Goal: Task Accomplishment & Management: Complete application form

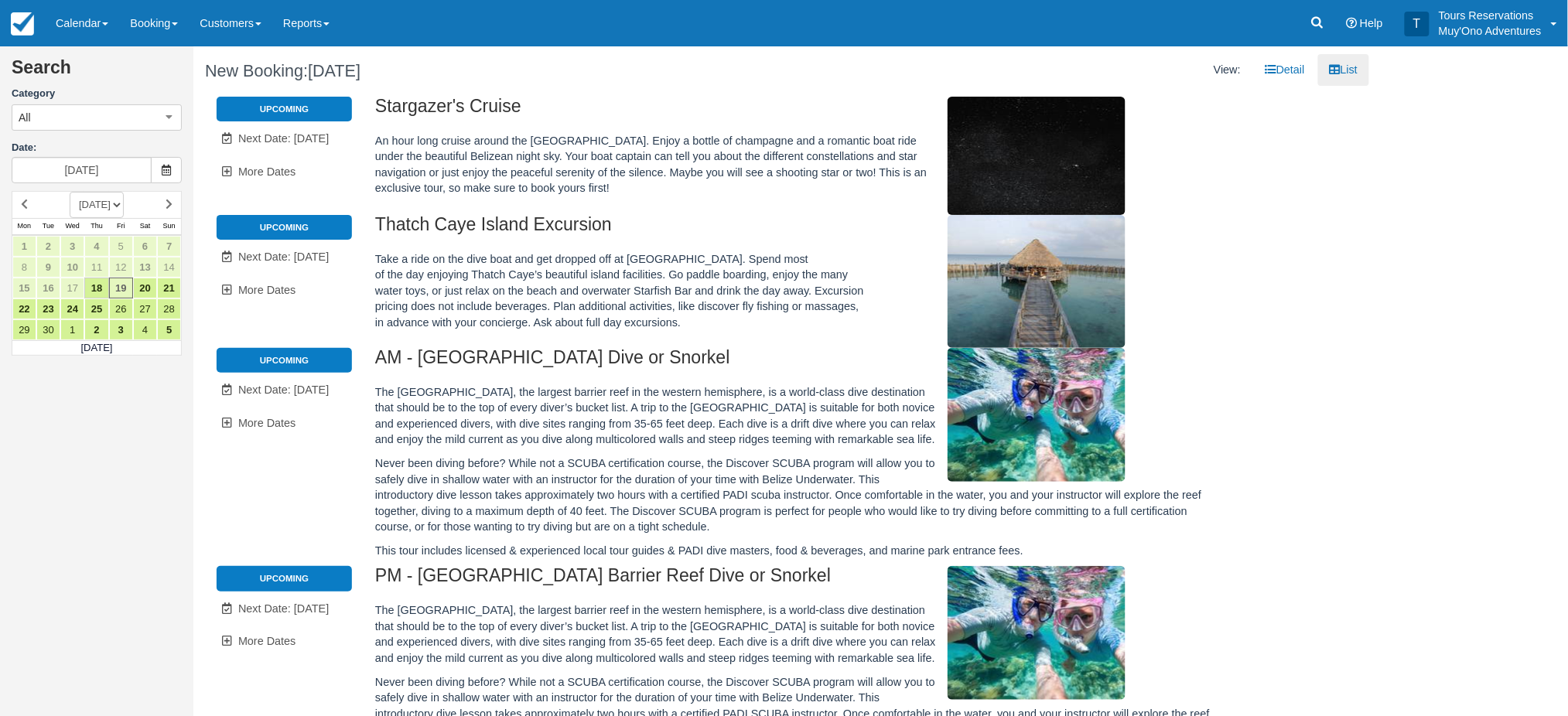
click at [295, 229] on li "Upcoming" at bounding box center [284, 226] width 136 height 25
click at [278, 259] on span "Next Date: Sep 20" at bounding box center [283, 256] width 90 height 13
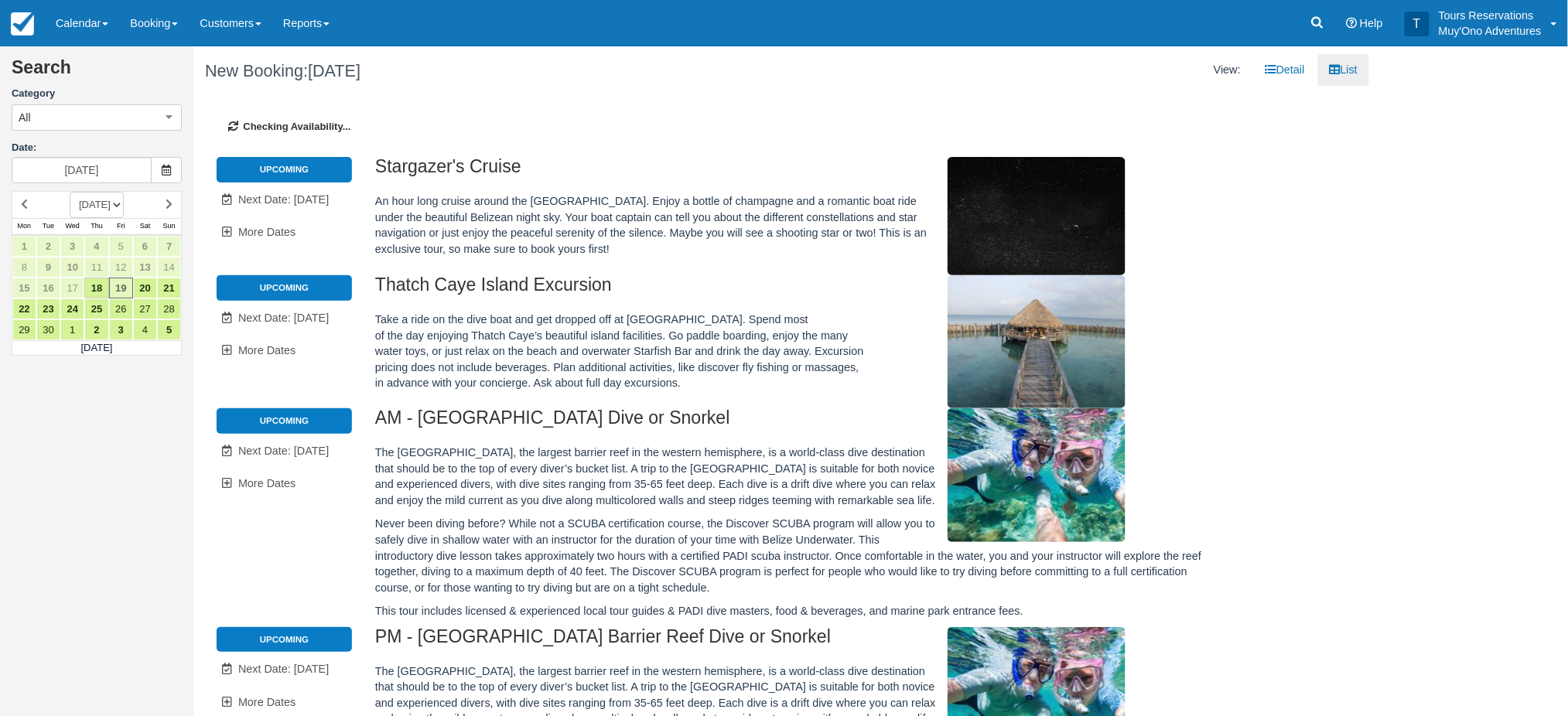
type input "09/20/25"
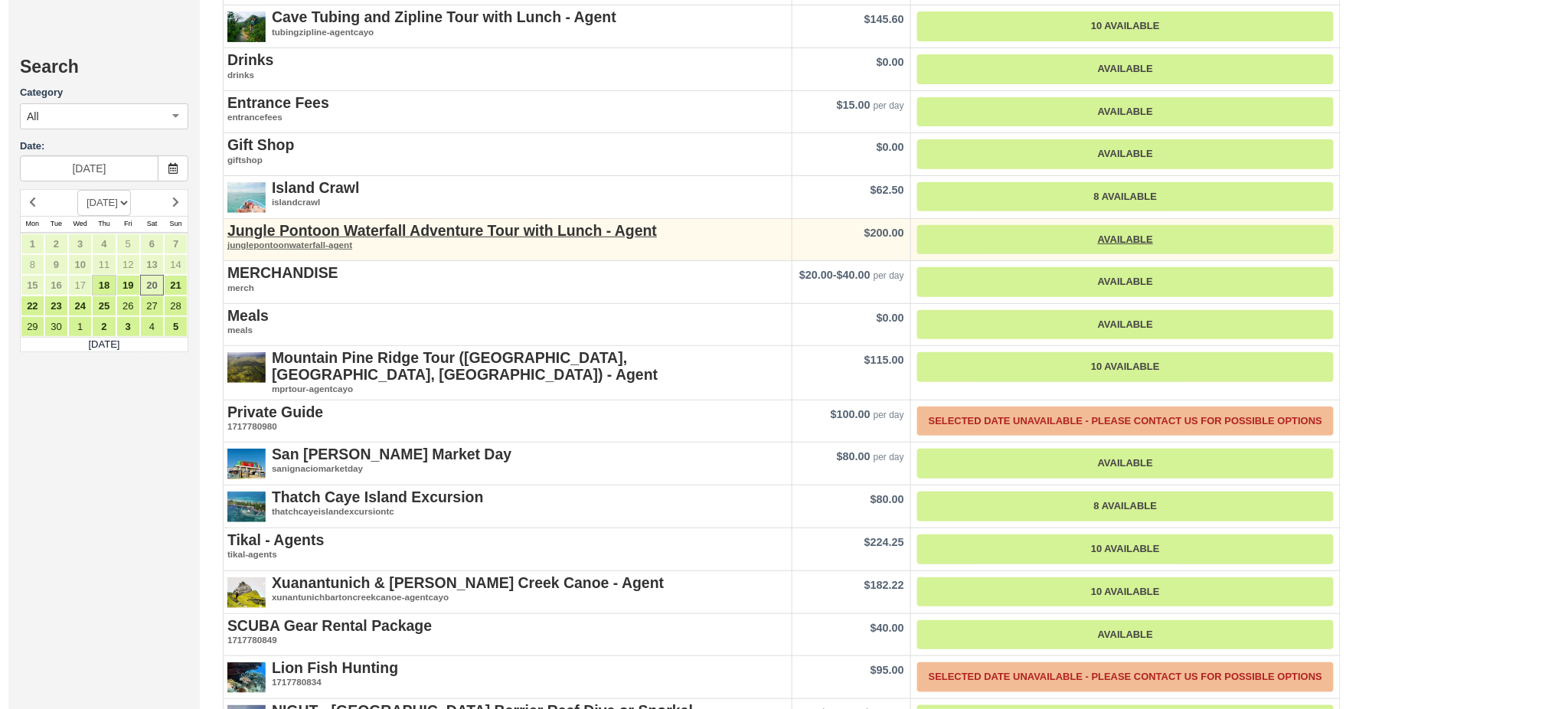
scroll to position [2245, 0]
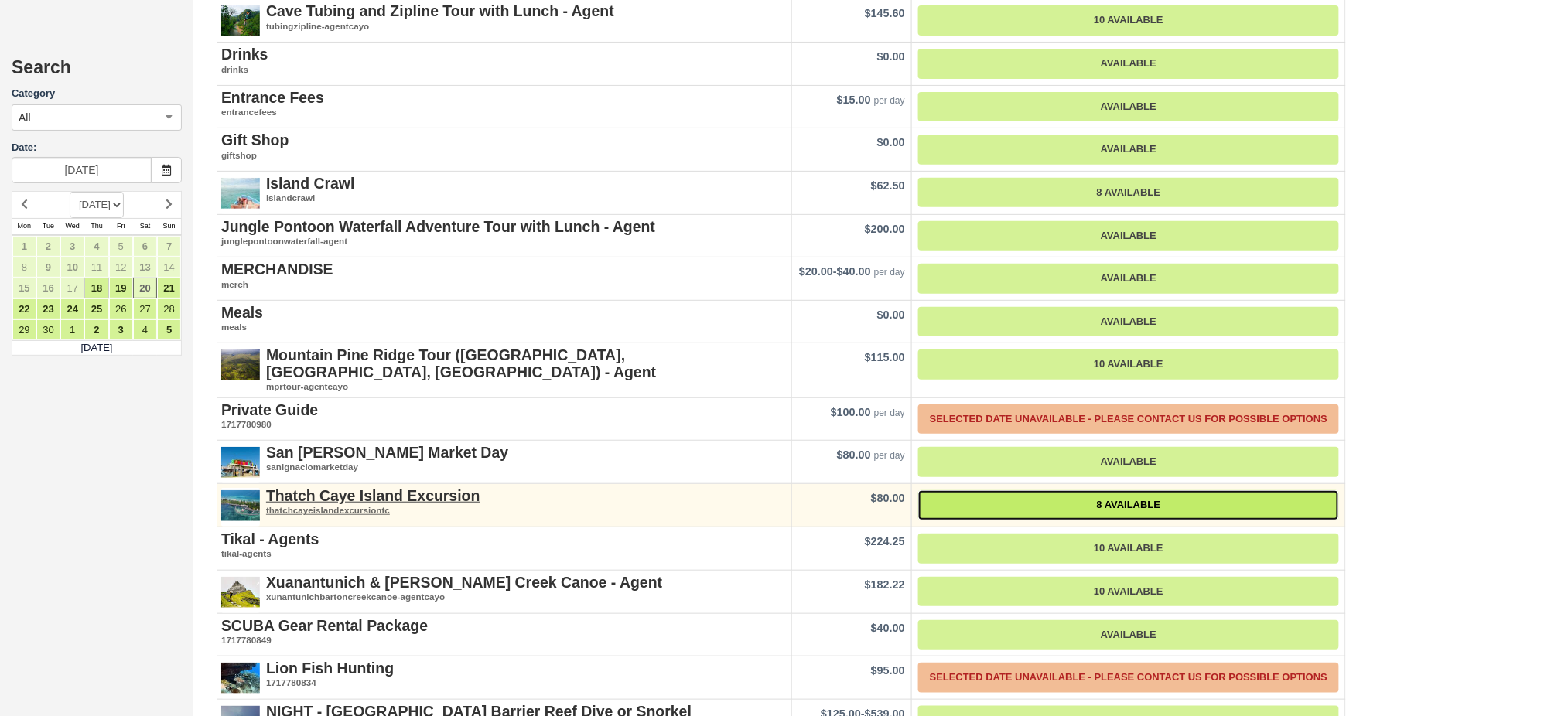
click at [1079, 491] on link "8 Available" at bounding box center [1128, 505] width 420 height 30
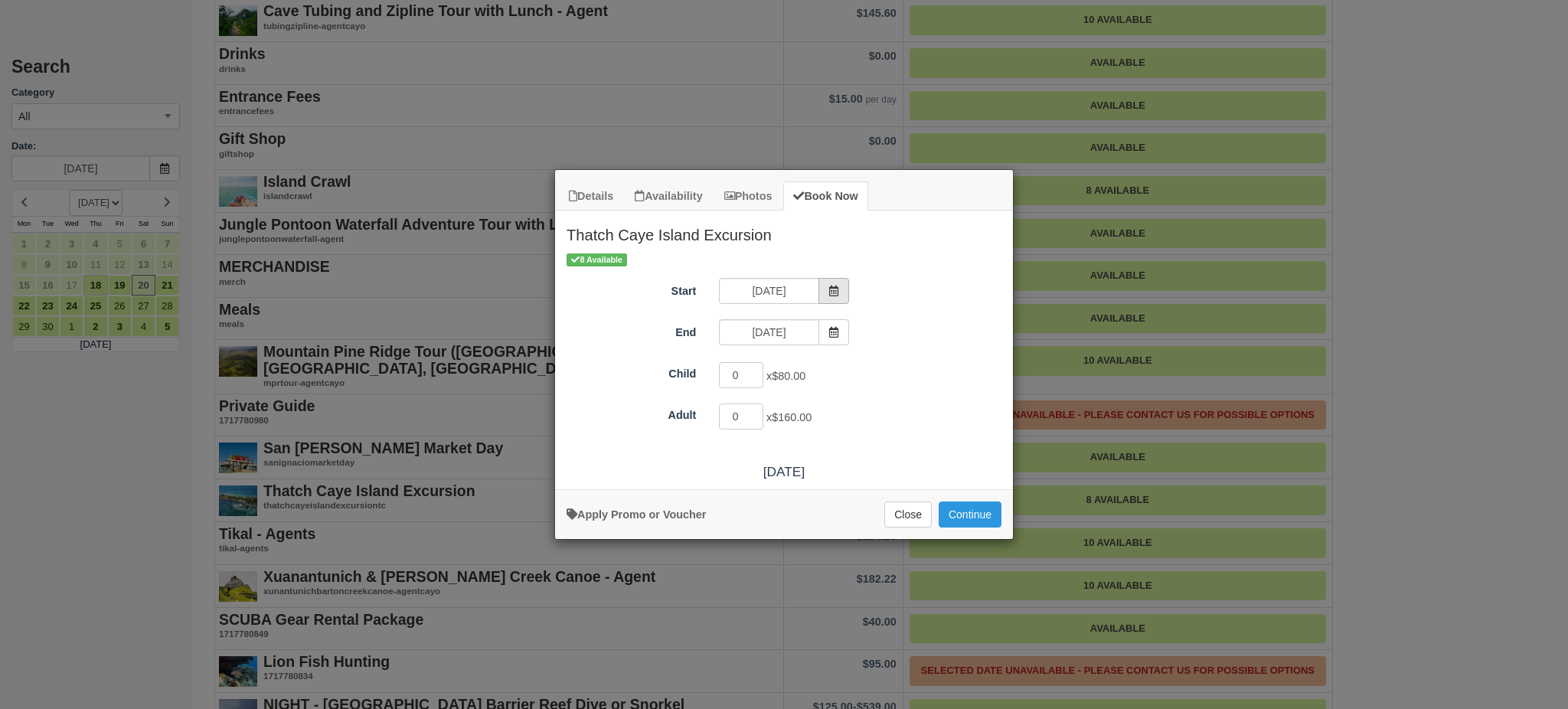
click at [833, 290] on icon "Item Modal" at bounding box center [833, 291] width 11 height 11
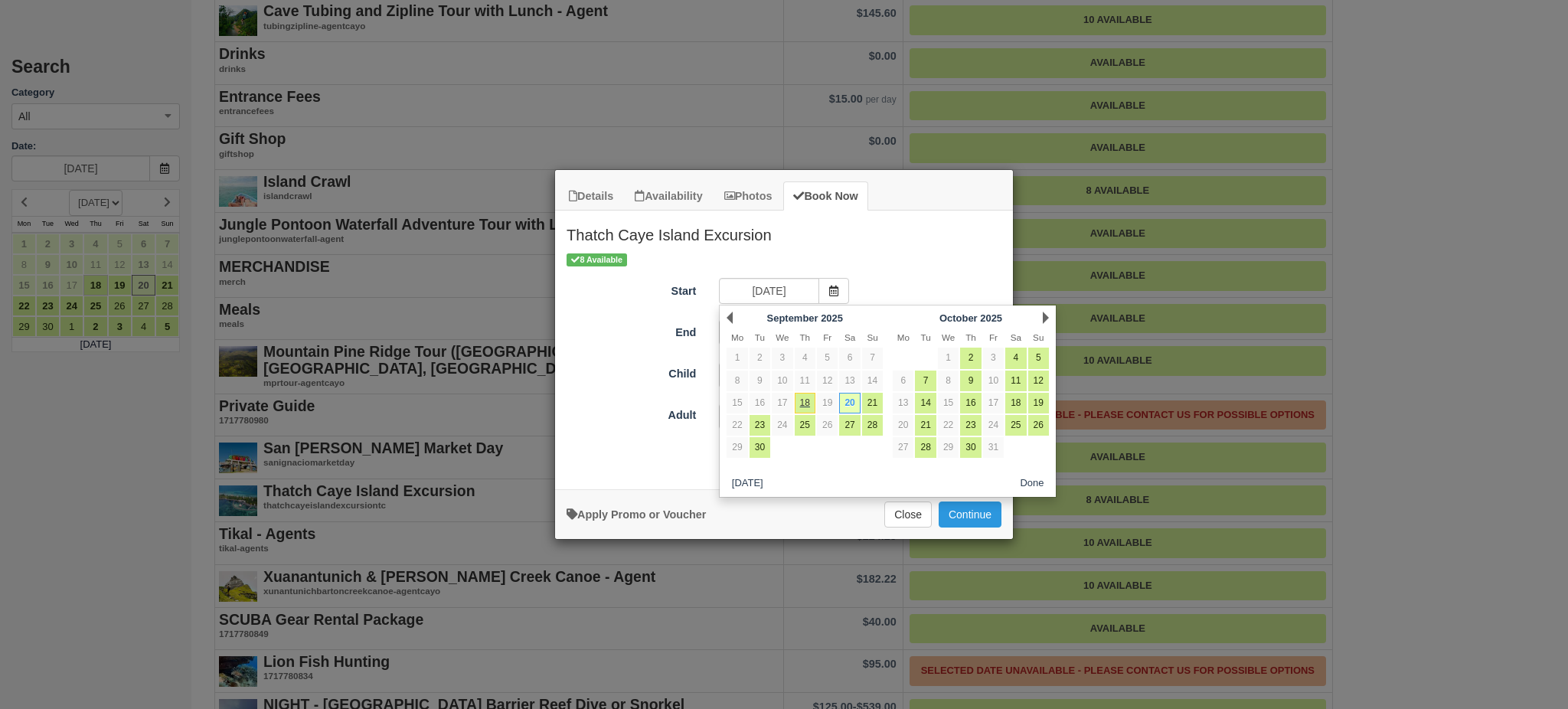
click at [1049, 314] on div "Next October 2025" at bounding box center [972, 317] width 166 height 22
click at [1045, 316] on link "Next" at bounding box center [1046, 317] width 6 height 13
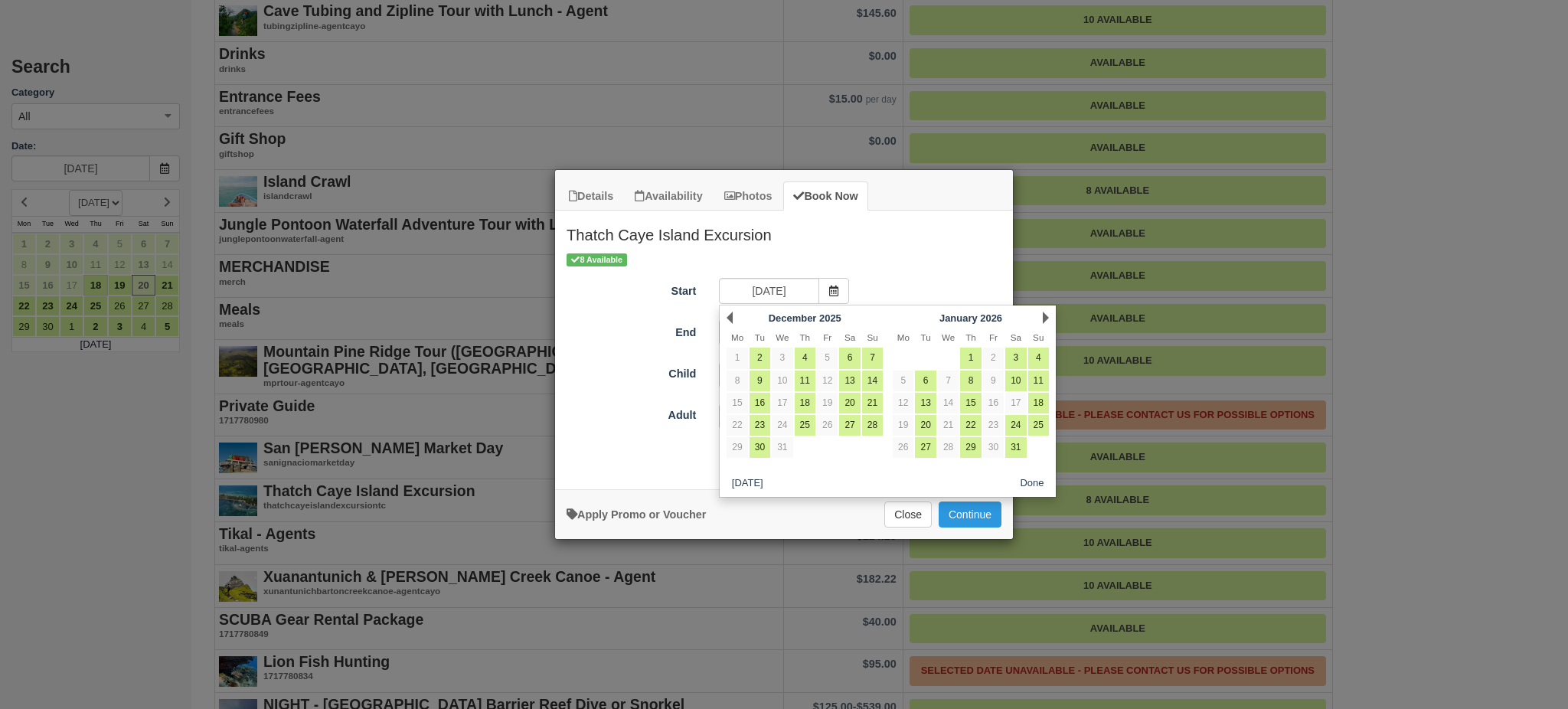
click at [1045, 316] on link "Next" at bounding box center [1046, 317] width 6 height 13
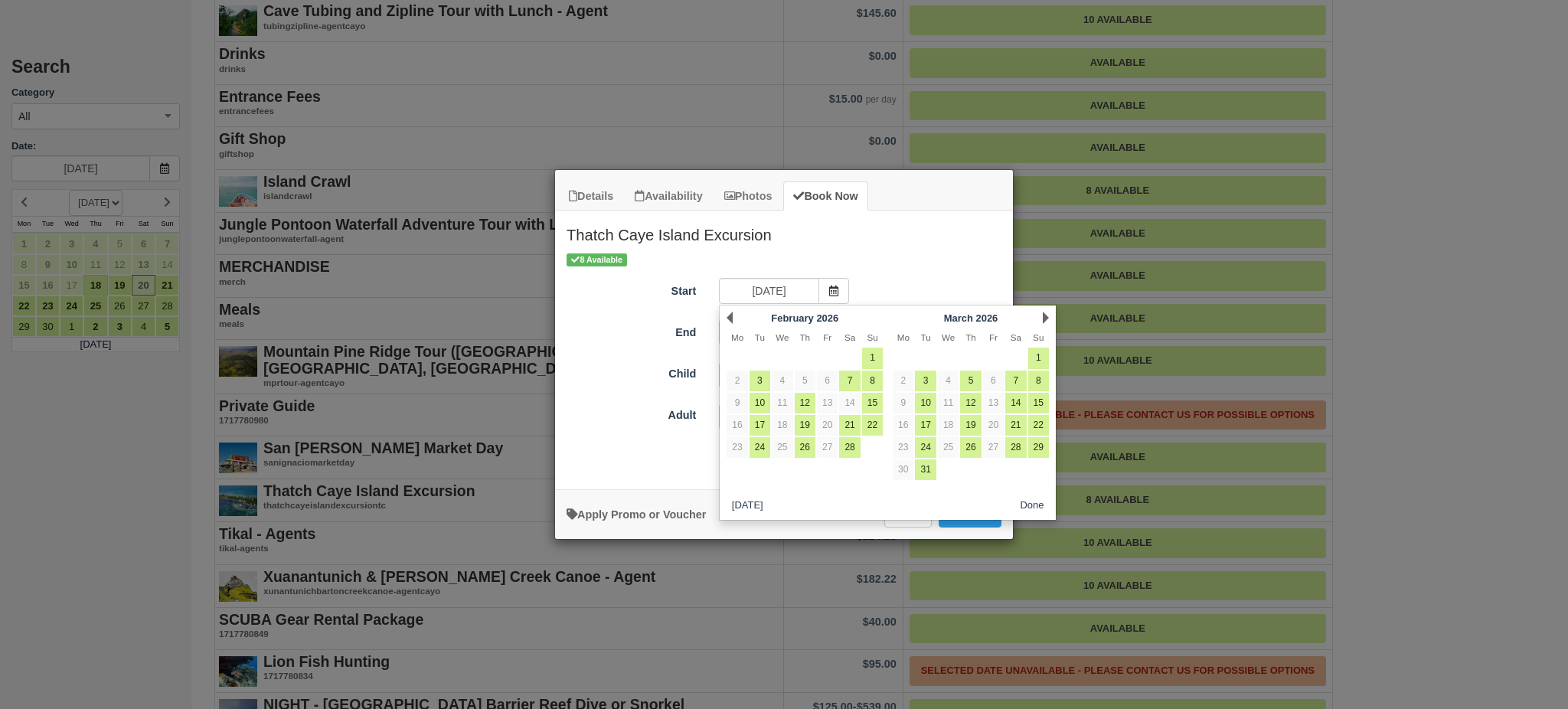
click at [1045, 316] on link "Next" at bounding box center [1046, 317] width 6 height 13
click at [873, 363] on link "1" at bounding box center [872, 357] width 21 height 21
type input "03/01/26"
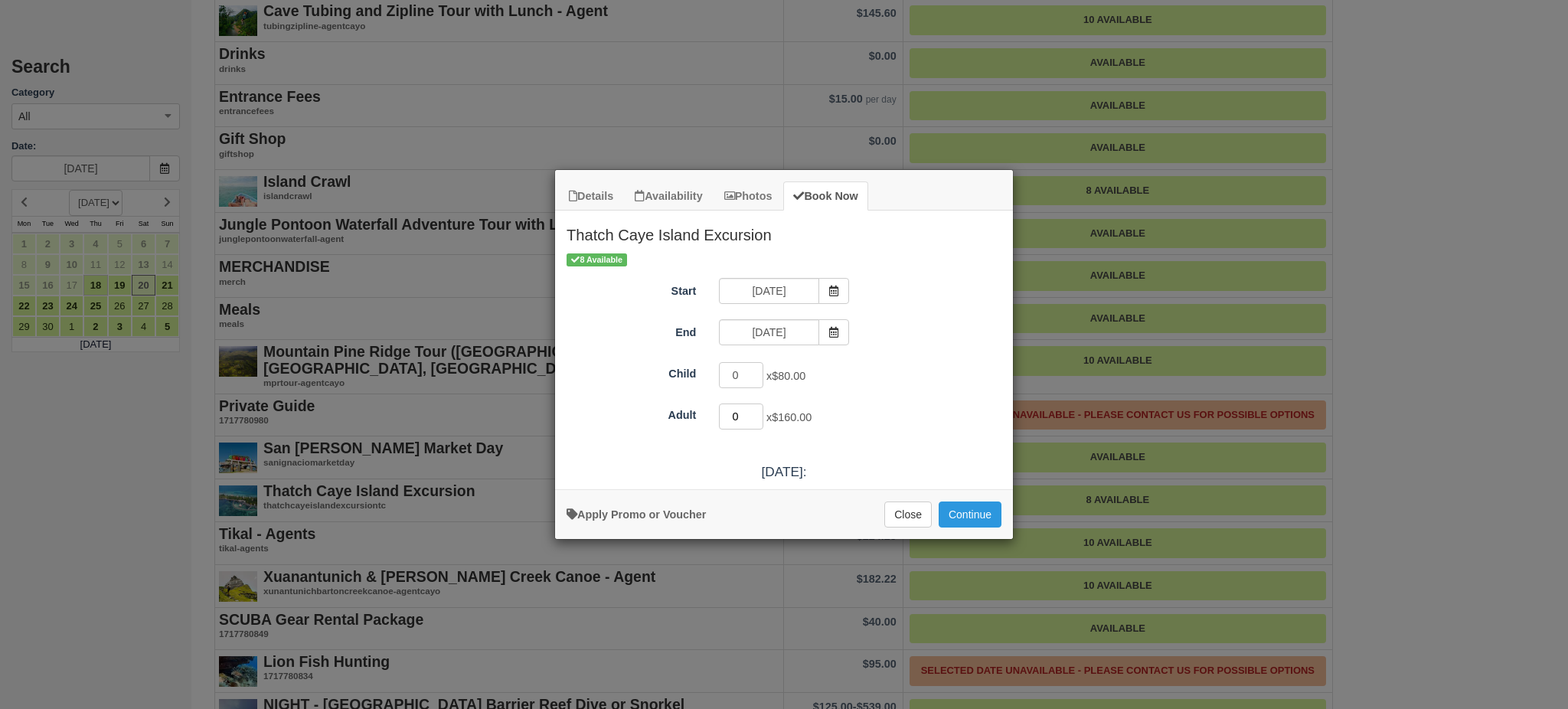
drag, startPoint x: 739, startPoint y: 415, endPoint x: 711, endPoint y: 415, distance: 28.0
click at [711, 415] on div "0 x $160.00" at bounding box center [840, 418] width 267 height 29
type input "4"
click at [987, 515] on button "Continue" at bounding box center [970, 514] width 63 height 26
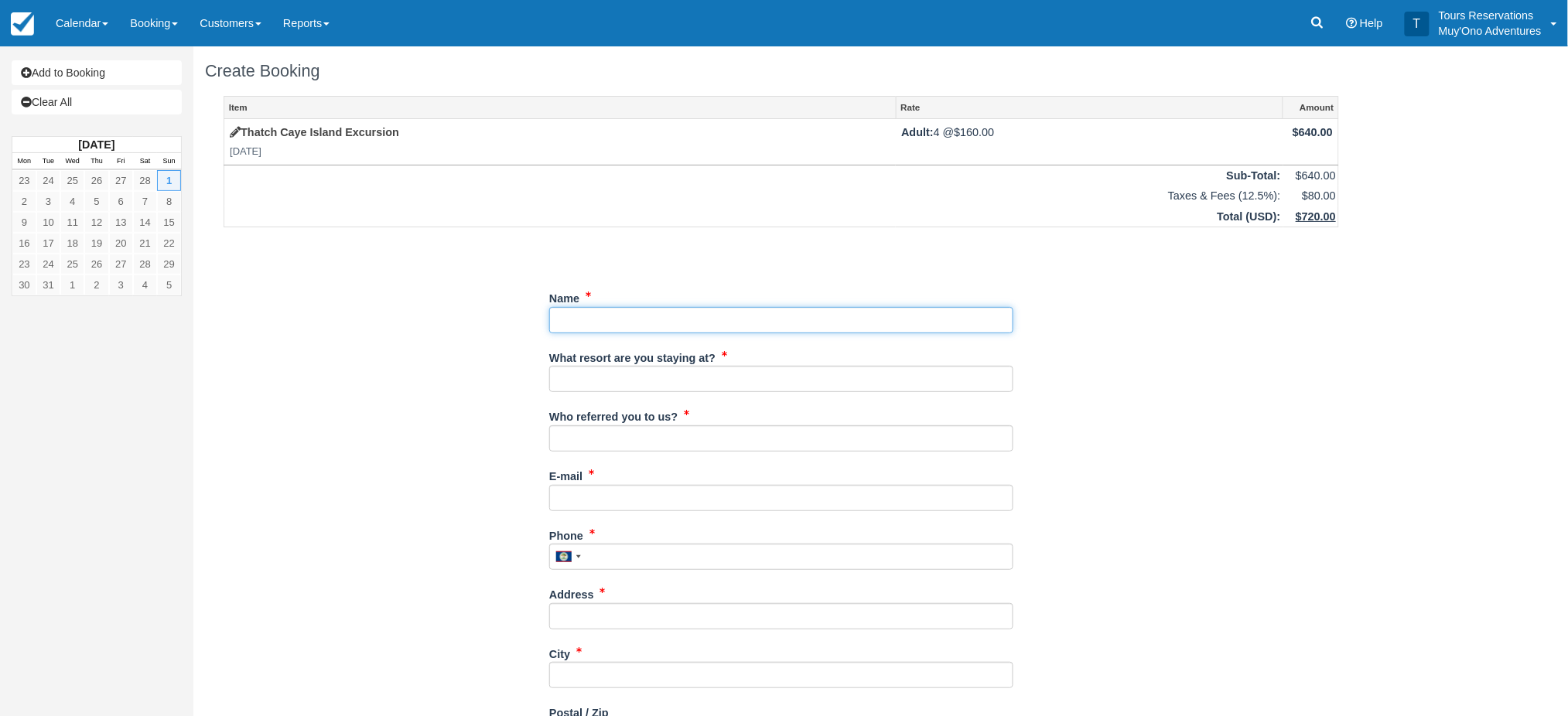
click at [583, 307] on input "Name" at bounding box center [781, 319] width 464 height 27
type input "[PERSON_NAME]"
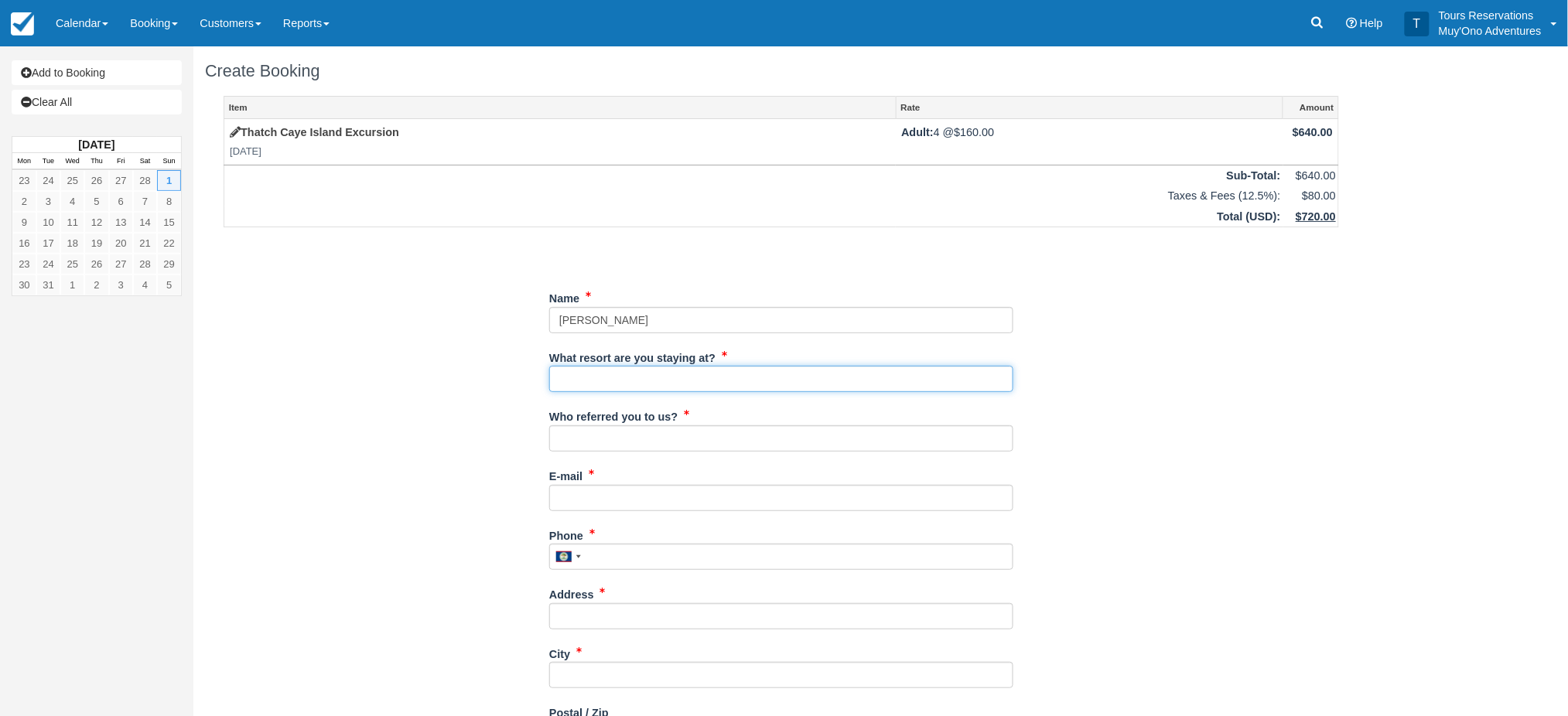
click at [628, 374] on input "What resort are you staying at?" at bounding box center [781, 379] width 464 height 27
type input "HBR"
click at [650, 441] on input "Who referred you to us?" at bounding box center [781, 438] width 464 height 27
type input "[PERSON_NAME]"
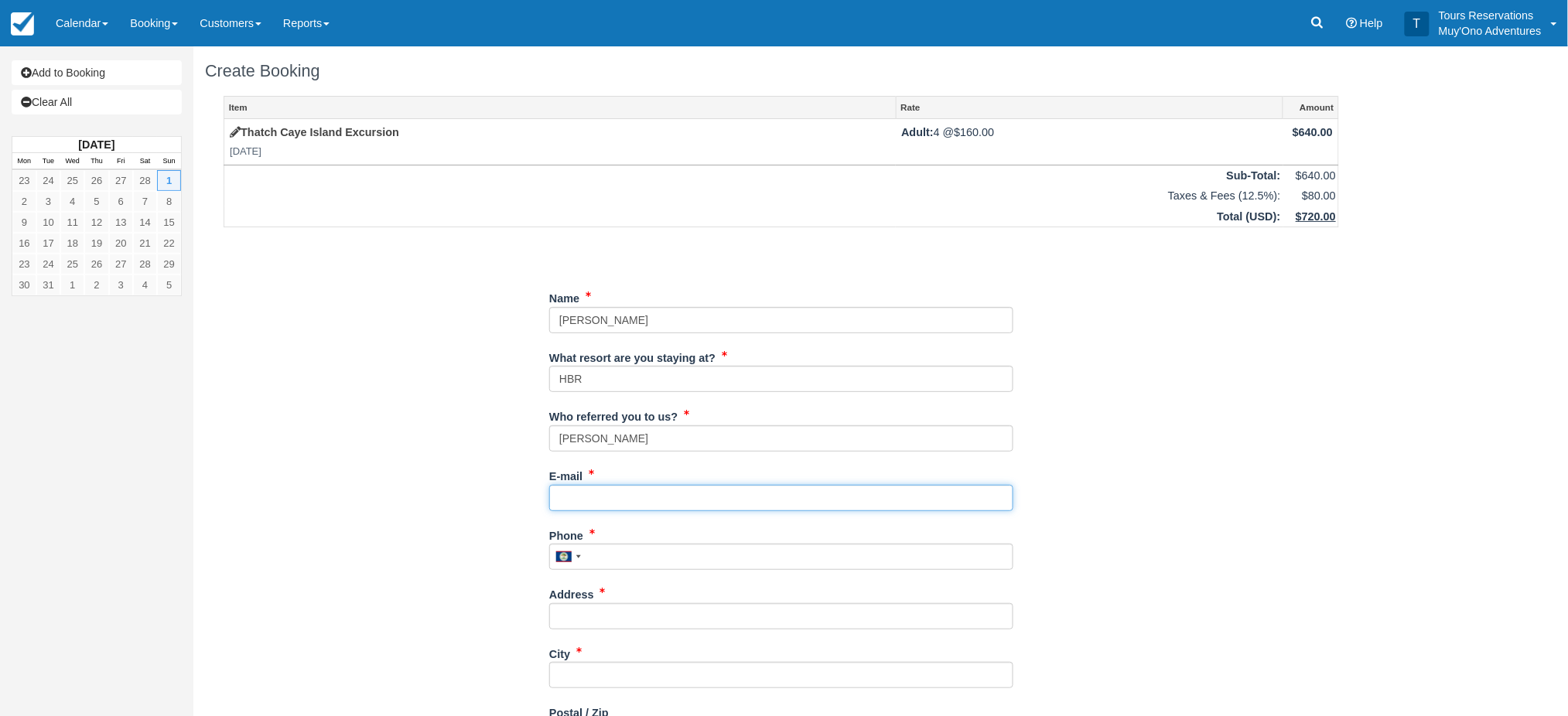
click at [624, 499] on input "E-mail" at bounding box center [781, 497] width 464 height 27
type input "[PERSON_NAME][EMAIL_ADDRESS][PERSON_NAME][DOMAIN_NAME]"
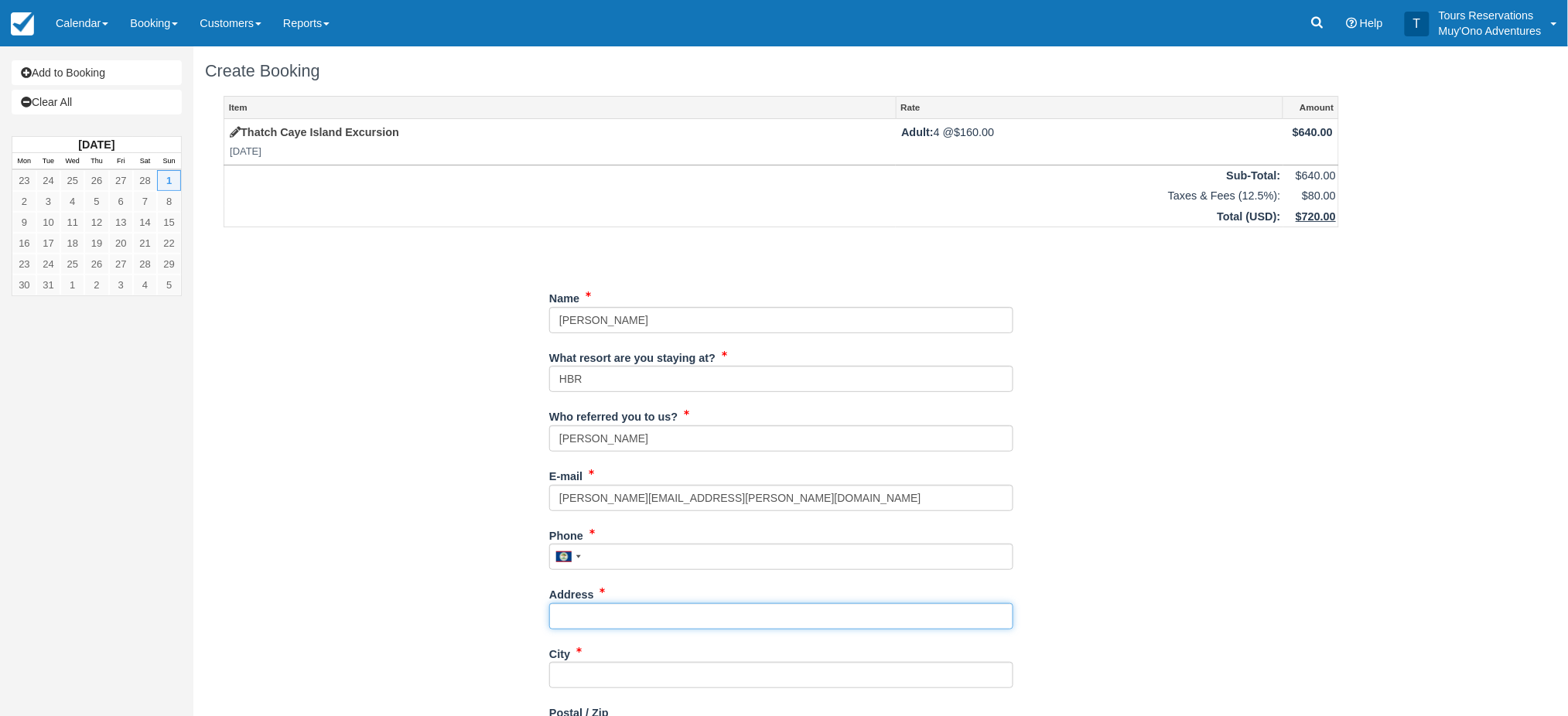
type input "[STREET_ADDRESS][PERSON_NAME]"
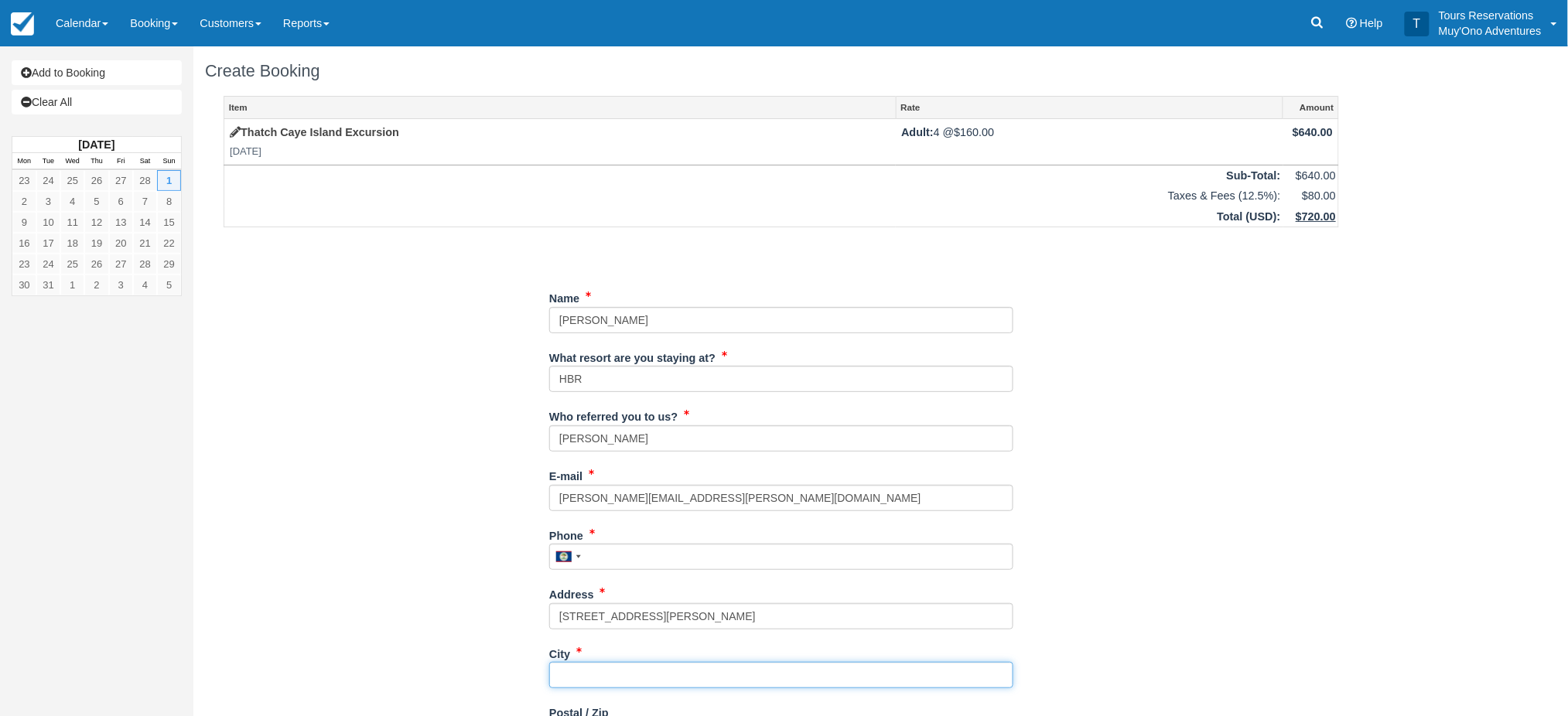
type input "Austin"
type input "78729"
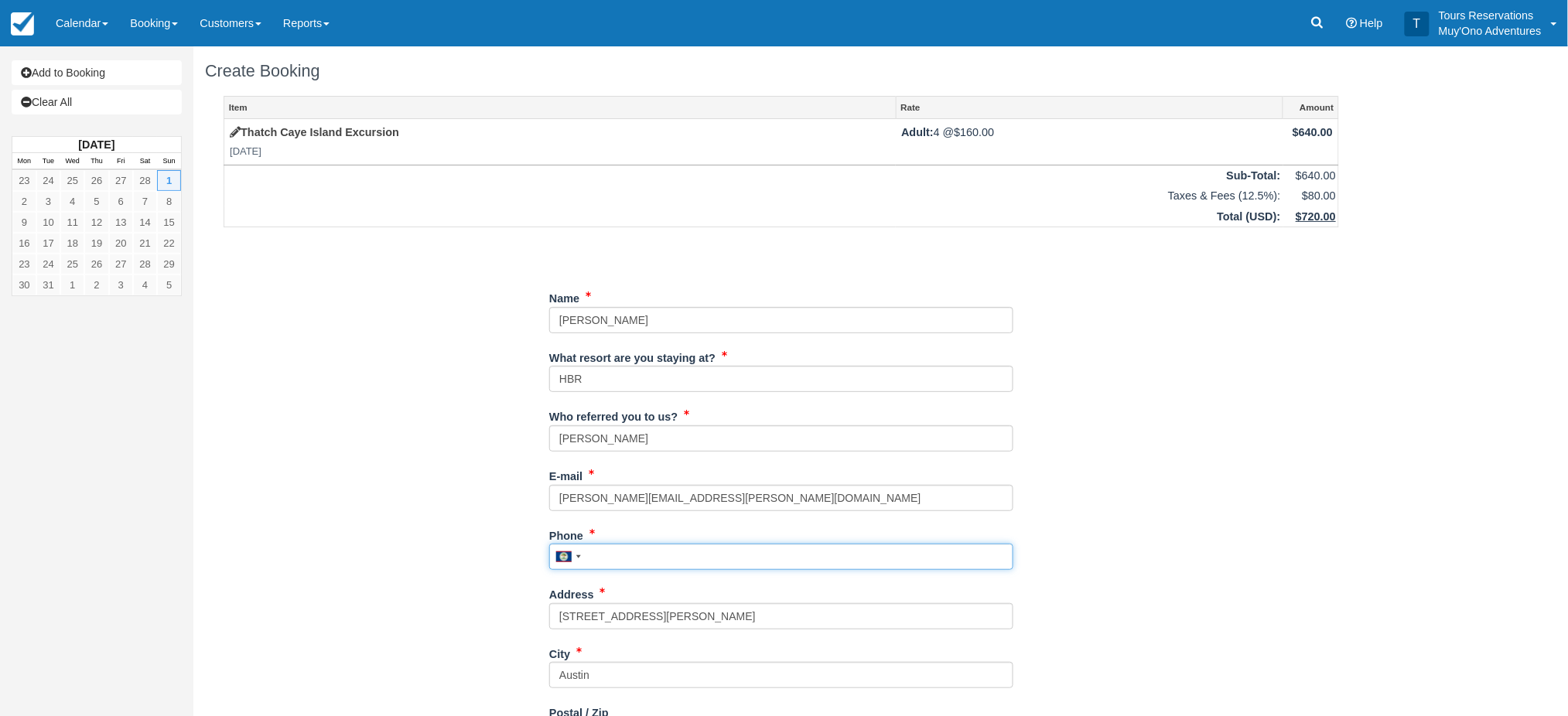
click at [640, 562] on input "Phone" at bounding box center [781, 557] width 464 height 27
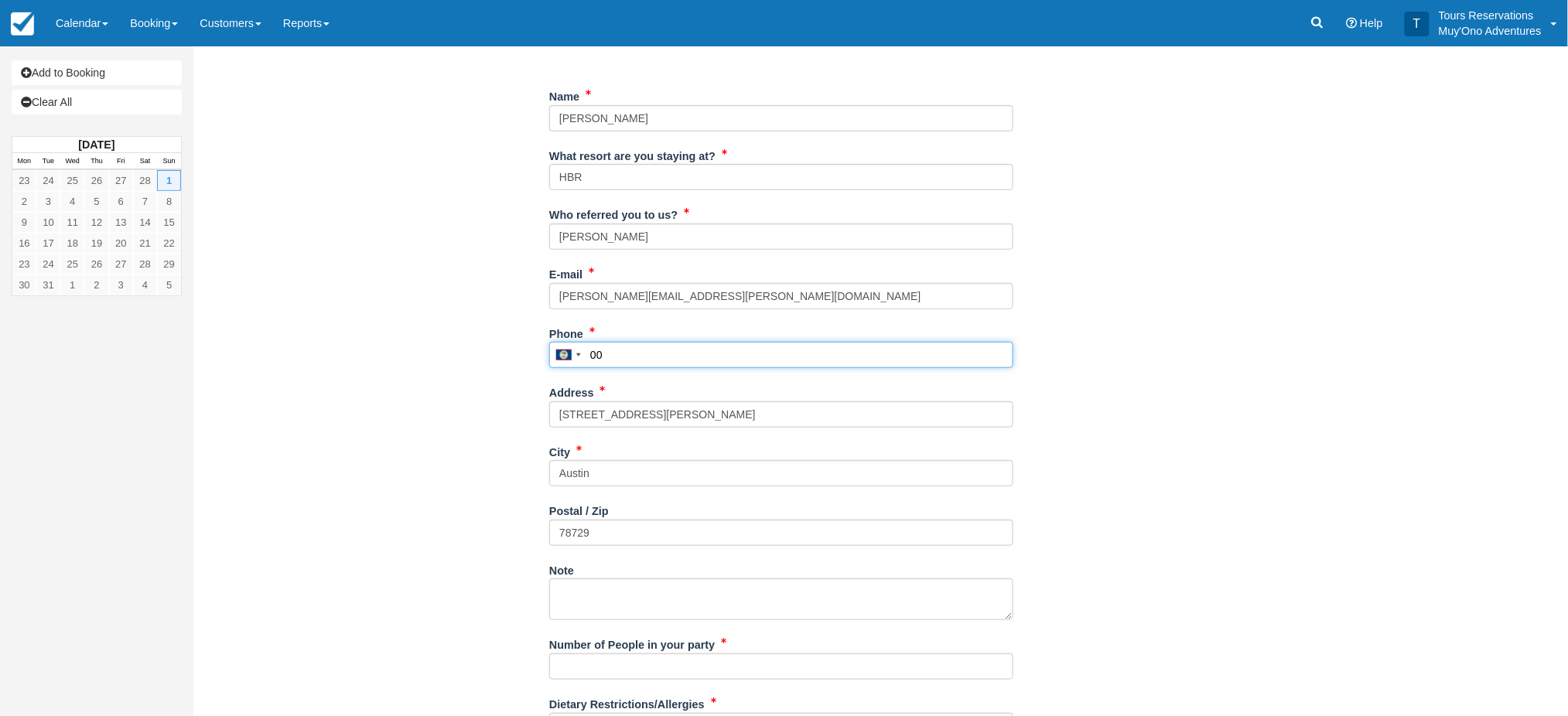
scroll to position [332, 0]
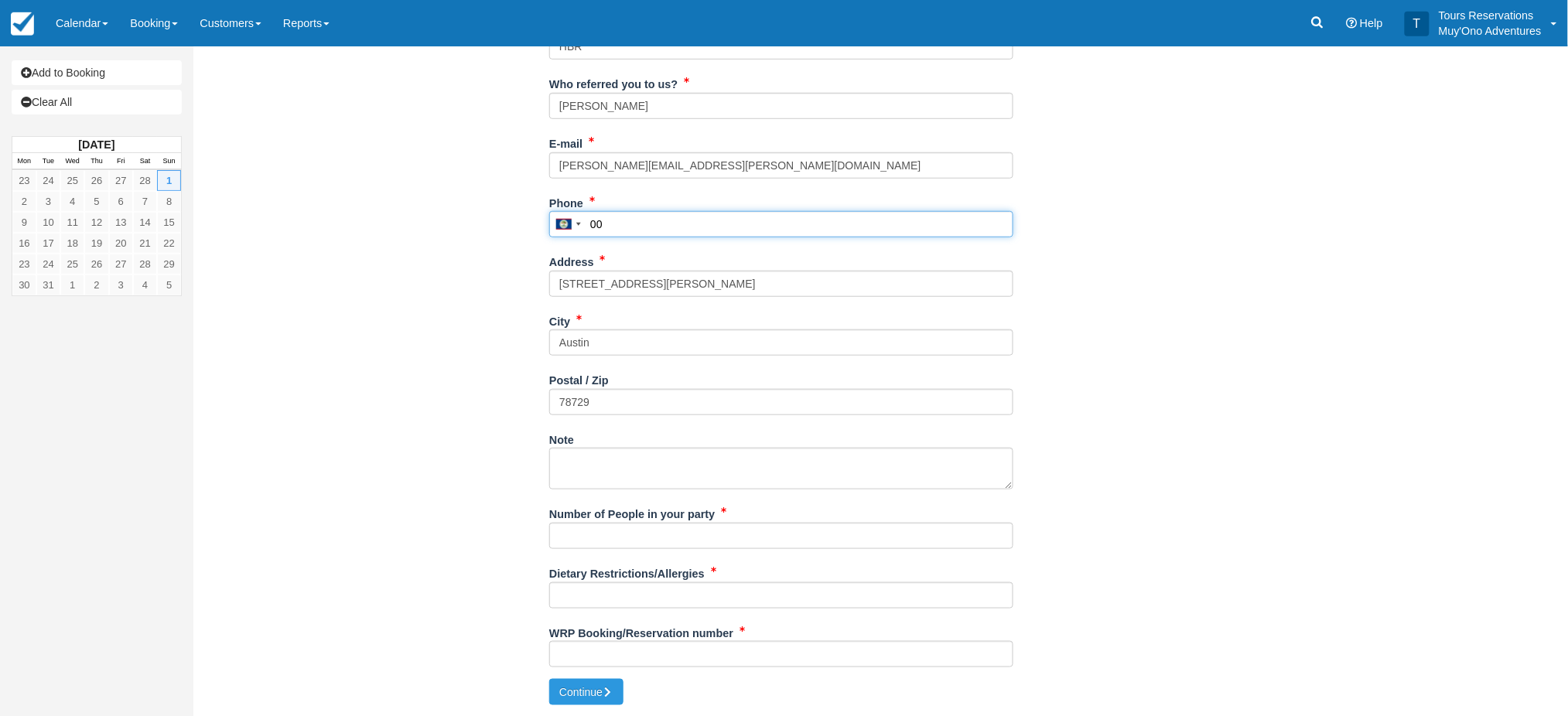
type input "00"
click at [611, 530] on input "Number of People in your party" at bounding box center [781, 535] width 464 height 27
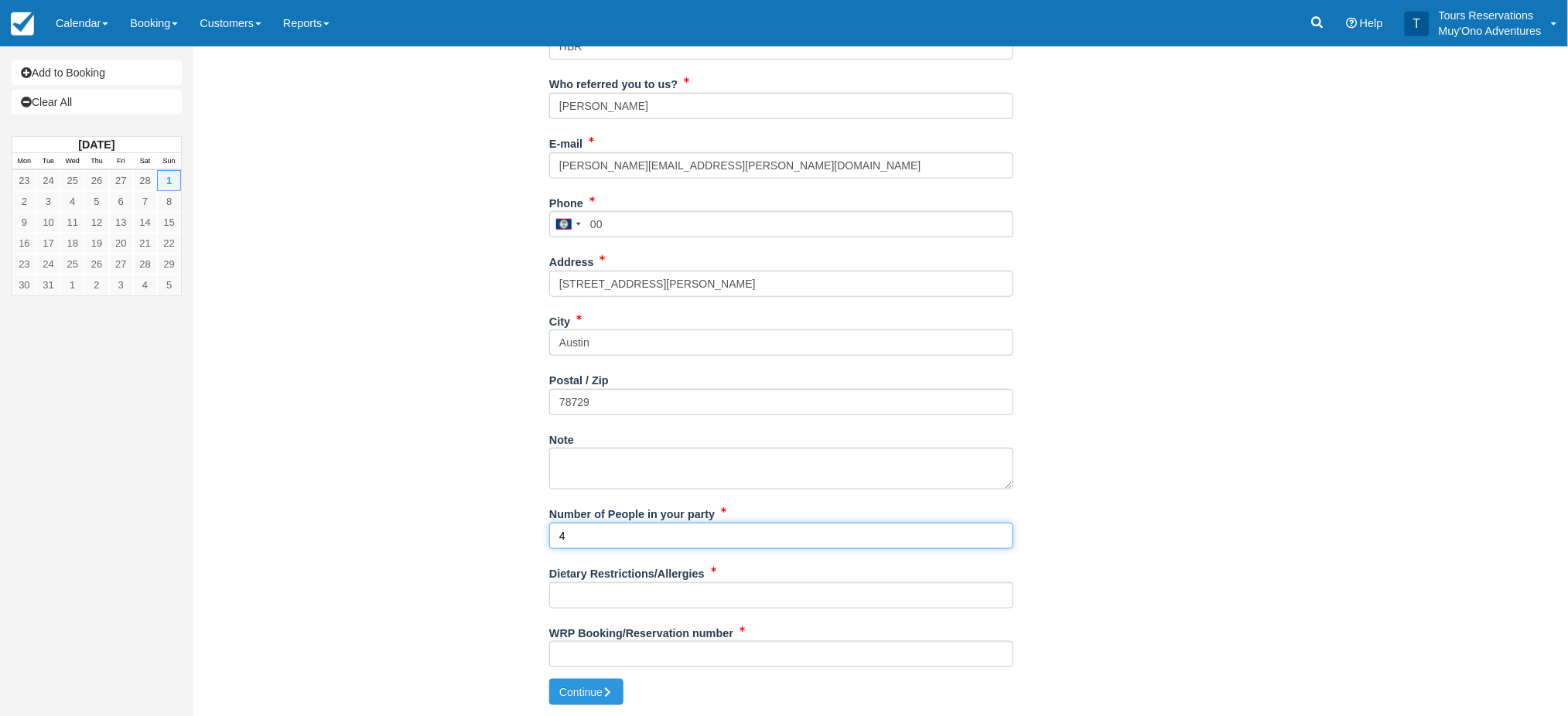
type input "4"
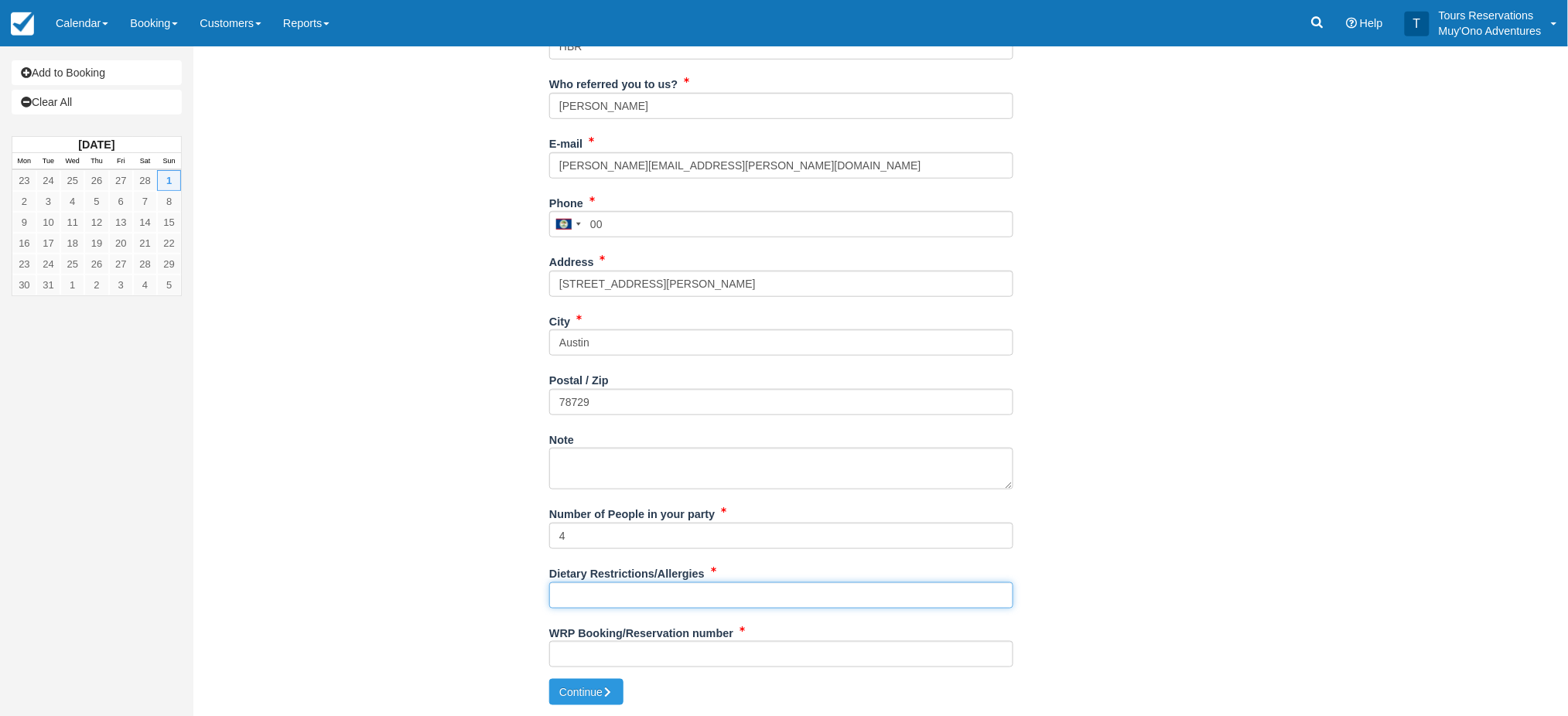
drag, startPoint x: 600, startPoint y: 597, endPoint x: 608, endPoint y: 555, distance: 42.8
click at [600, 597] on input "Dietary Restrictions/Allergies" at bounding box center [781, 595] width 464 height 27
type input "tbd"
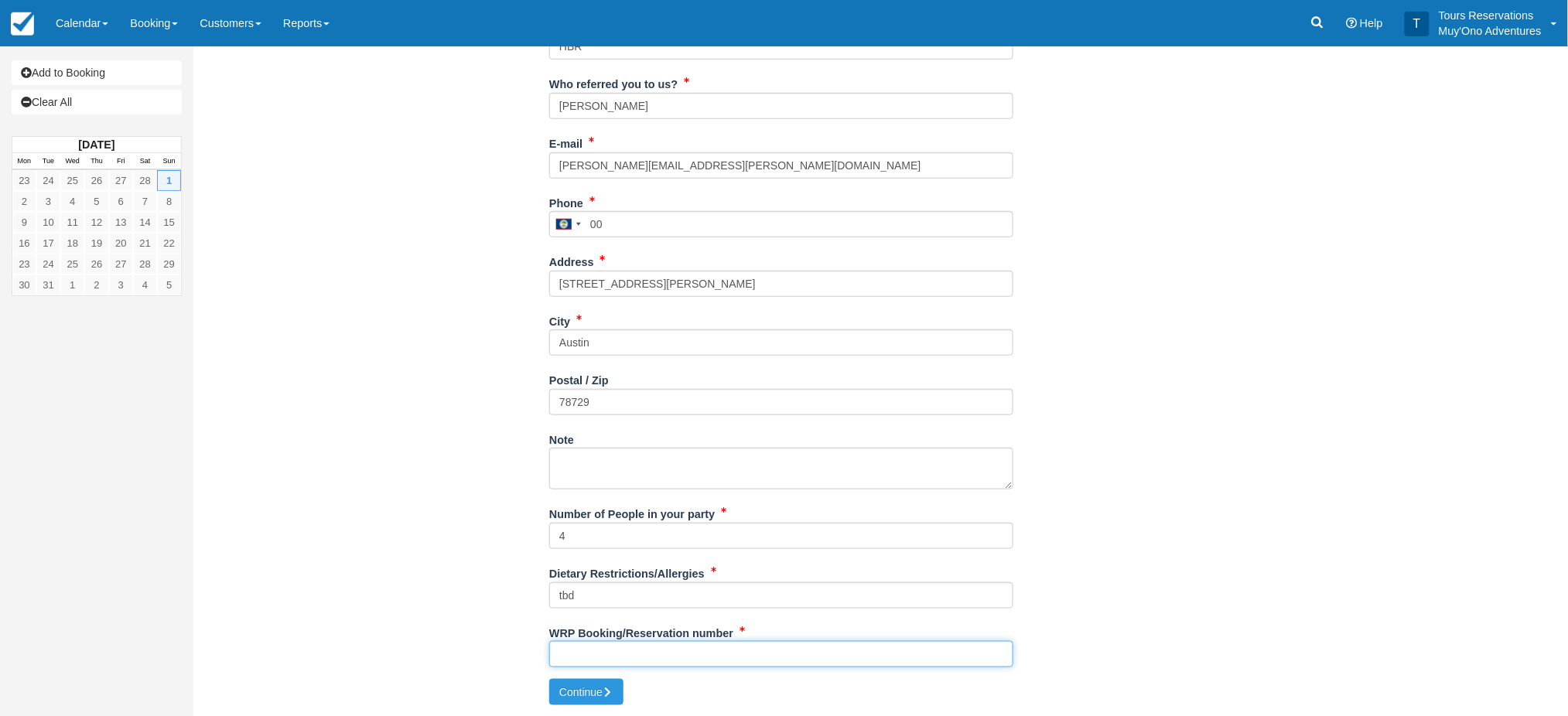
drag, startPoint x: 607, startPoint y: 650, endPoint x: 606, endPoint y: 659, distance: 9.1
click at [606, 650] on input "WRP Booking/Reservation number" at bounding box center [781, 654] width 464 height 27
paste input "48775596"
type input "48775596"
click at [598, 687] on button "Continue" at bounding box center [586, 691] width 74 height 27
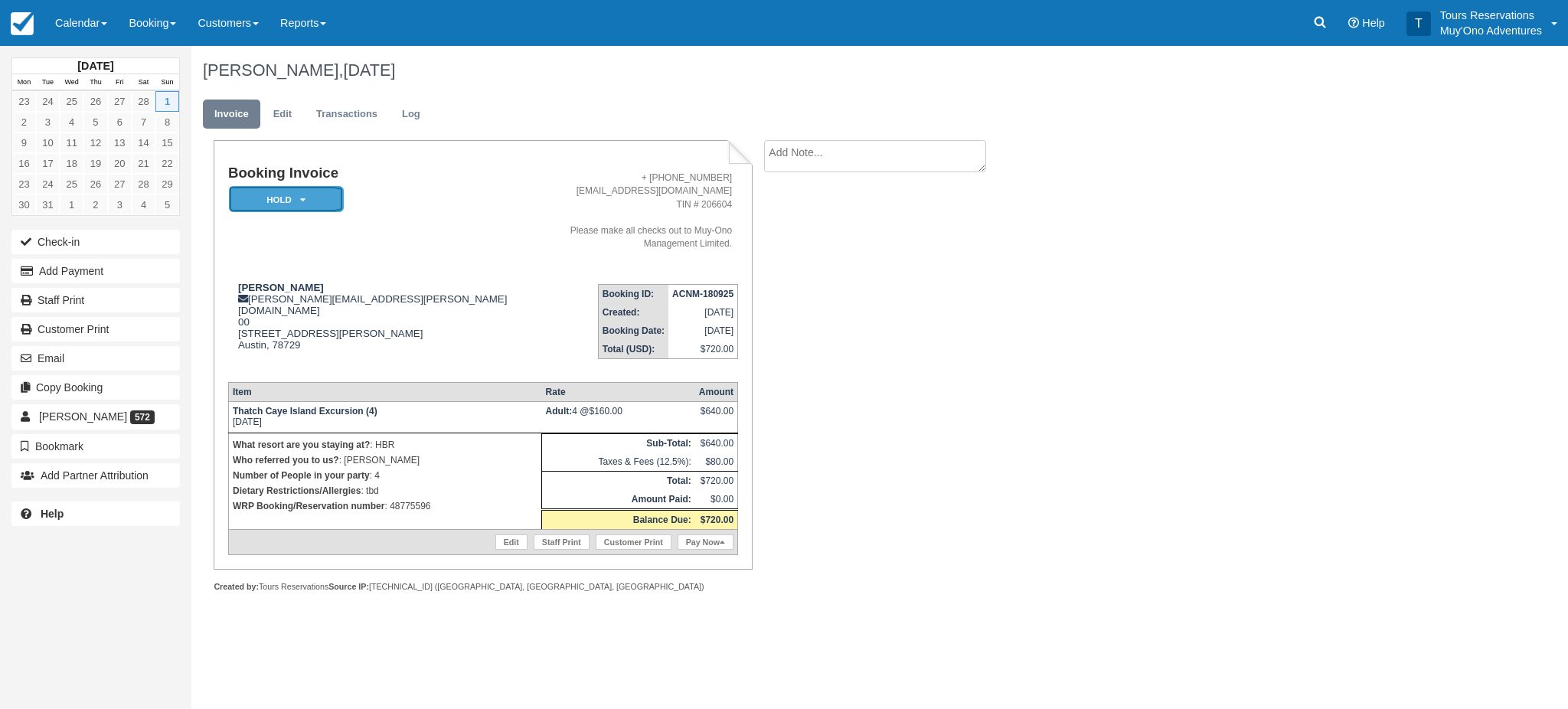
click at [321, 204] on em "HOLD" at bounding box center [286, 199] width 115 height 26
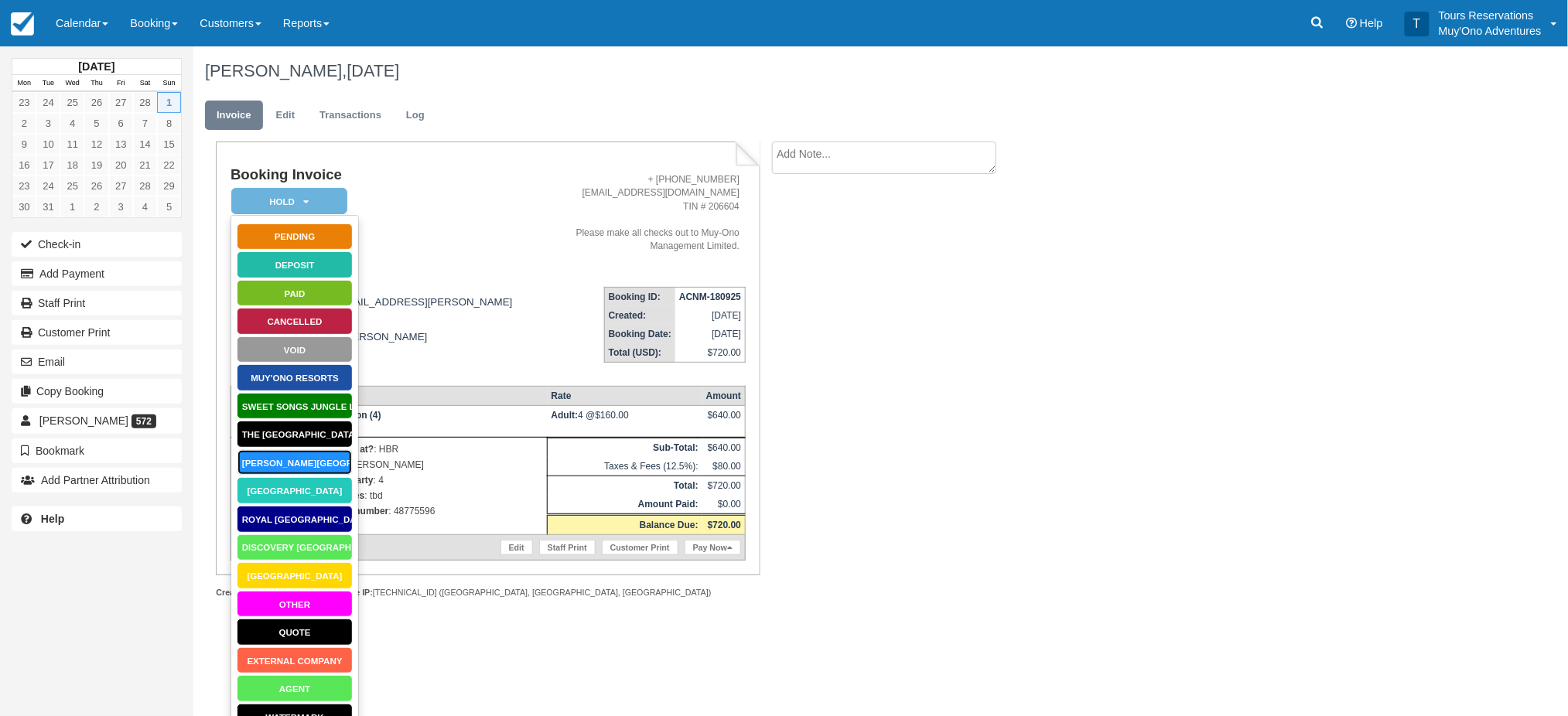
click at [308, 457] on link "[PERSON_NAME][GEOGRAPHIC_DATA]" at bounding box center [294, 462] width 116 height 27
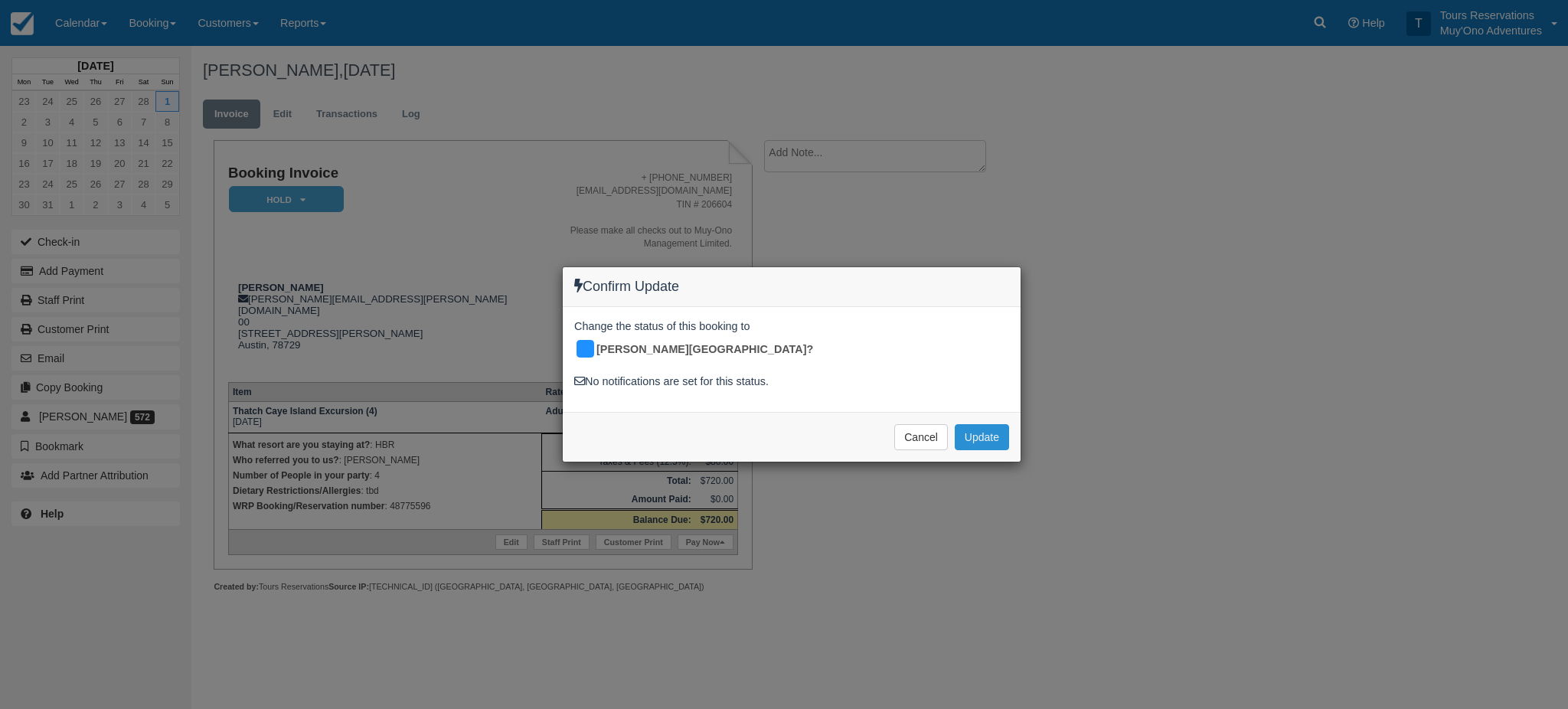
click at [973, 424] on button "Update" at bounding box center [982, 437] width 55 height 26
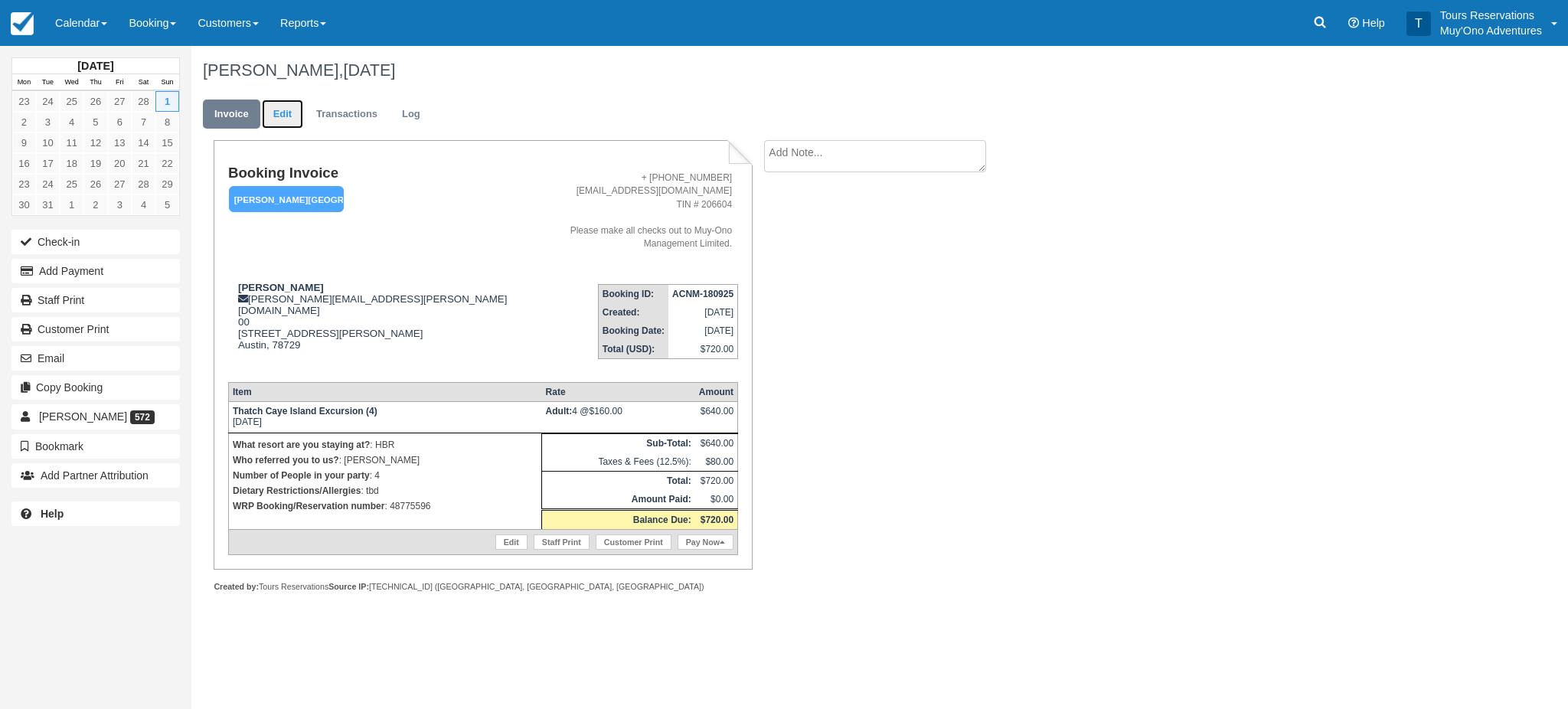
click at [280, 114] on link "Edit" at bounding box center [282, 115] width 41 height 29
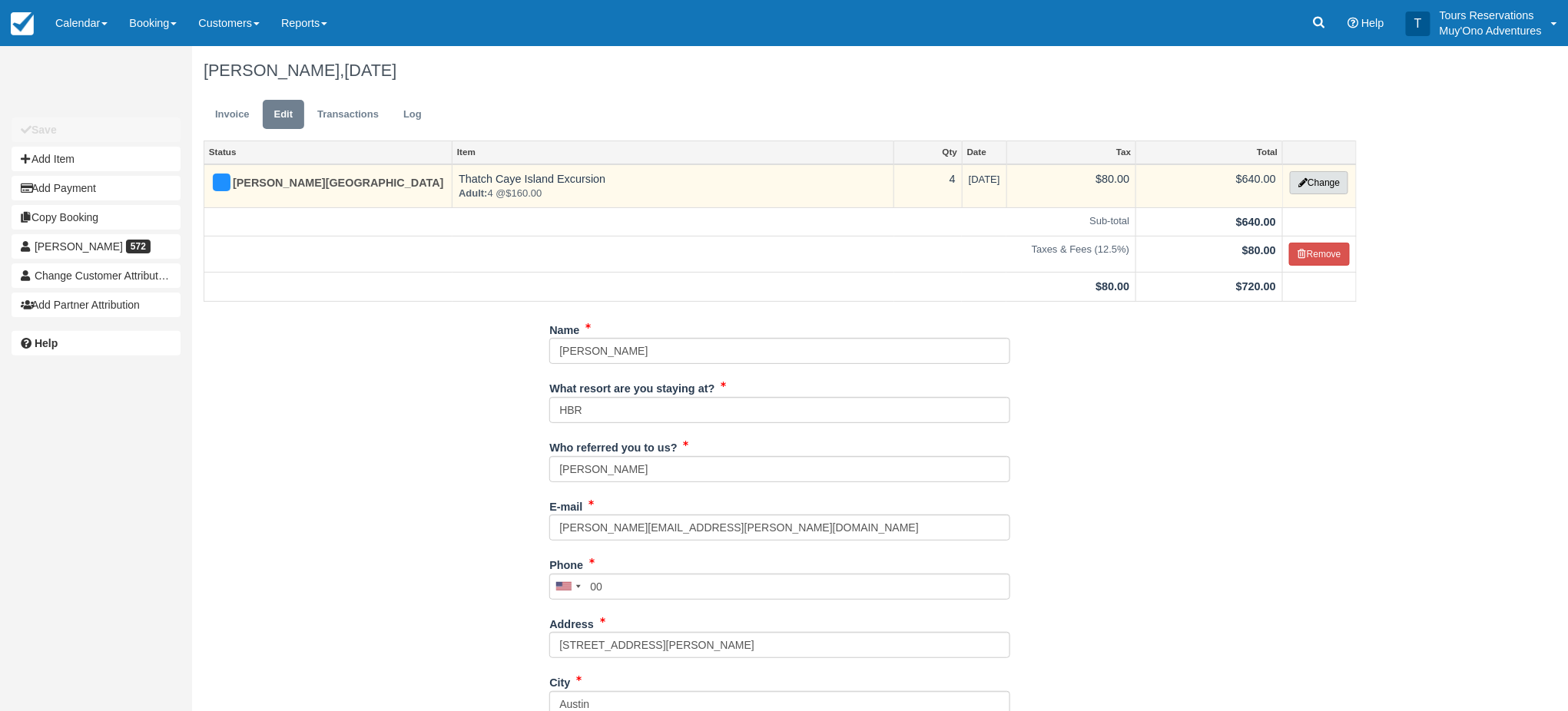
click at [1328, 181] on button "Change" at bounding box center [1318, 182] width 58 height 23
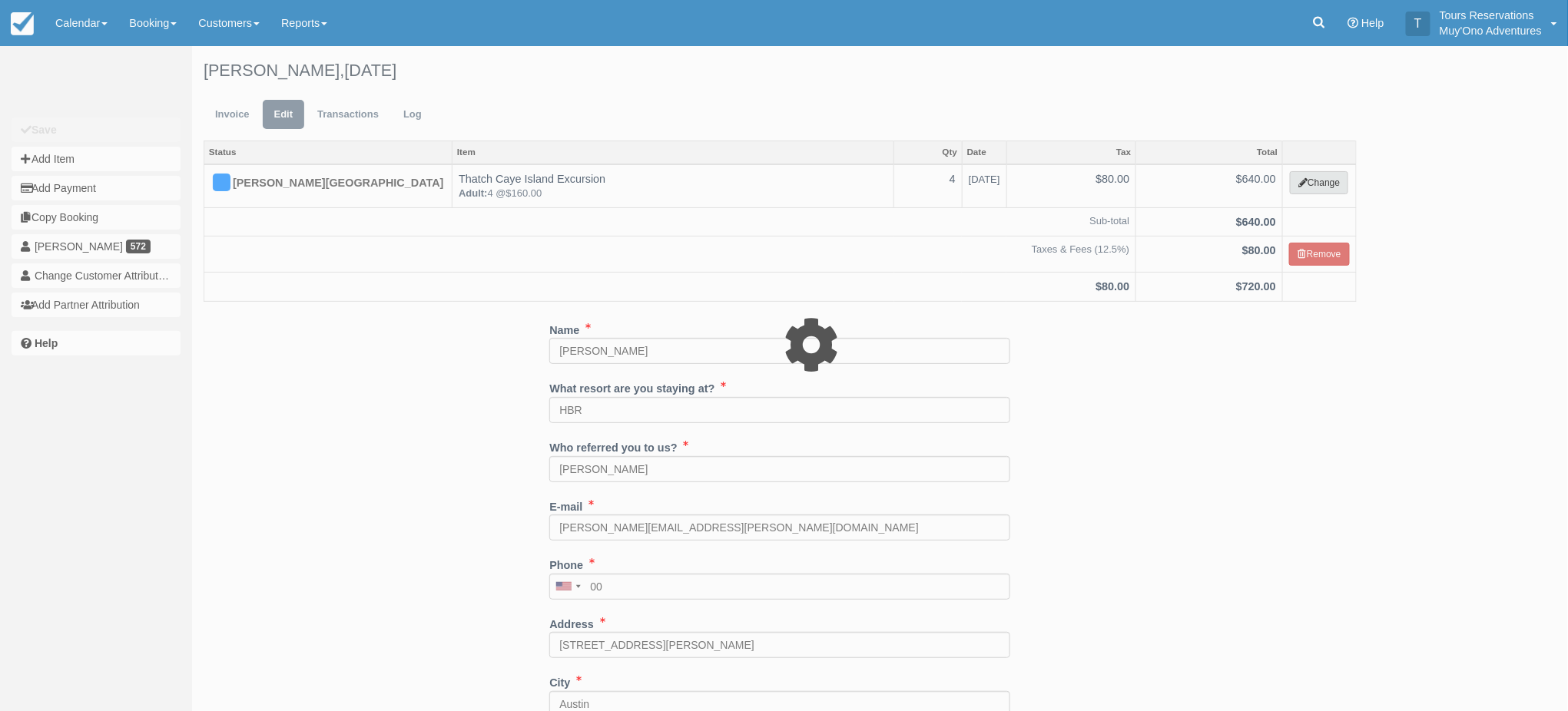
select select "64"
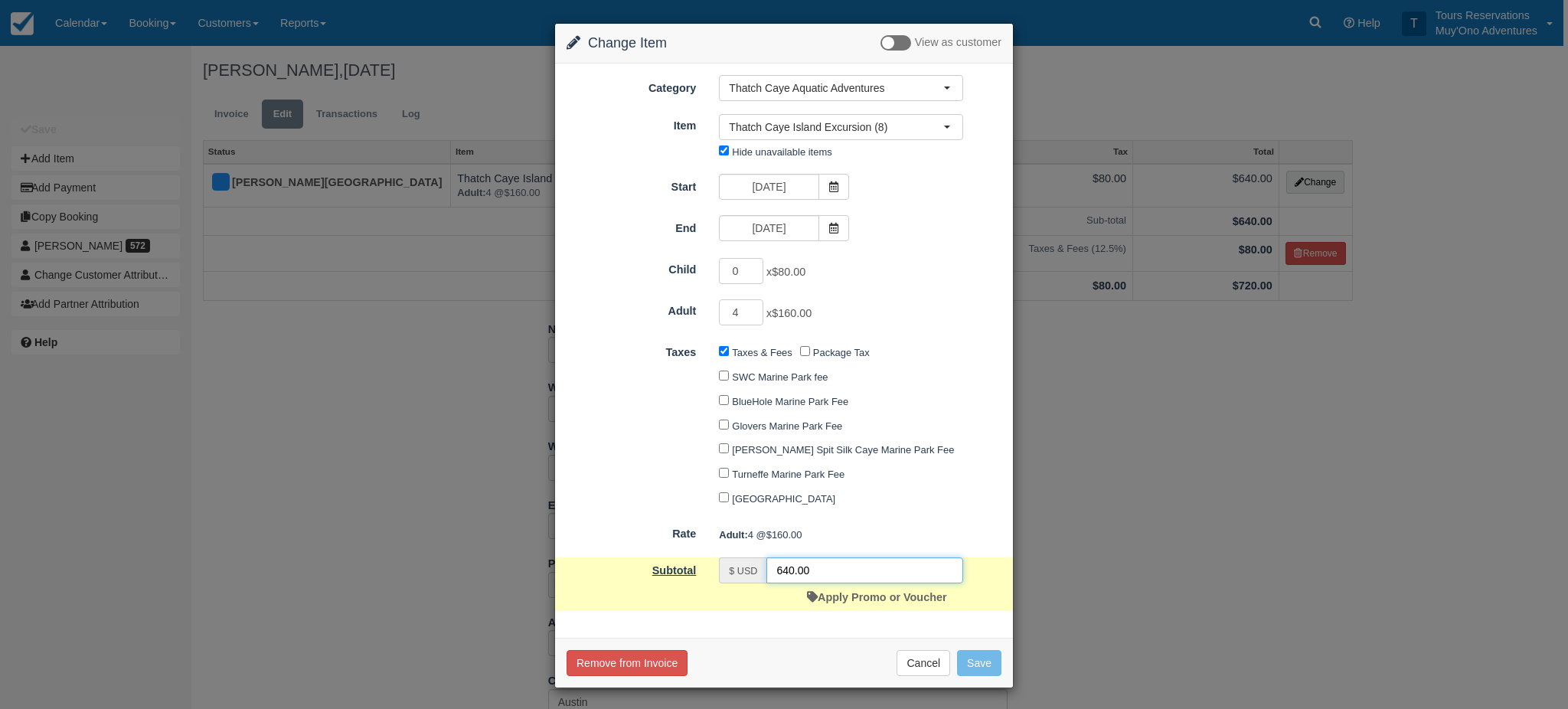
click at [696, 570] on div "Subtotal $ USD 640.00 Apply Promo or Voucher" at bounding box center [784, 584] width 457 height 54
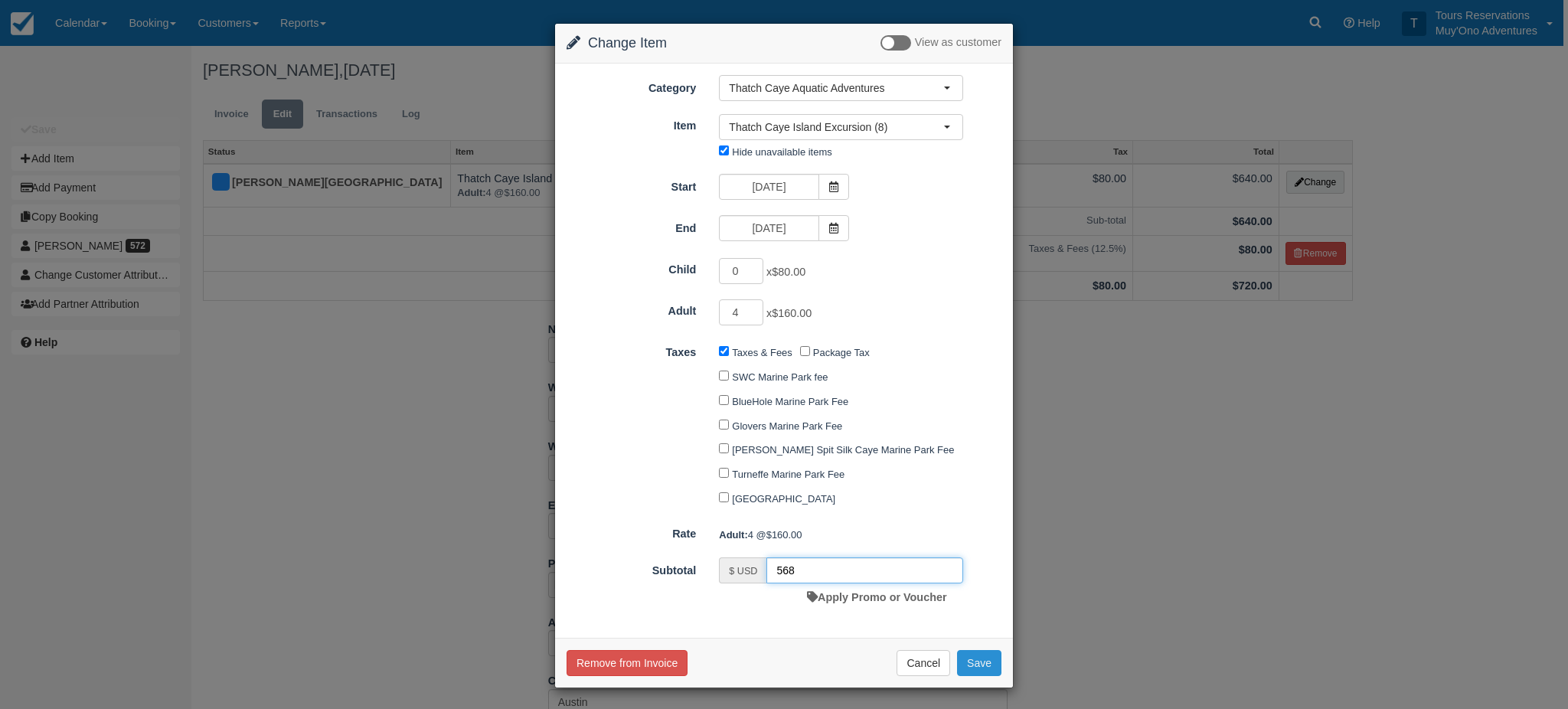
type input "568"
click at [984, 670] on button "Save" at bounding box center [978, 663] width 44 height 26
checkbox input "false"
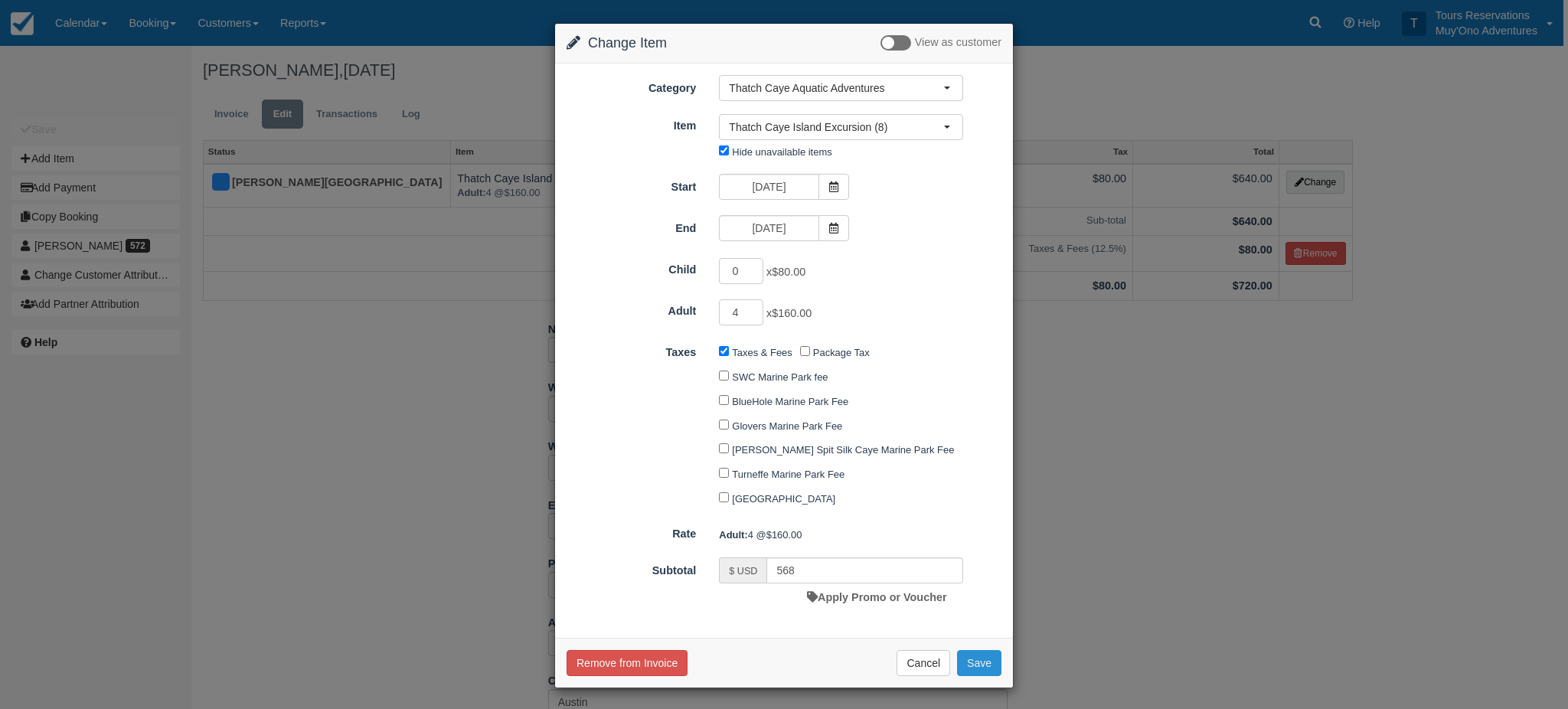
checkbox input "false"
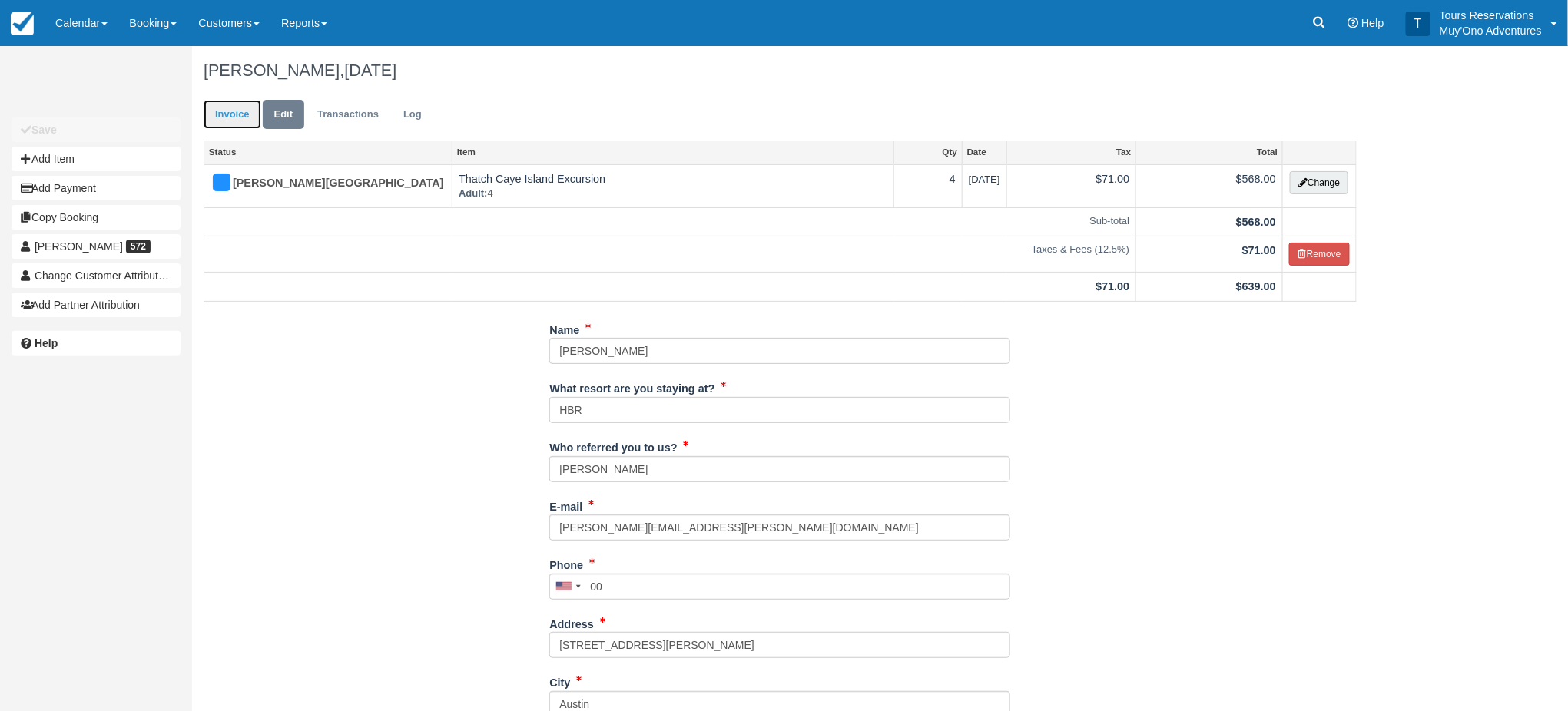
click at [242, 120] on link "Invoice" at bounding box center [232, 115] width 58 height 29
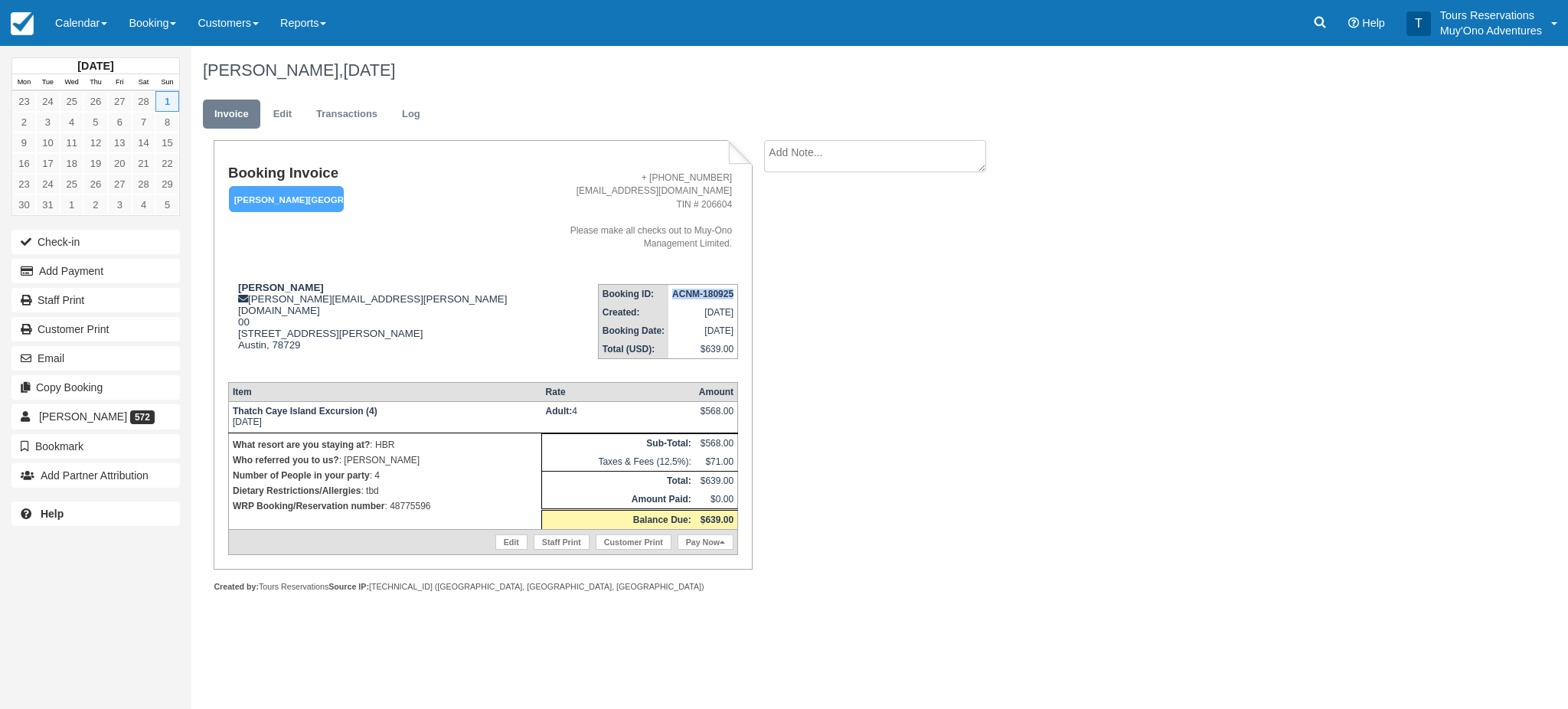
drag, startPoint x: 668, startPoint y: 282, endPoint x: 733, endPoint y: 286, distance: 65.1
click at [733, 286] on td "ACNM-180925" at bounding box center [702, 295] width 70 height 20
copy strong "ACNM-180925"
click at [239, 97] on ul "Invoice Edit Transactions Log" at bounding box center [779, 118] width 1153 height 46
click at [267, 110] on link "Edit" at bounding box center [282, 115] width 41 height 29
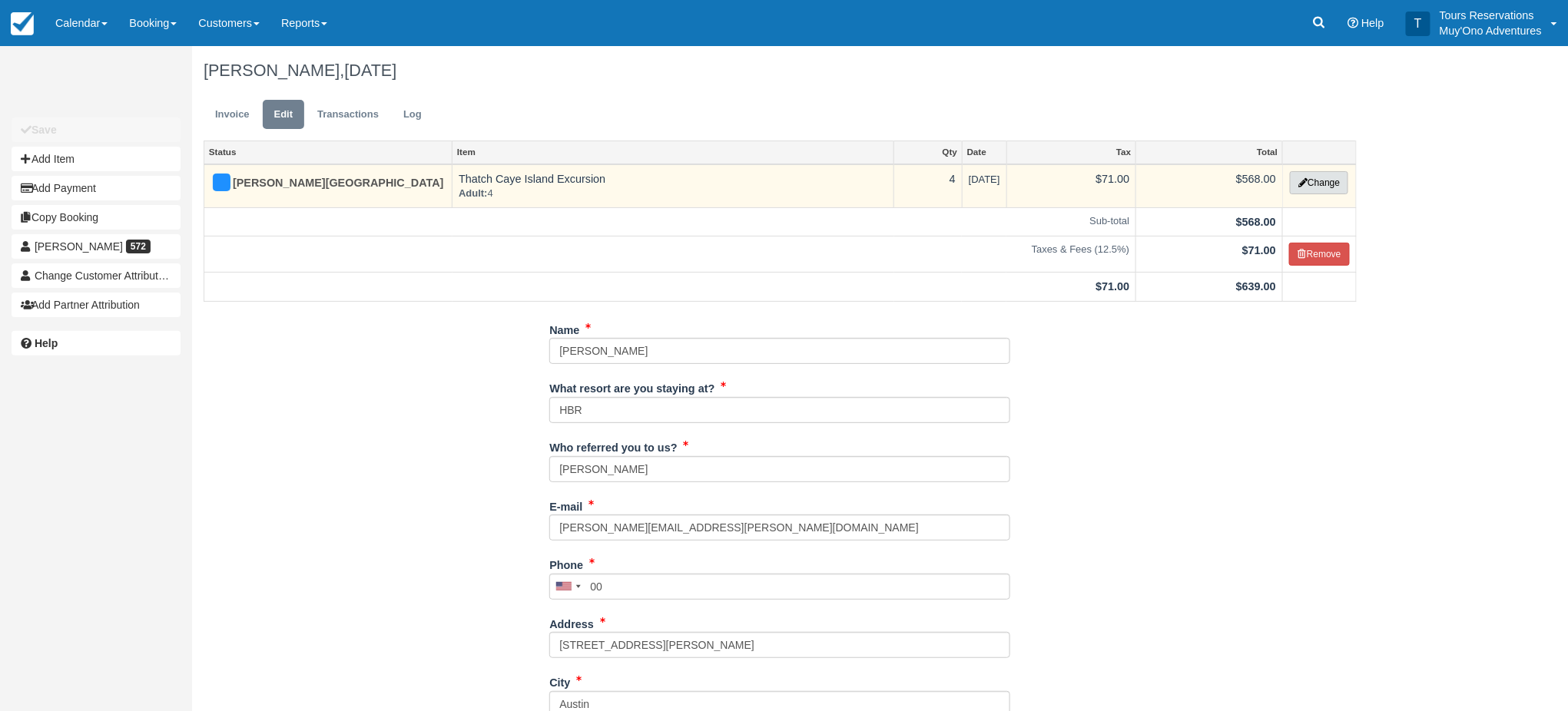
click at [1317, 179] on button "Change" at bounding box center [1318, 182] width 58 height 23
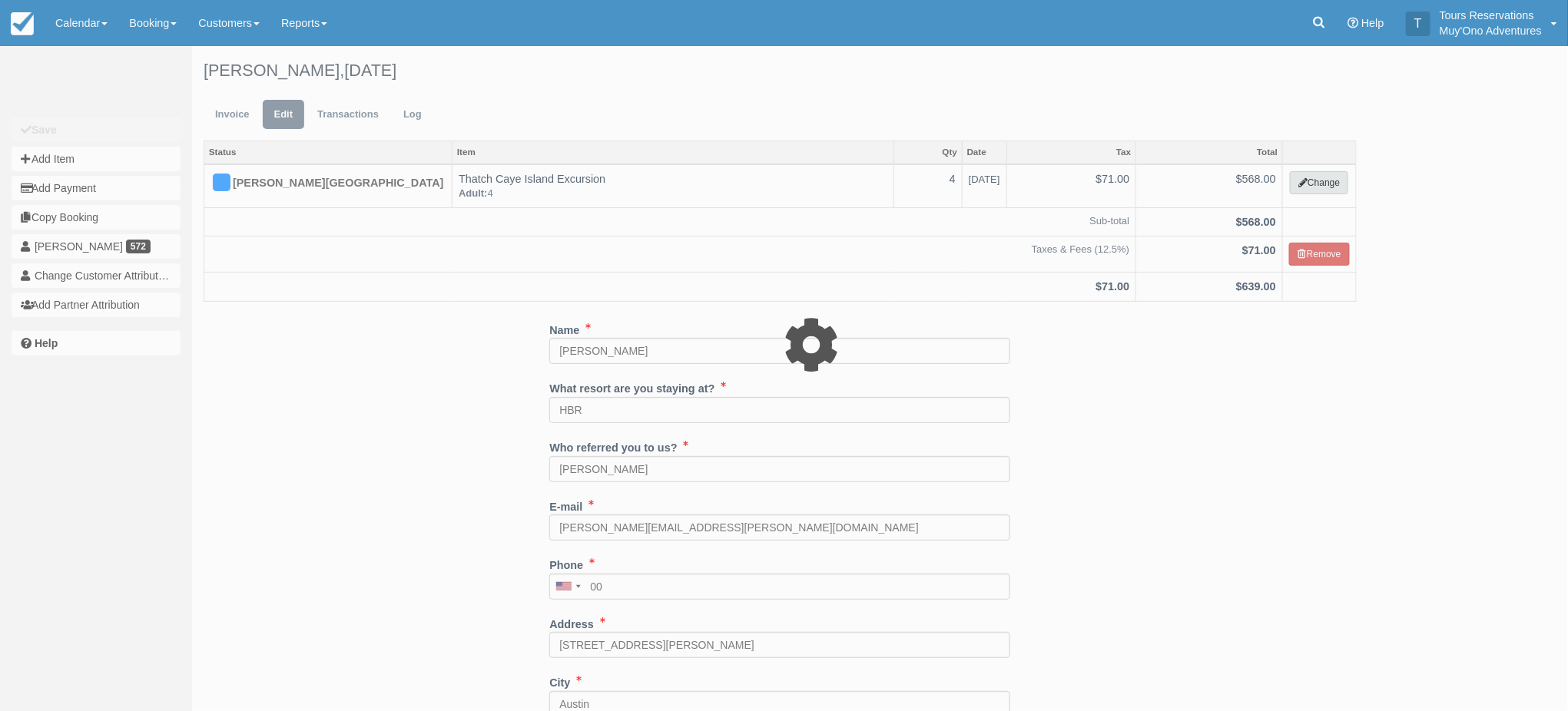
select select "64"
type input "568.00"
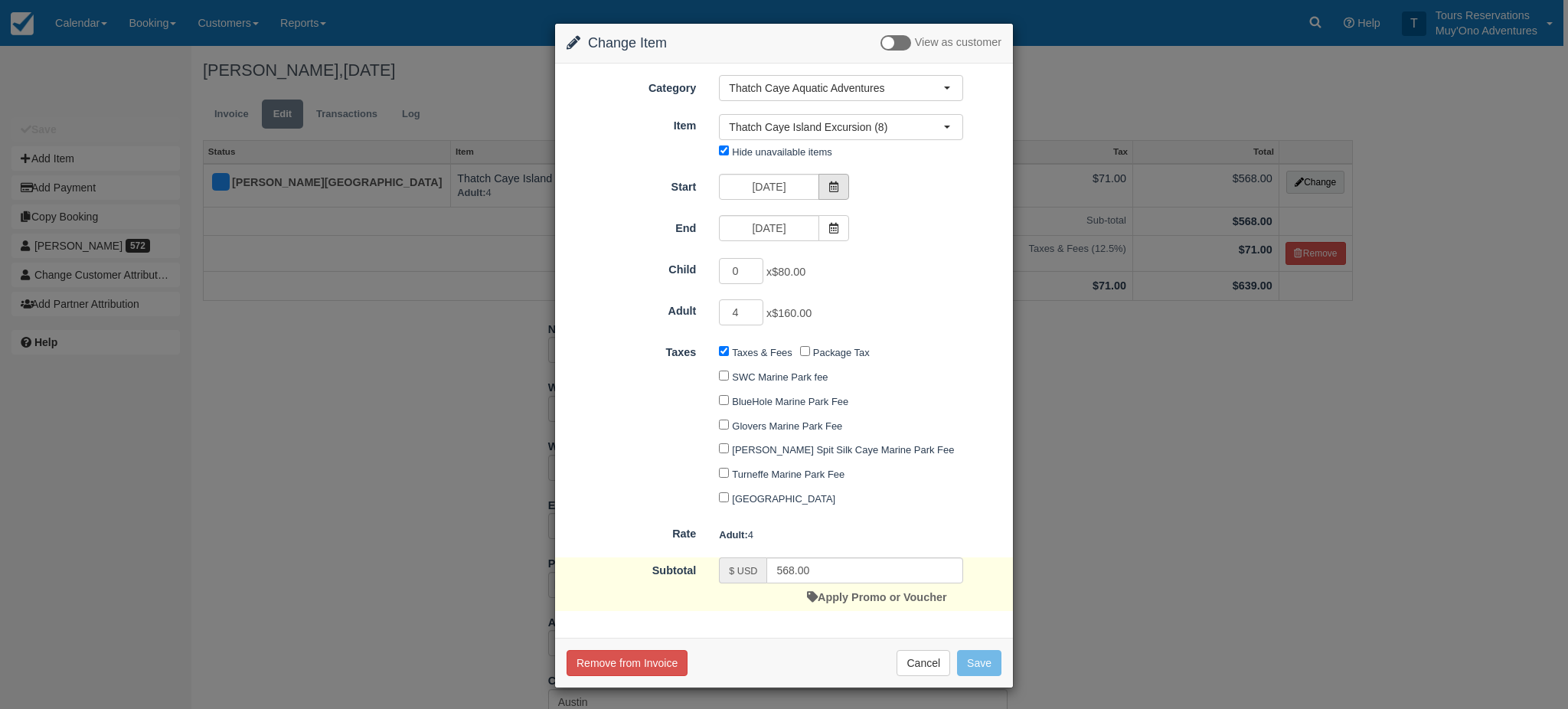
click at [834, 182] on icon at bounding box center [833, 186] width 11 height 11
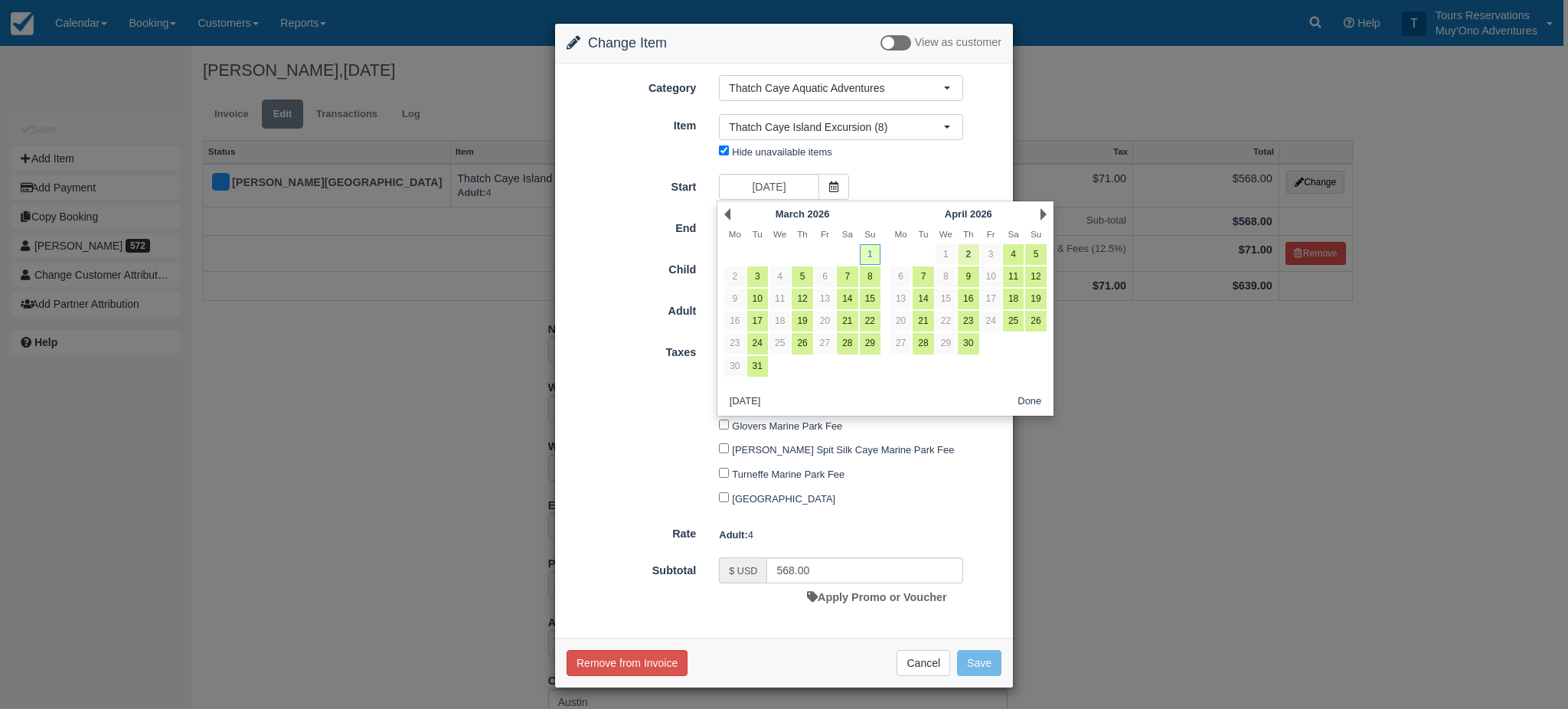
click at [965, 251] on link "2" at bounding box center [968, 254] width 21 height 21
type input "04/02/26"
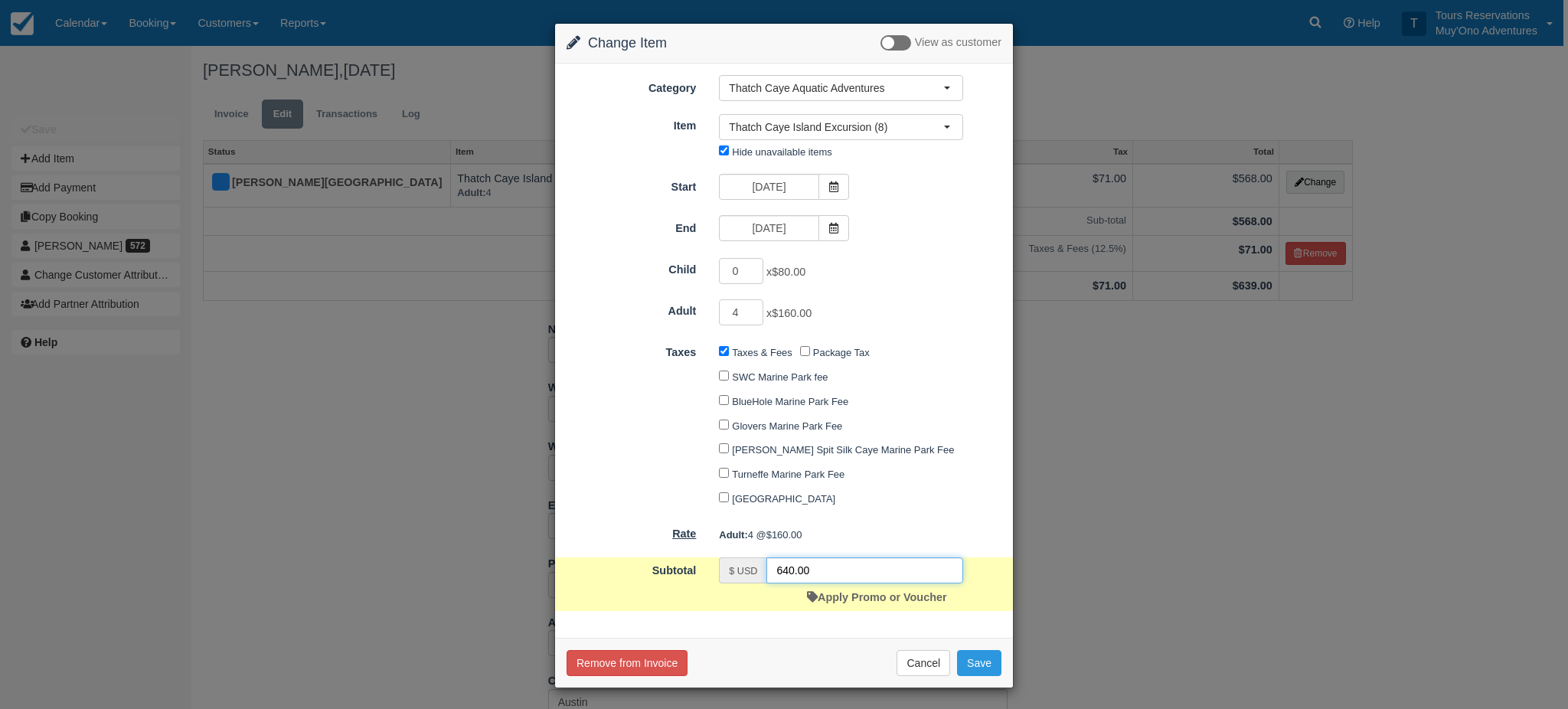
drag, startPoint x: 829, startPoint y: 570, endPoint x: 621, endPoint y: 532, distance: 211.4
click at [688, 552] on form "Category Thatch Caye Aquatic Adventures Agent Tours - San Pedro/Caye Caulker/Be…" at bounding box center [784, 344] width 435 height 537
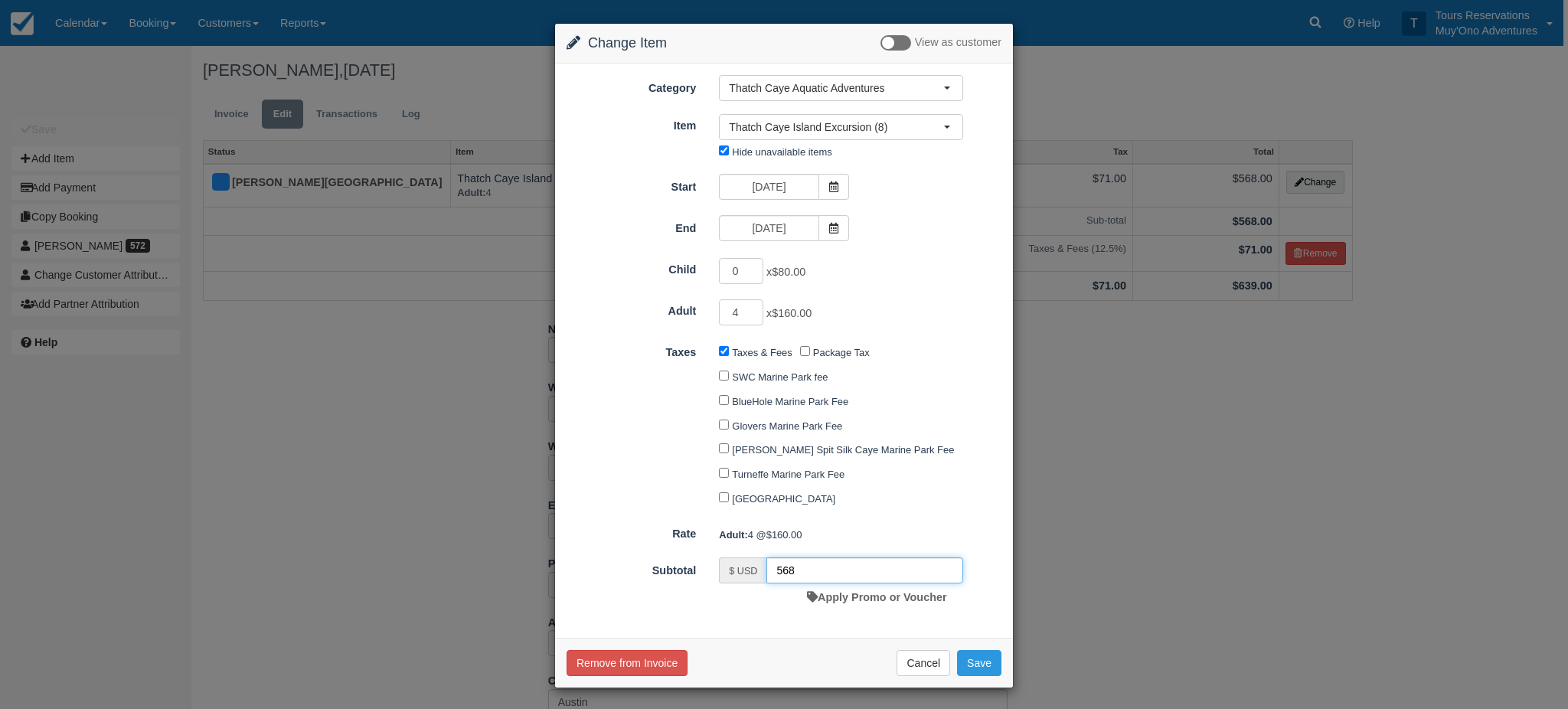
type input "568"
click at [971, 669] on button "Save" at bounding box center [978, 663] width 44 height 26
checkbox input "false"
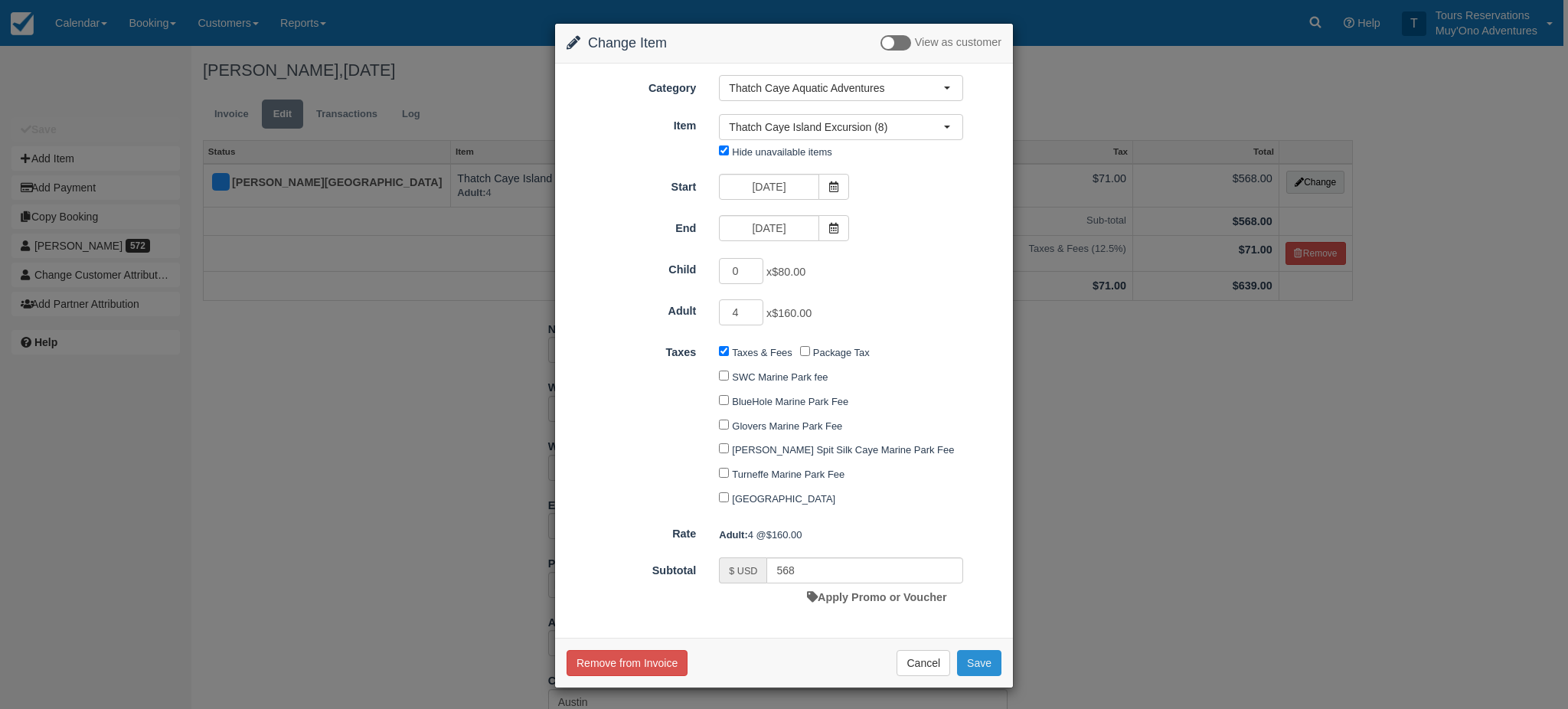
checkbox input "false"
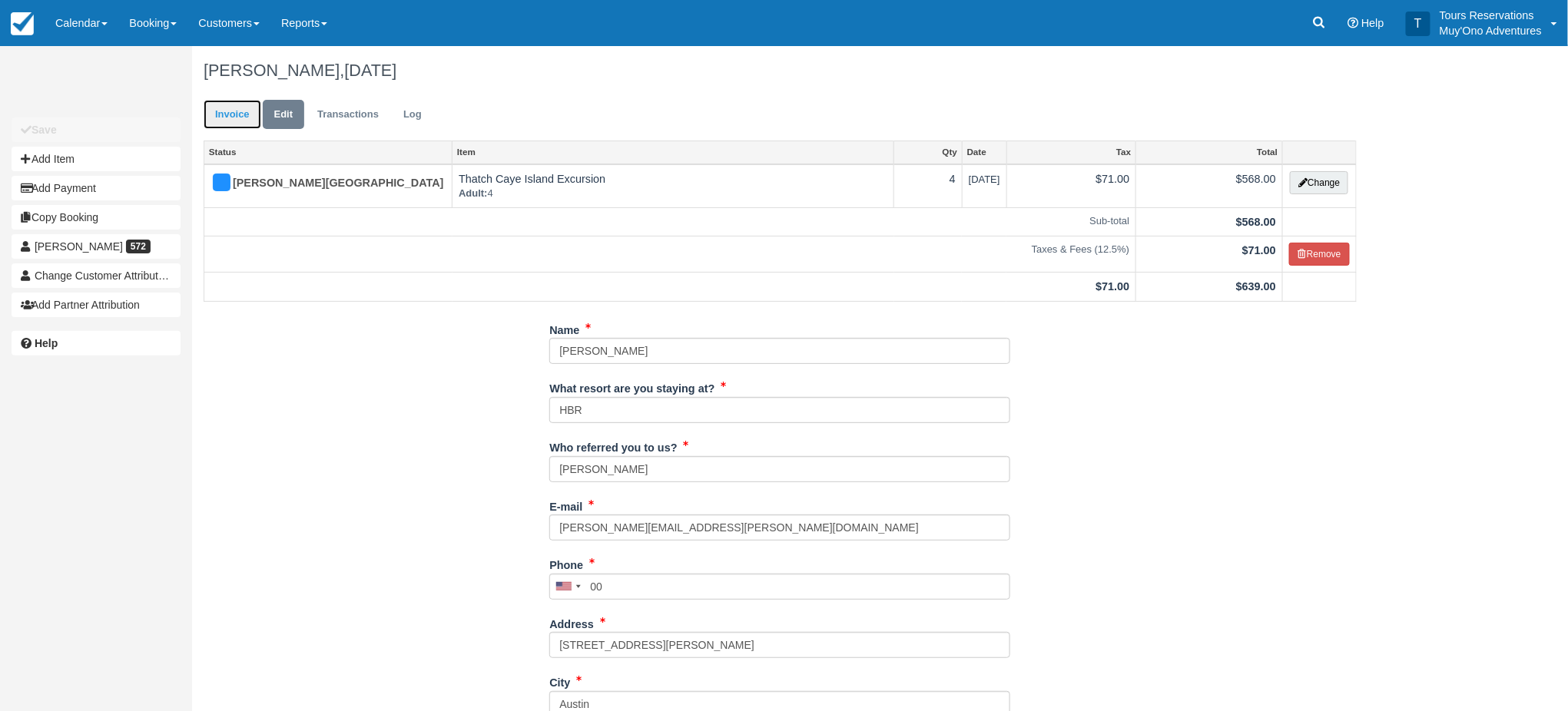
click at [204, 106] on link "Invoice" at bounding box center [232, 115] width 58 height 29
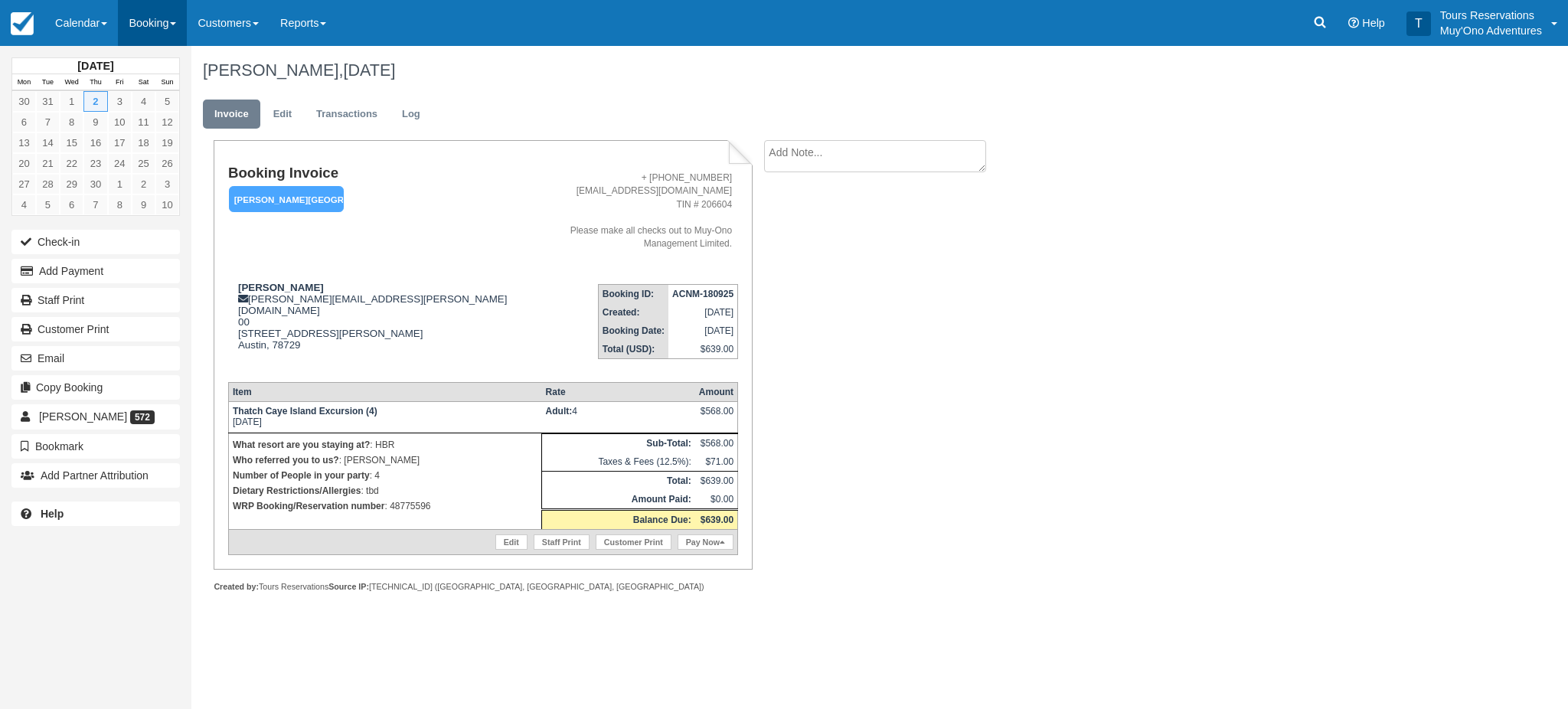
click at [129, 13] on link "Booking" at bounding box center [152, 23] width 69 height 46
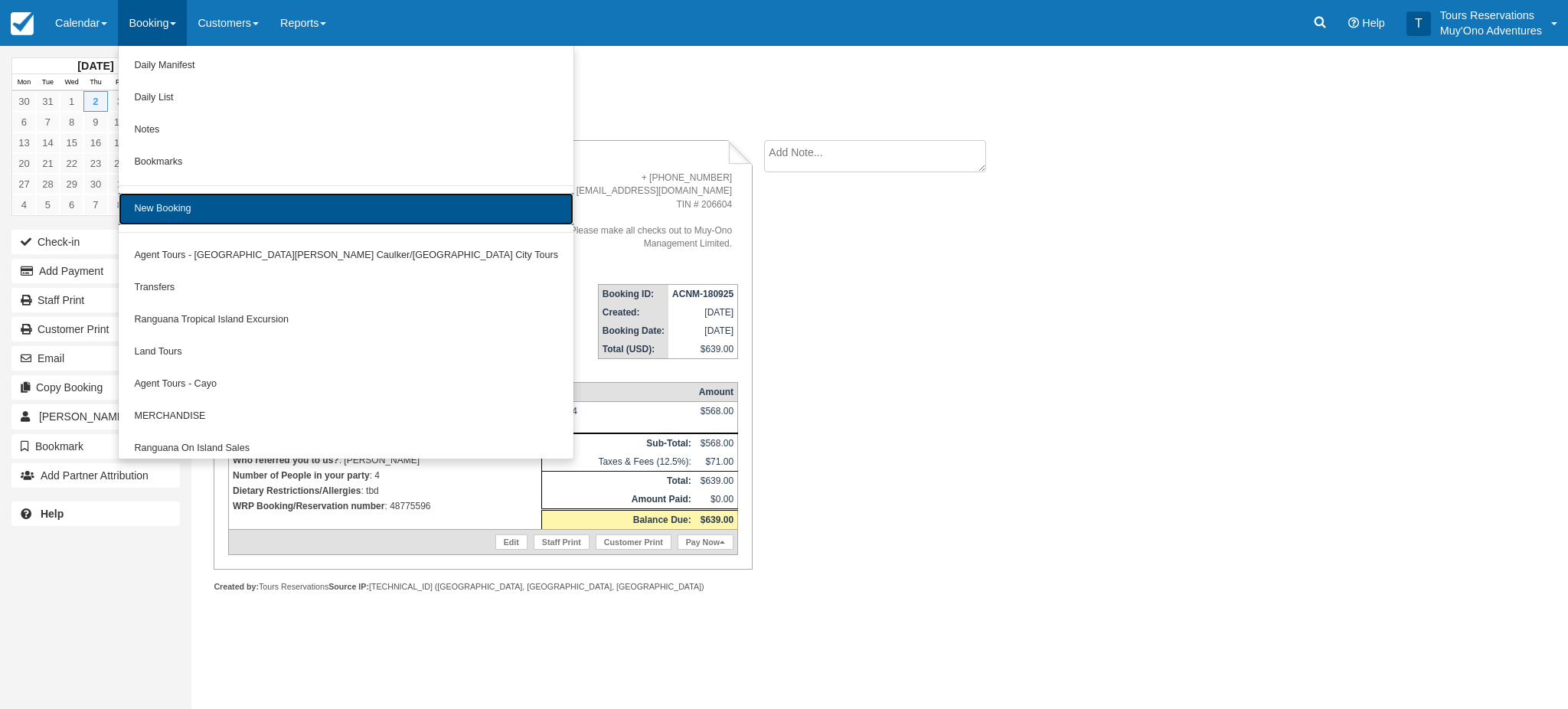
click at [160, 215] on link "New Booking" at bounding box center [346, 209] width 454 height 32
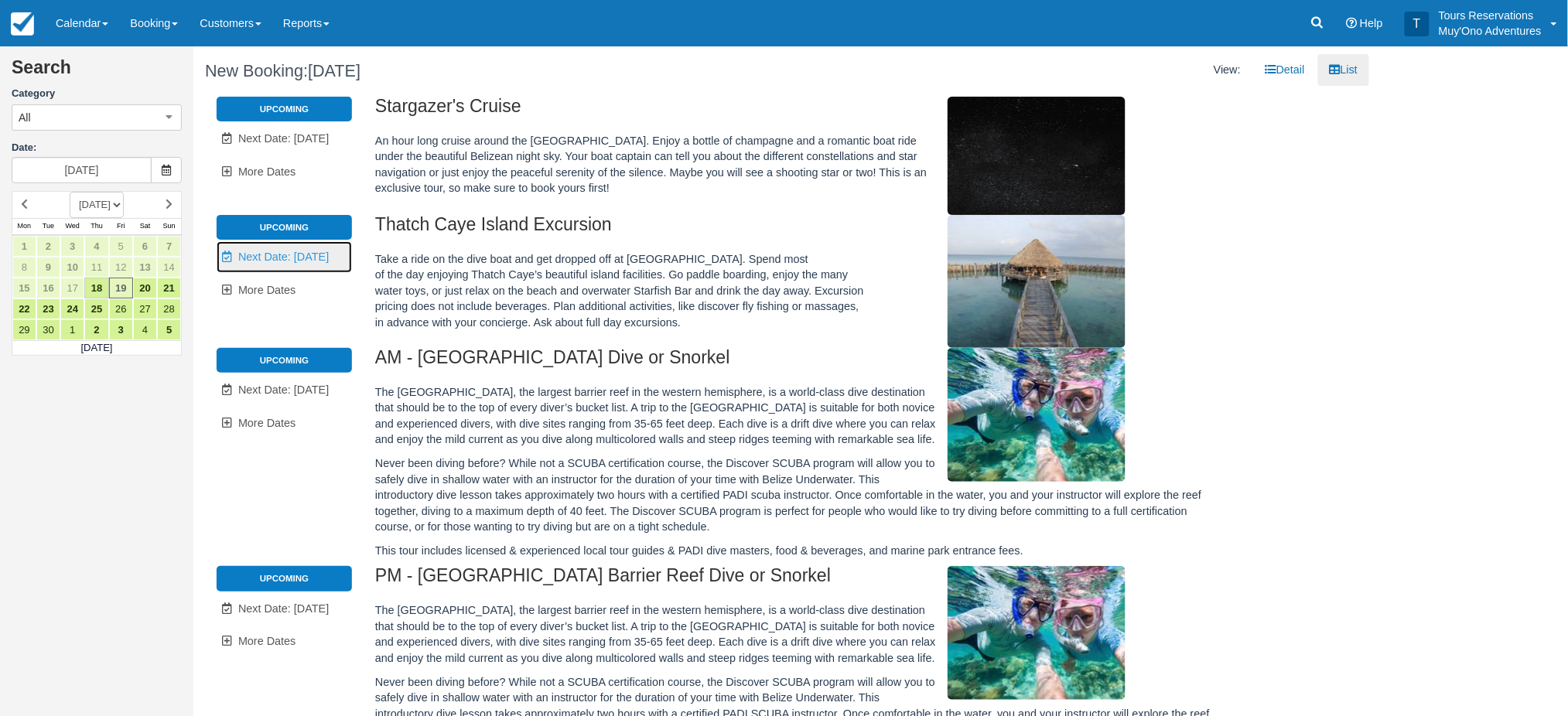
click at [316, 265] on link "Unavailable. Next Date: [DATE]" at bounding box center [284, 257] width 136 height 32
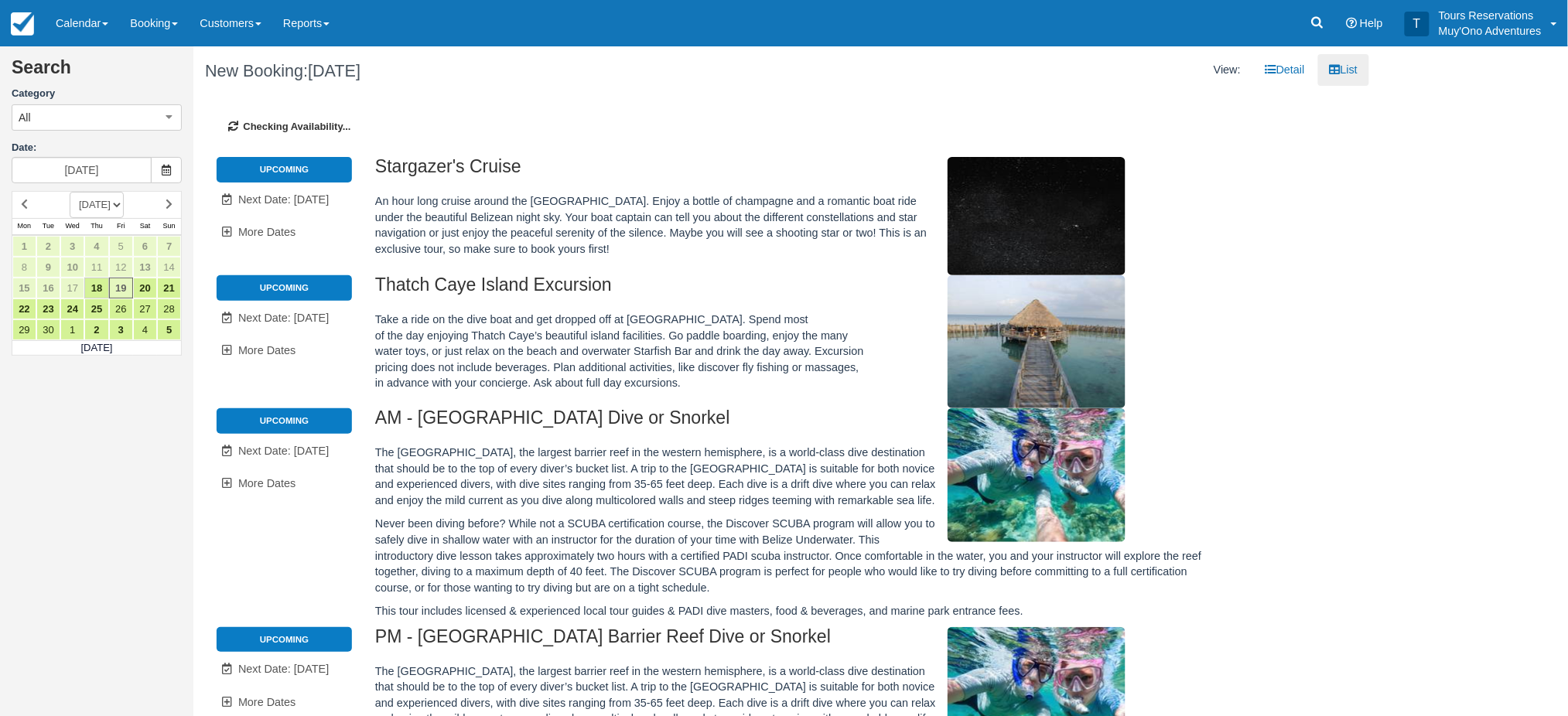
click at [310, 285] on li "Upcoming" at bounding box center [284, 287] width 136 height 25
type input "[DATE]"
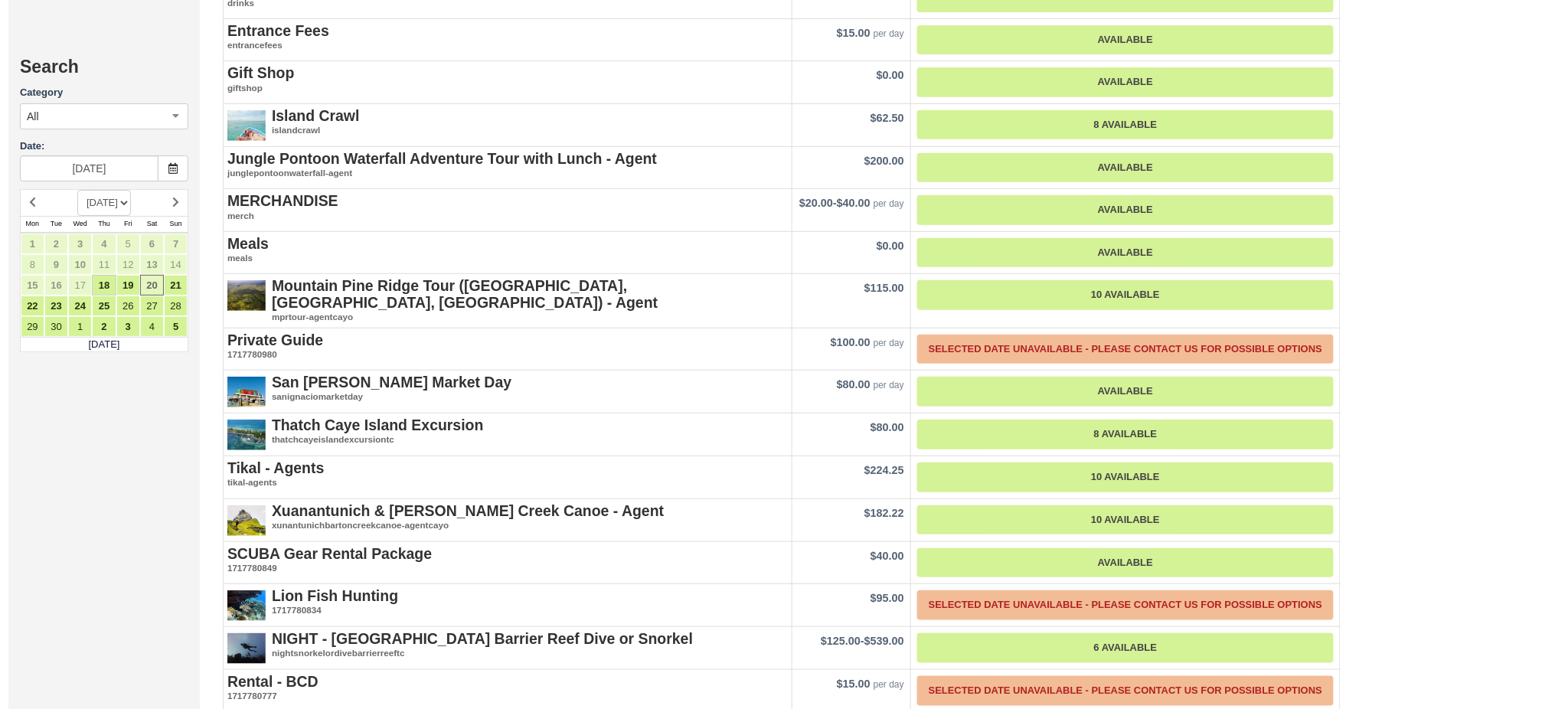
scroll to position [2347, 0]
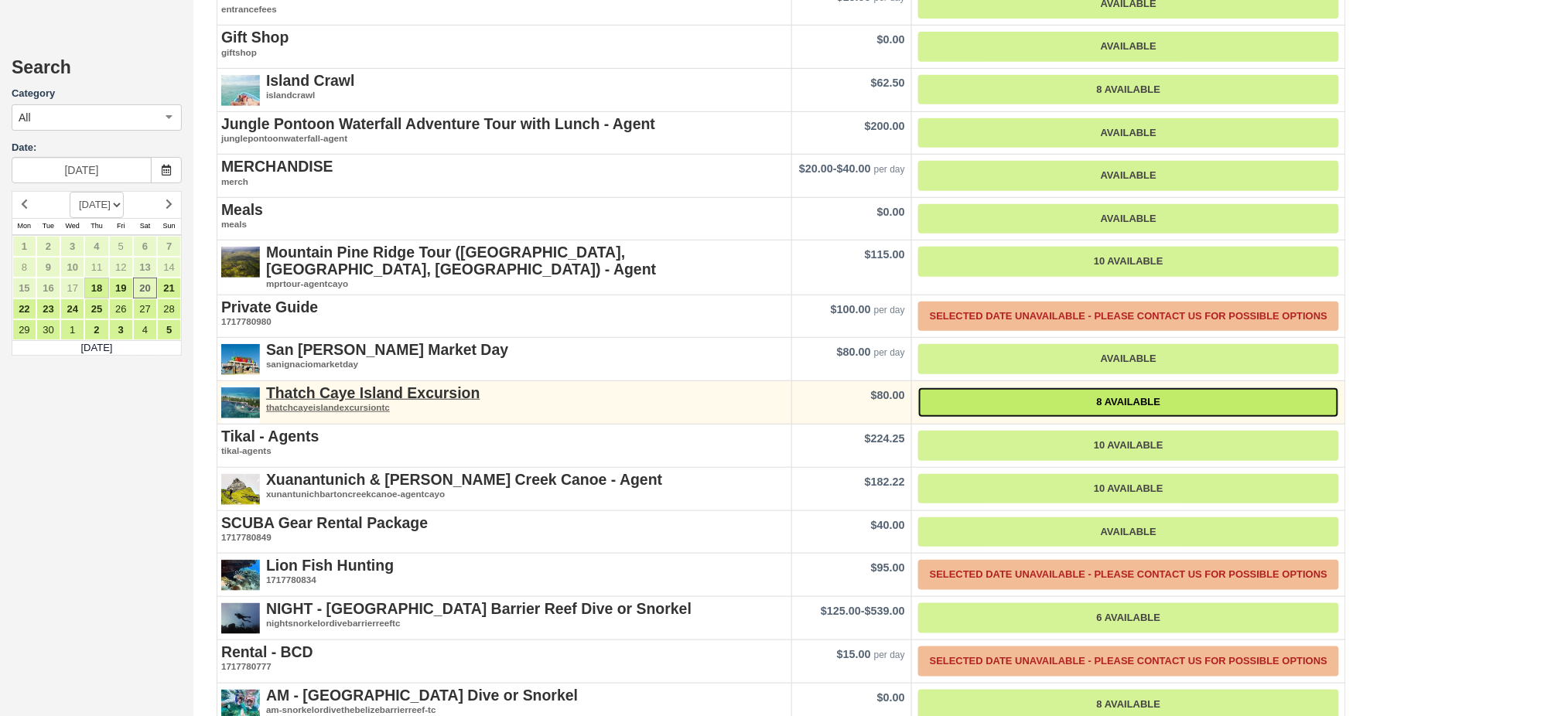
click at [1133, 388] on link "8 Available" at bounding box center [1128, 403] width 420 height 30
click at [1140, 388] on link "8 Available" at bounding box center [1128, 403] width 420 height 30
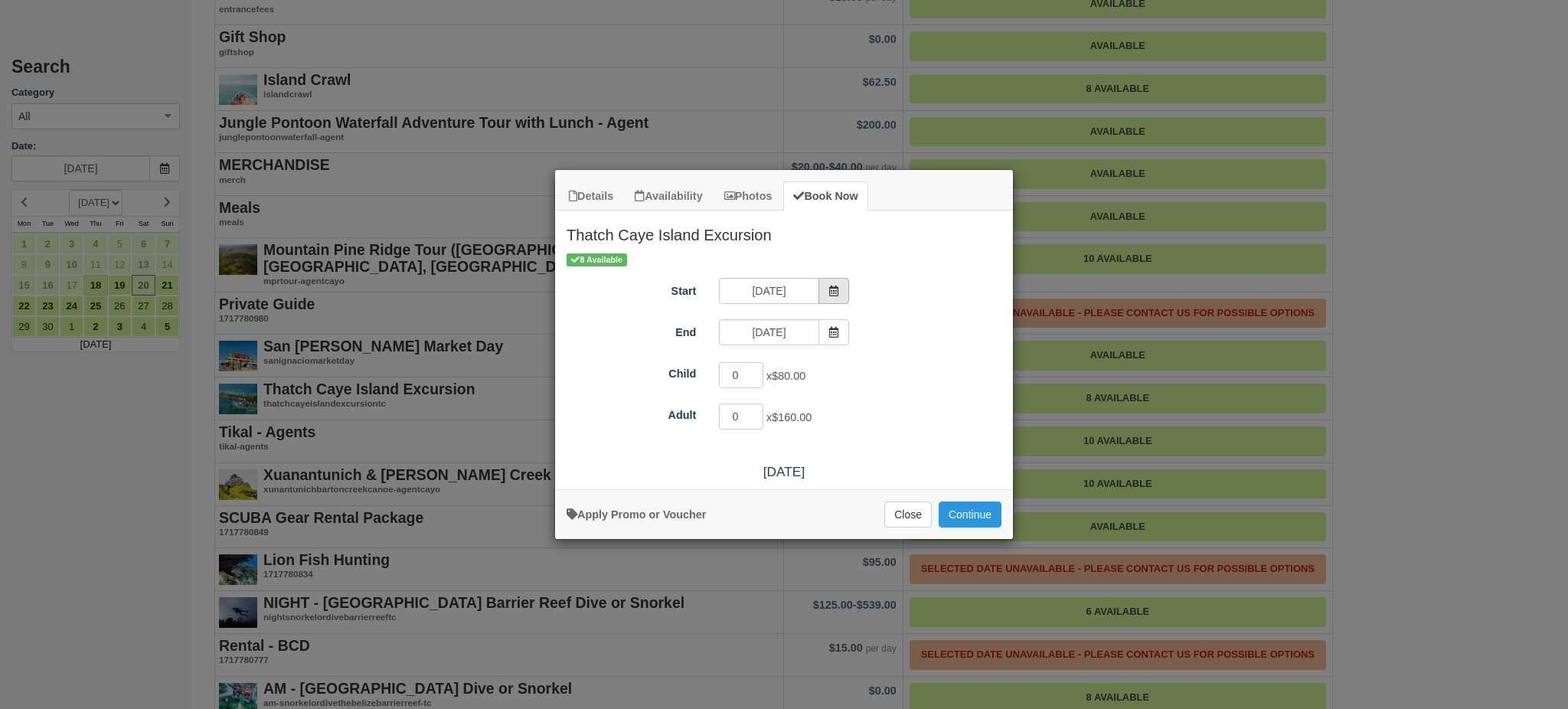
click at [836, 290] on icon "Item Modal" at bounding box center [833, 291] width 11 height 11
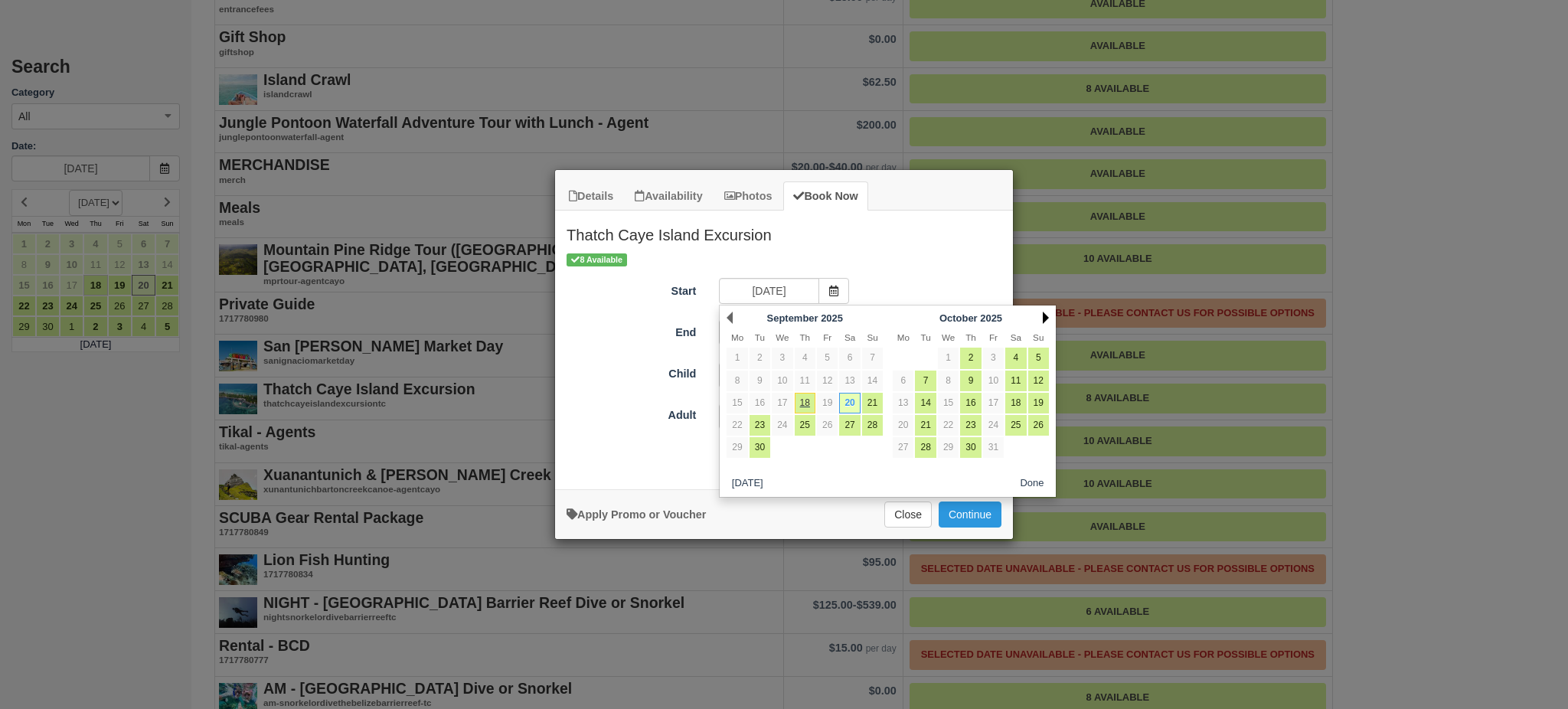
click at [1044, 315] on link "Next" at bounding box center [1046, 317] width 6 height 13
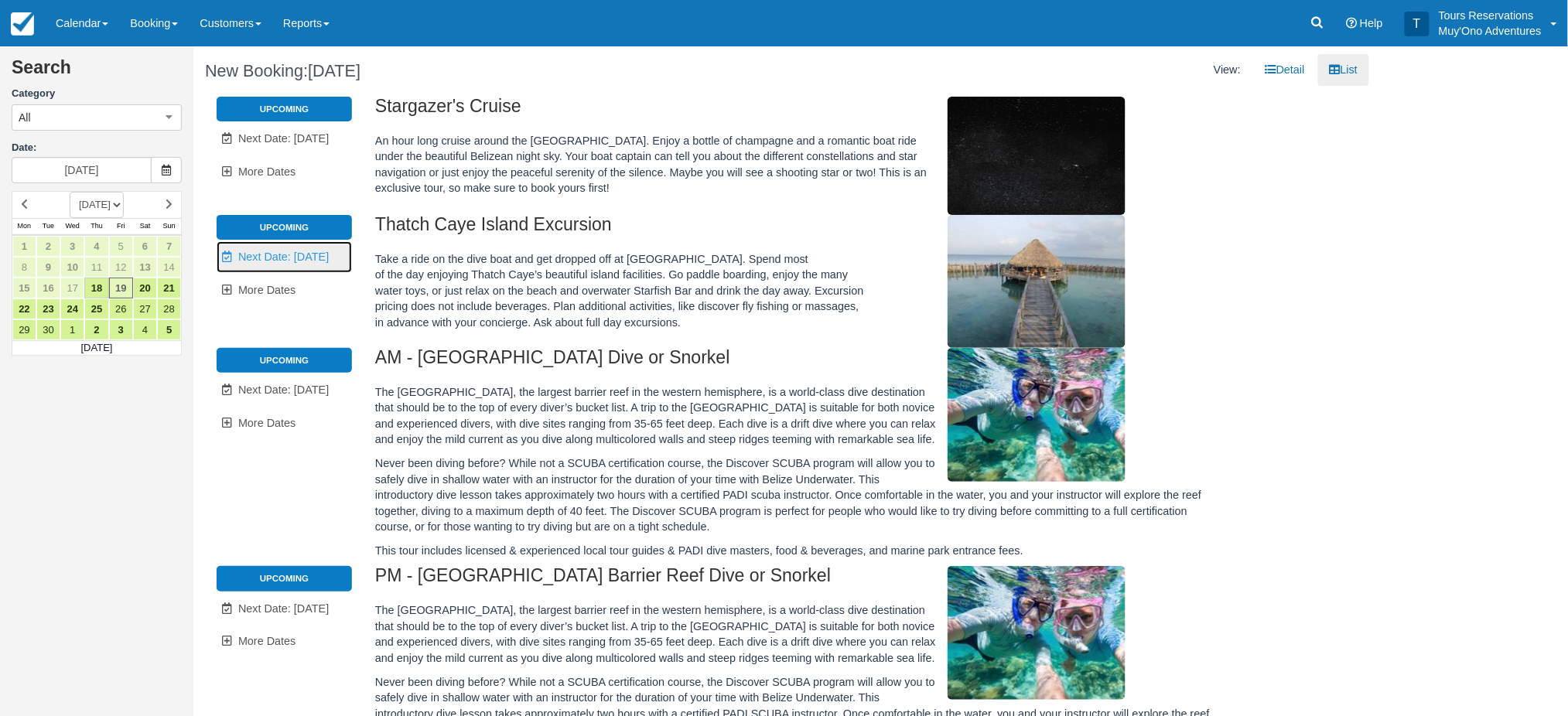
click at [291, 263] on link "Unavailable. Next Date: [DATE]" at bounding box center [284, 257] width 136 height 32
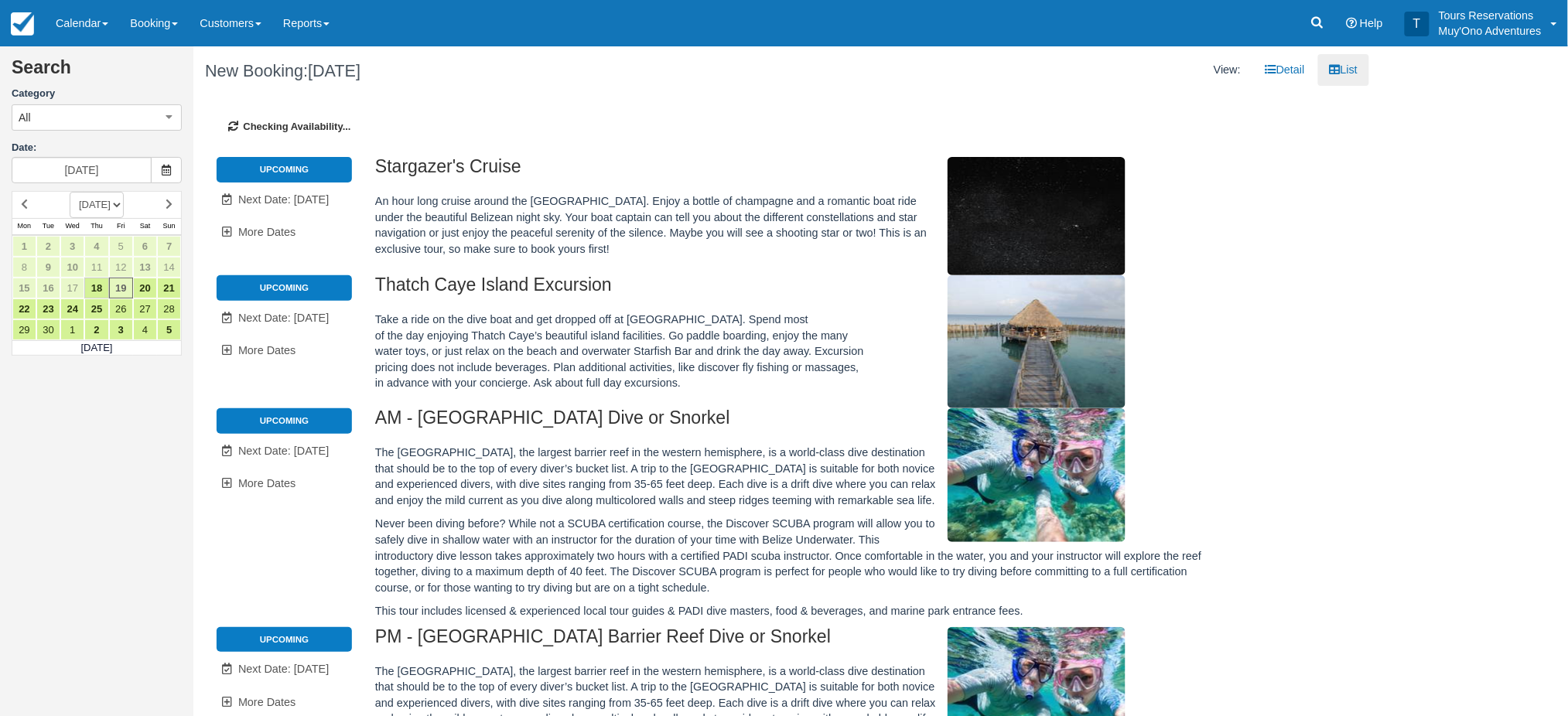
type input "[DATE]"
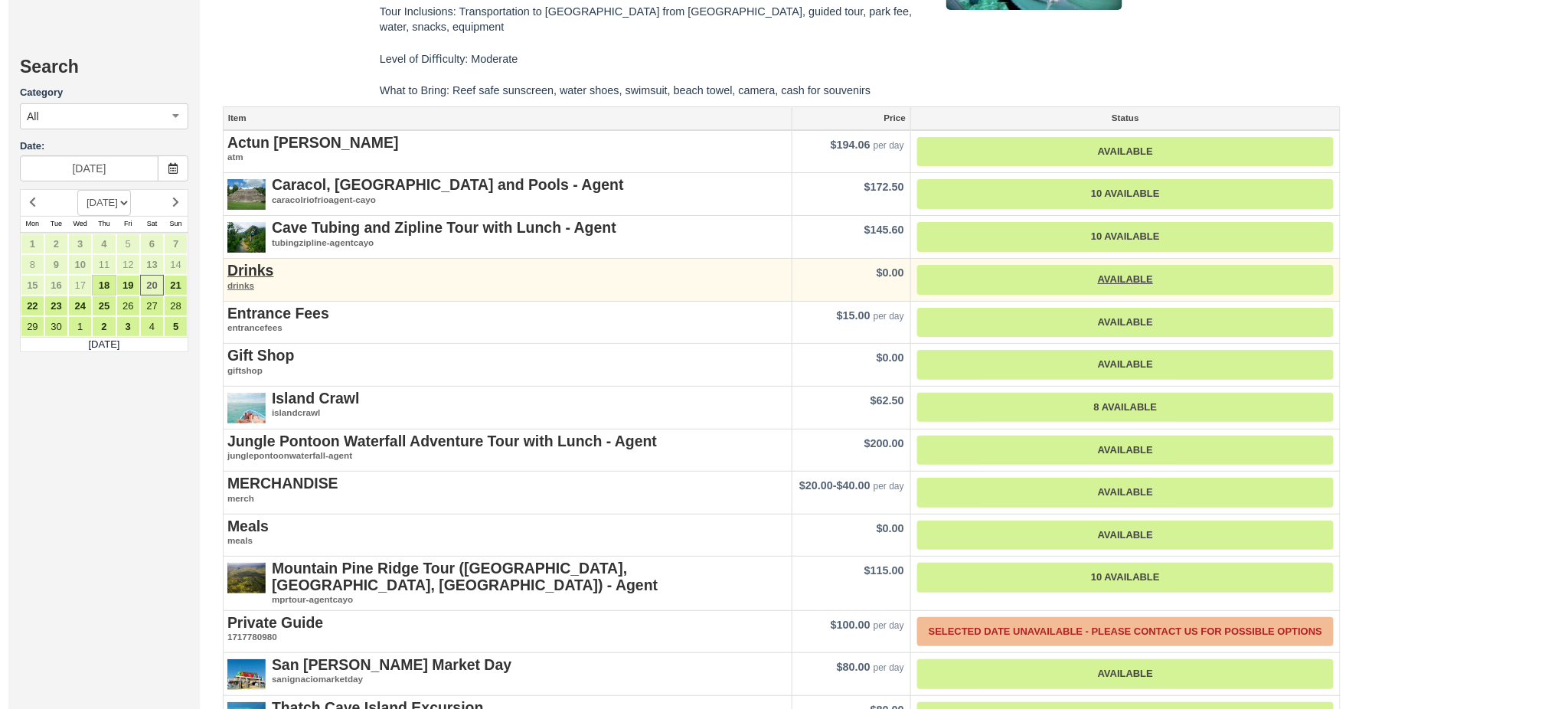
scroll to position [2347, 0]
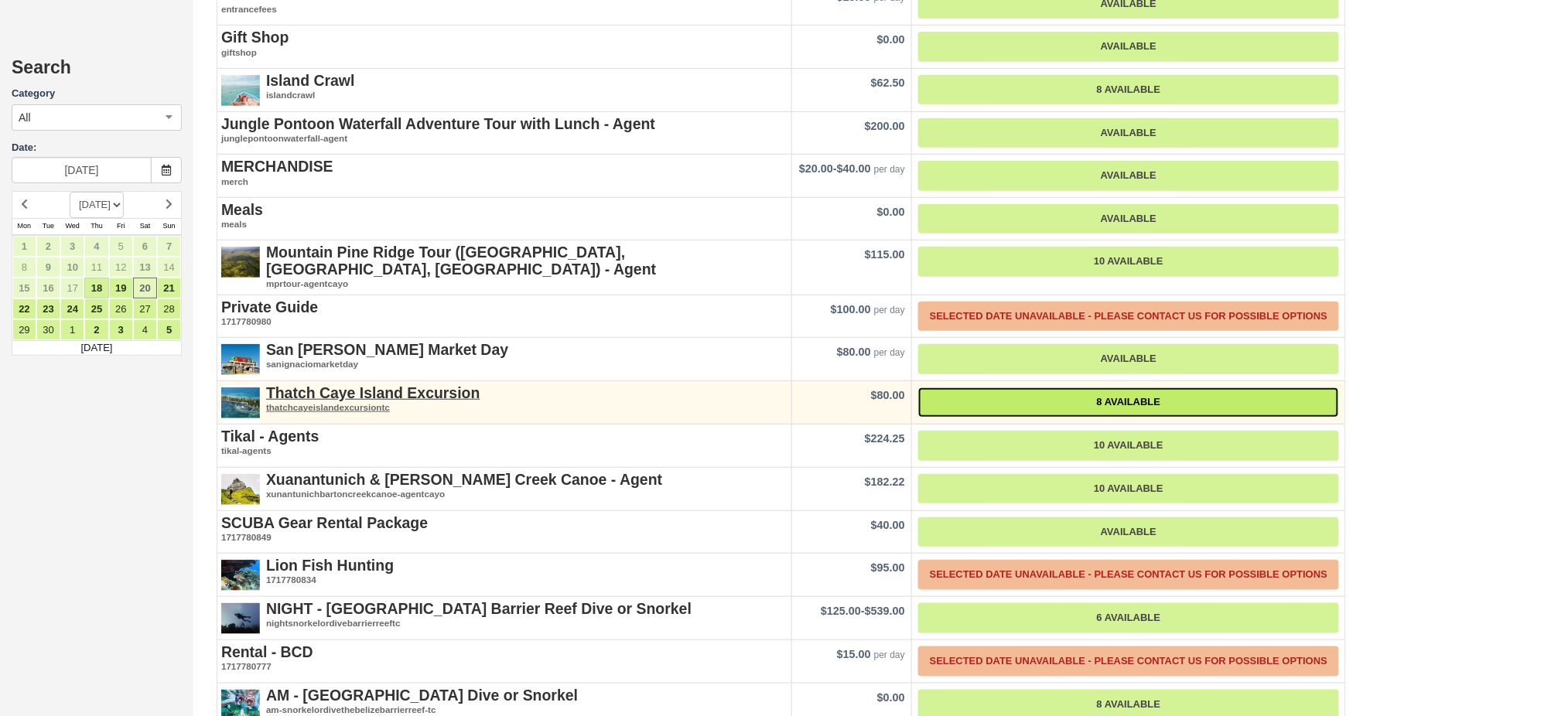
click at [1135, 388] on link "8 Available" at bounding box center [1128, 403] width 420 height 30
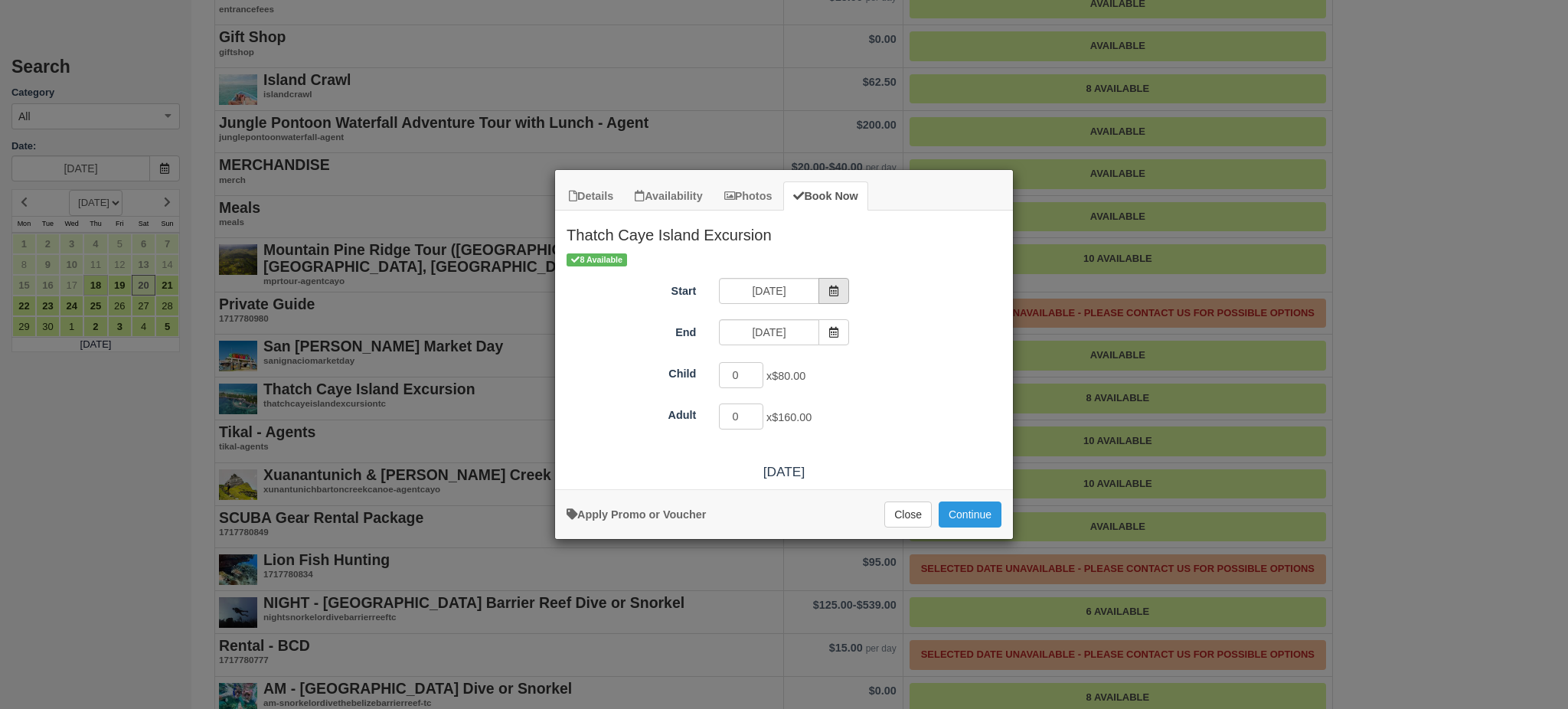
click at [831, 287] on icon "Item Modal" at bounding box center [833, 291] width 11 height 11
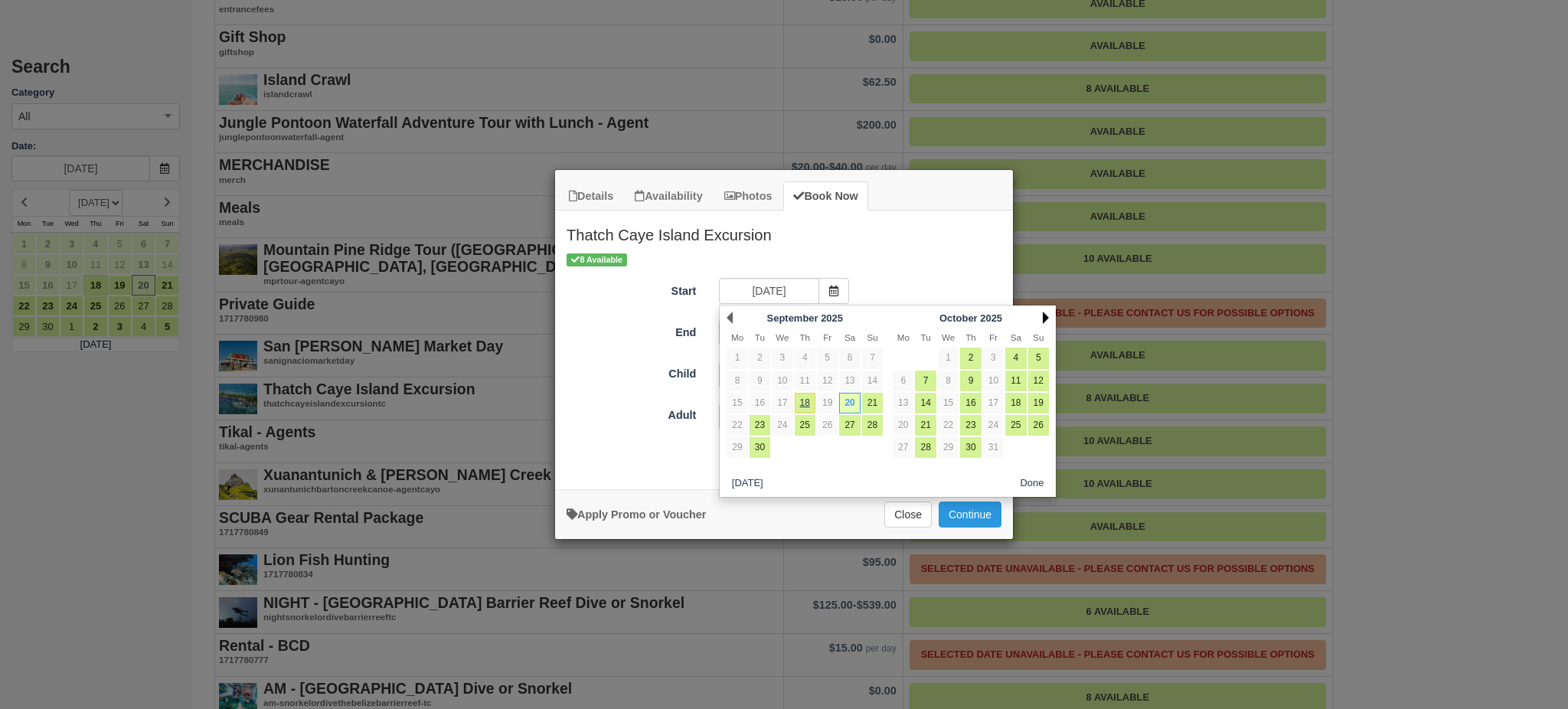
click at [1047, 315] on link "Next" at bounding box center [1046, 317] width 6 height 13
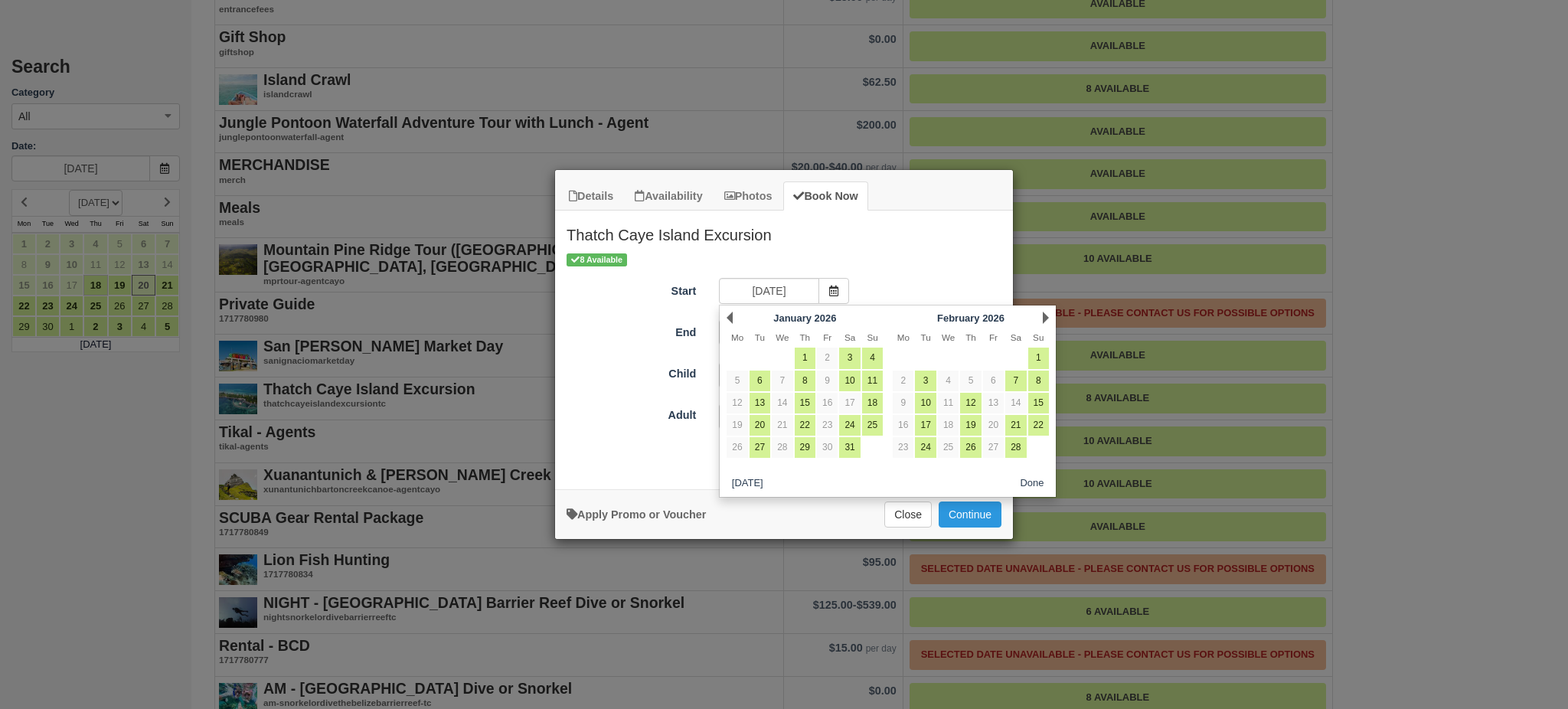
click at [1047, 315] on link "Next" at bounding box center [1046, 317] width 6 height 13
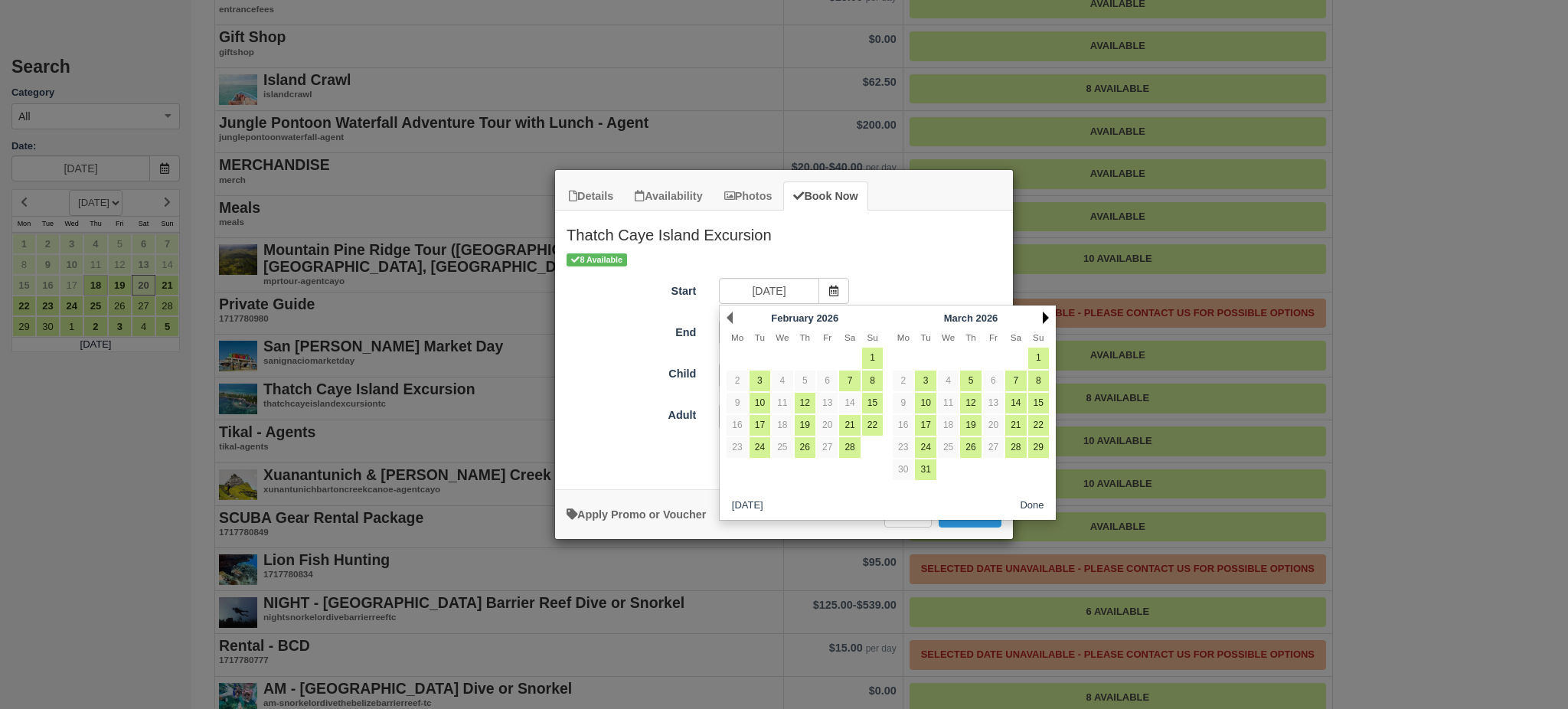
click at [1044, 314] on link "Next" at bounding box center [1046, 317] width 6 height 13
click at [964, 356] on link "2" at bounding box center [970, 357] width 21 height 21
type input "04/02/26"
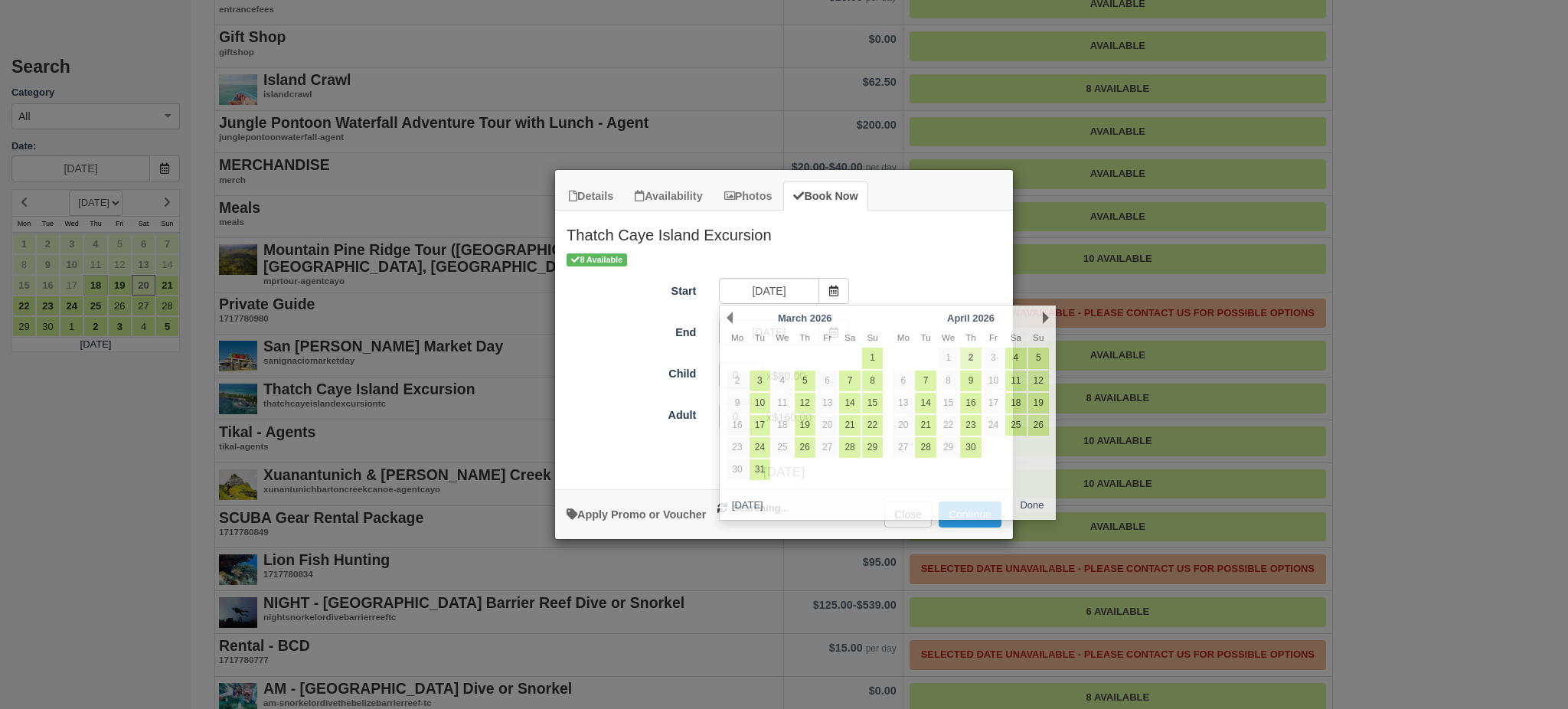
type input "04/02/26"
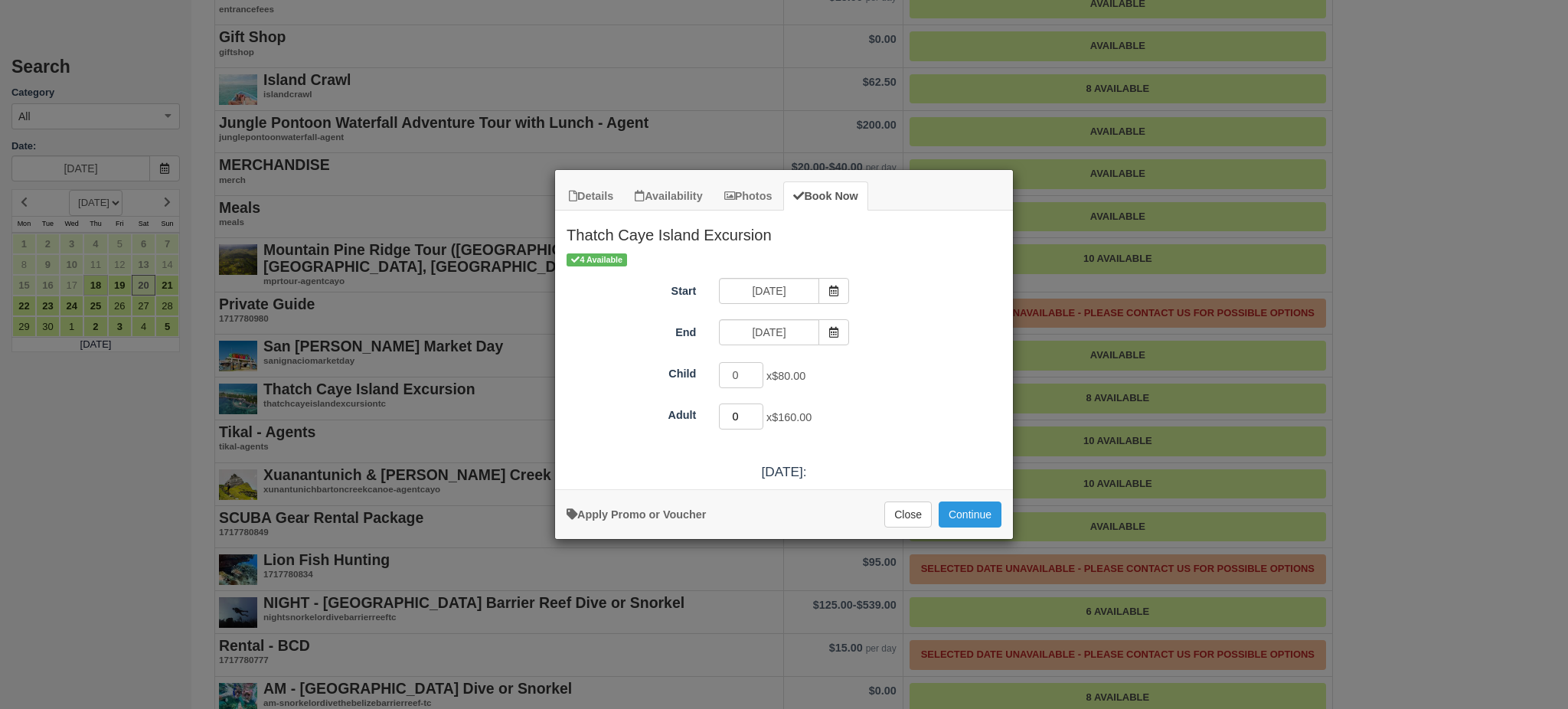
drag, startPoint x: 743, startPoint y: 417, endPoint x: 602, endPoint y: 393, distance: 143.0
click at [706, 421] on div "Adult 0 x $160.00" at bounding box center [784, 416] width 457 height 29
type input "4"
click at [950, 511] on button "Continue" at bounding box center [970, 514] width 63 height 26
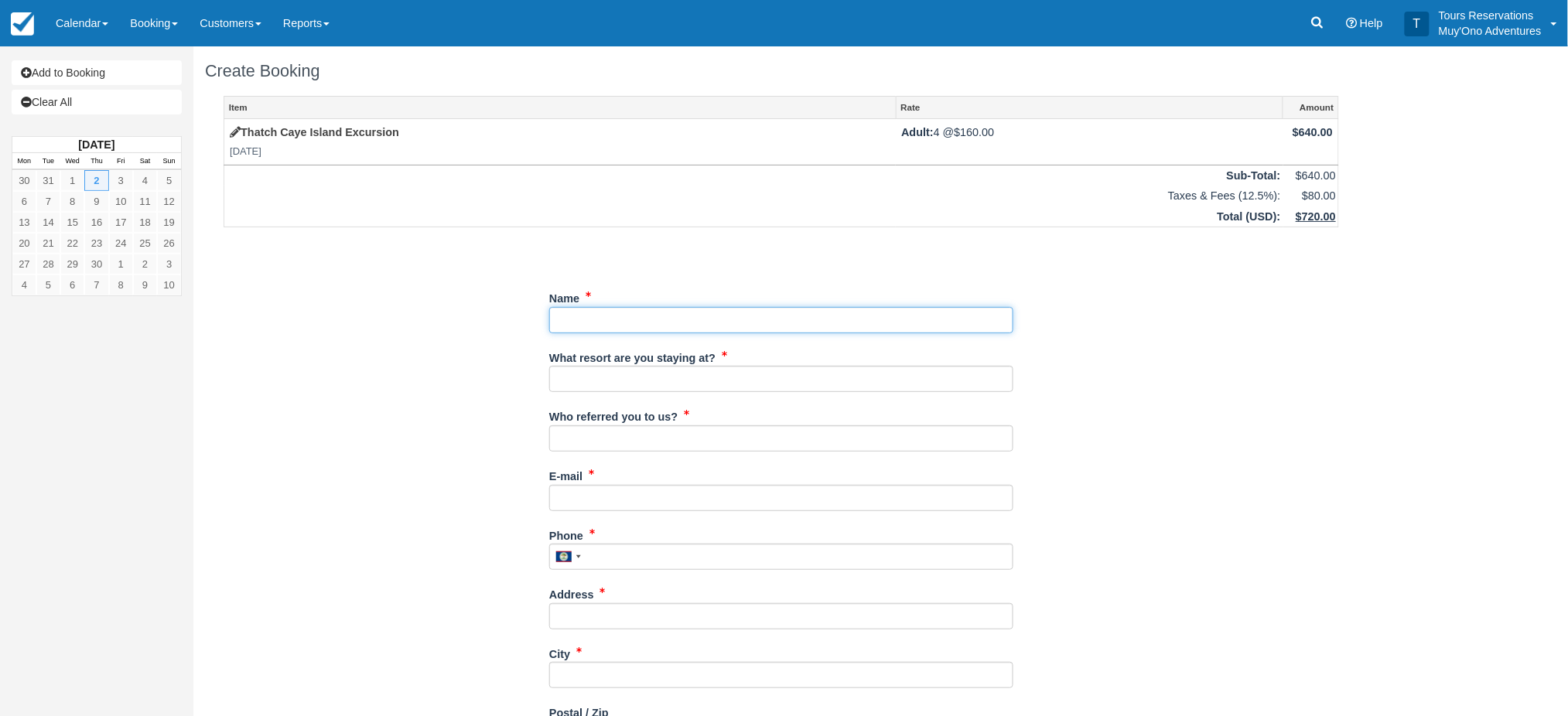
click at [611, 331] on input "Name" at bounding box center [781, 319] width 464 height 27
type input "[PERSON_NAME]"
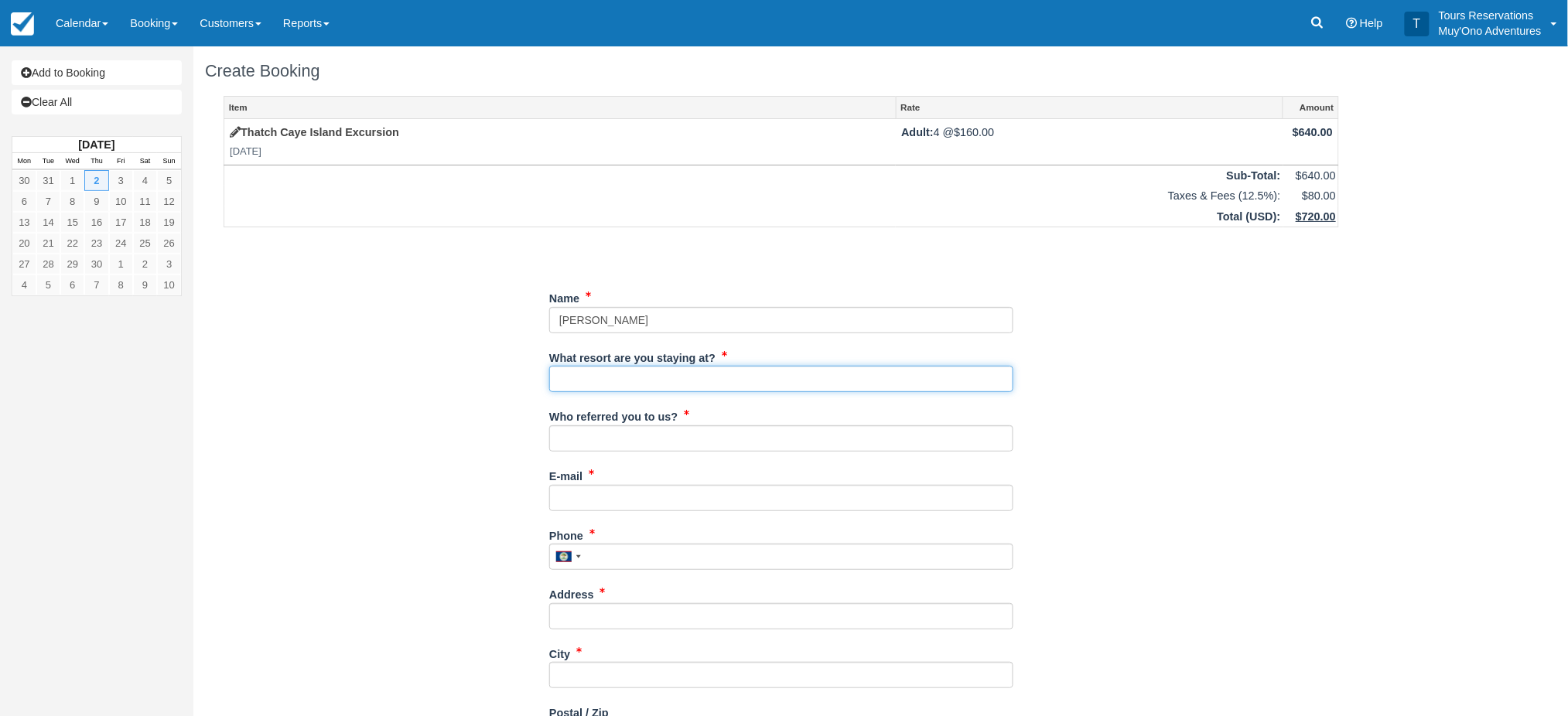
click at [625, 376] on input "What resort are you staying at?" at bounding box center [781, 379] width 464 height 27
type input "HBR"
click at [682, 444] on input "Who referred you to us?" at bounding box center [781, 438] width 464 height 27
type input "[PERSON_NAME]"
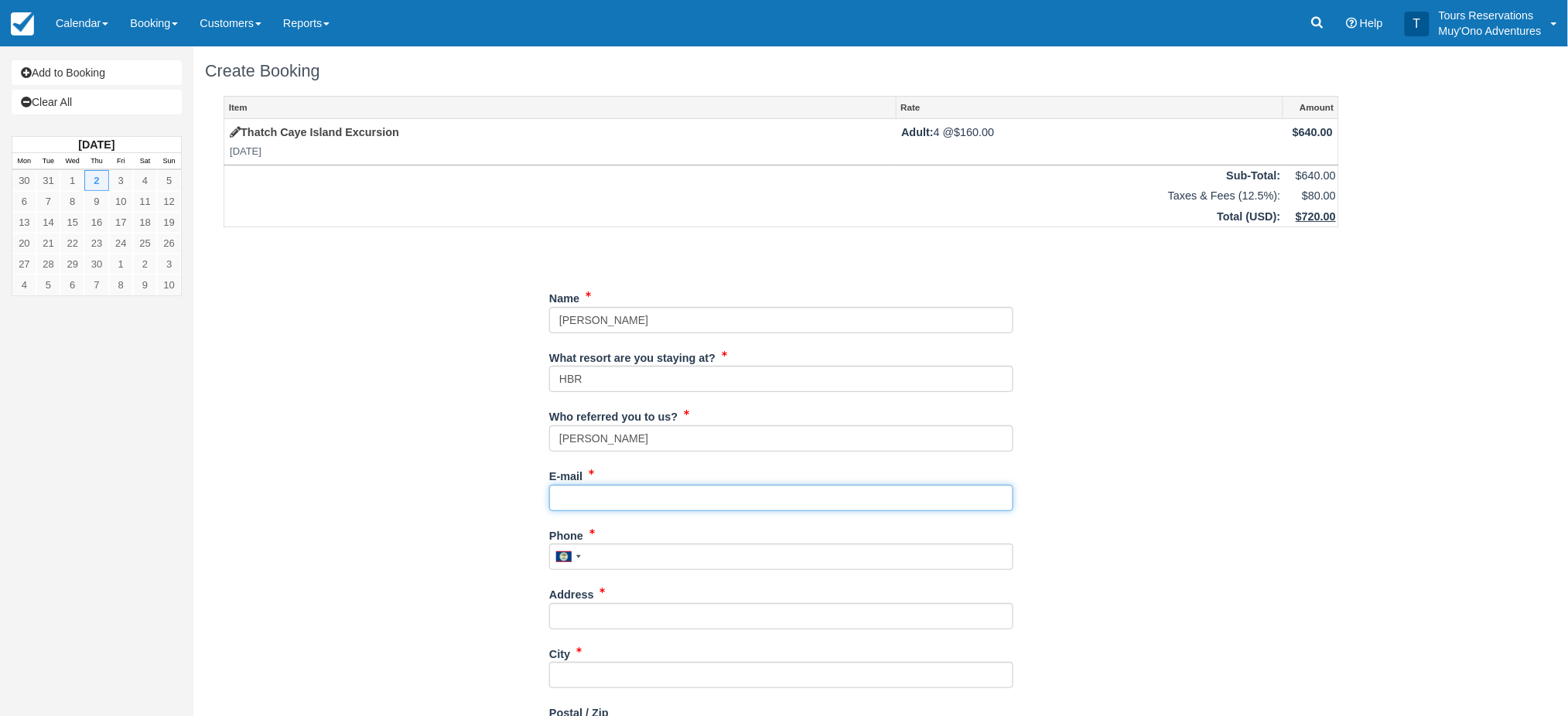
click at [671, 502] on input "E-mail" at bounding box center [781, 497] width 464 height 27
type input "[PERSON_NAME][EMAIL_ADDRESS][PERSON_NAME][DOMAIN_NAME]"
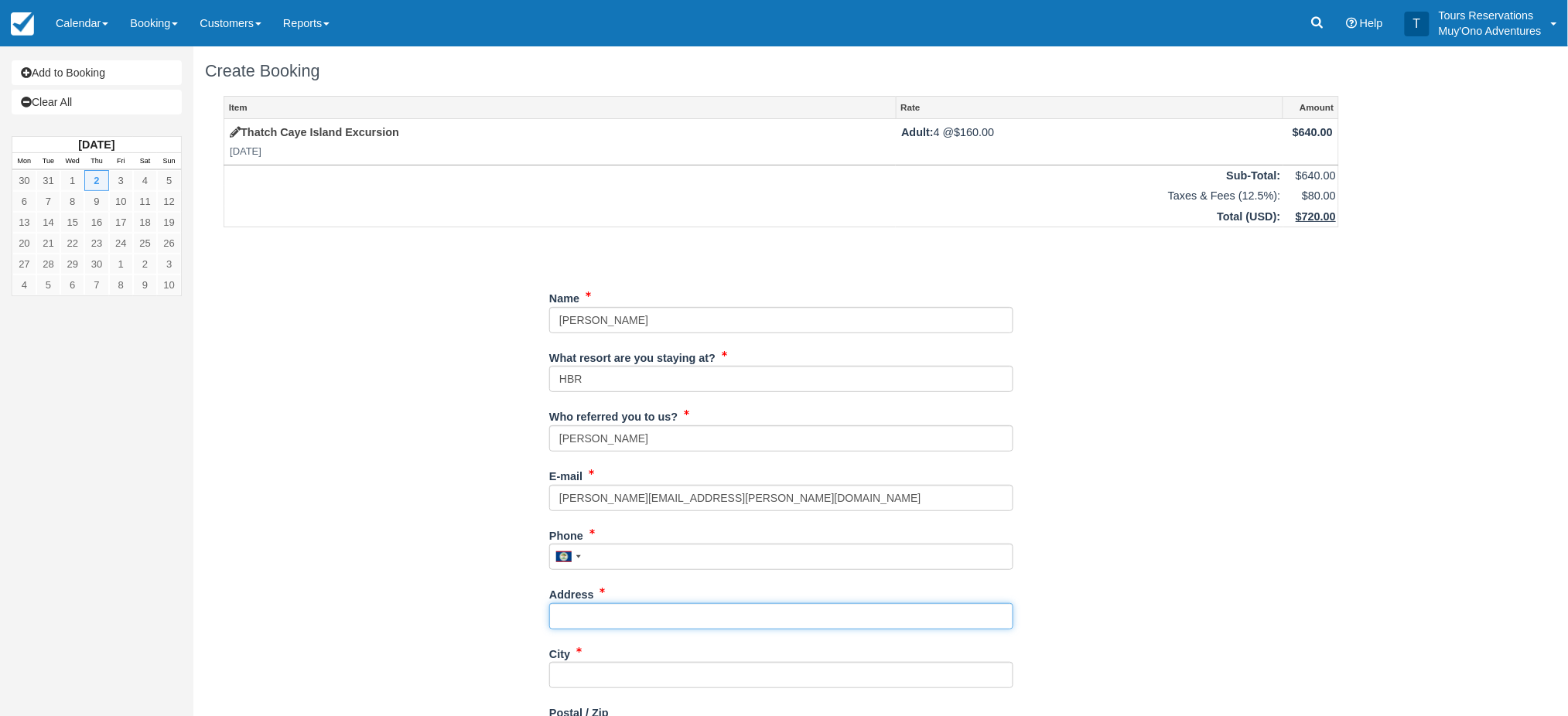
type input "[STREET_ADDRESS][PERSON_NAME]"
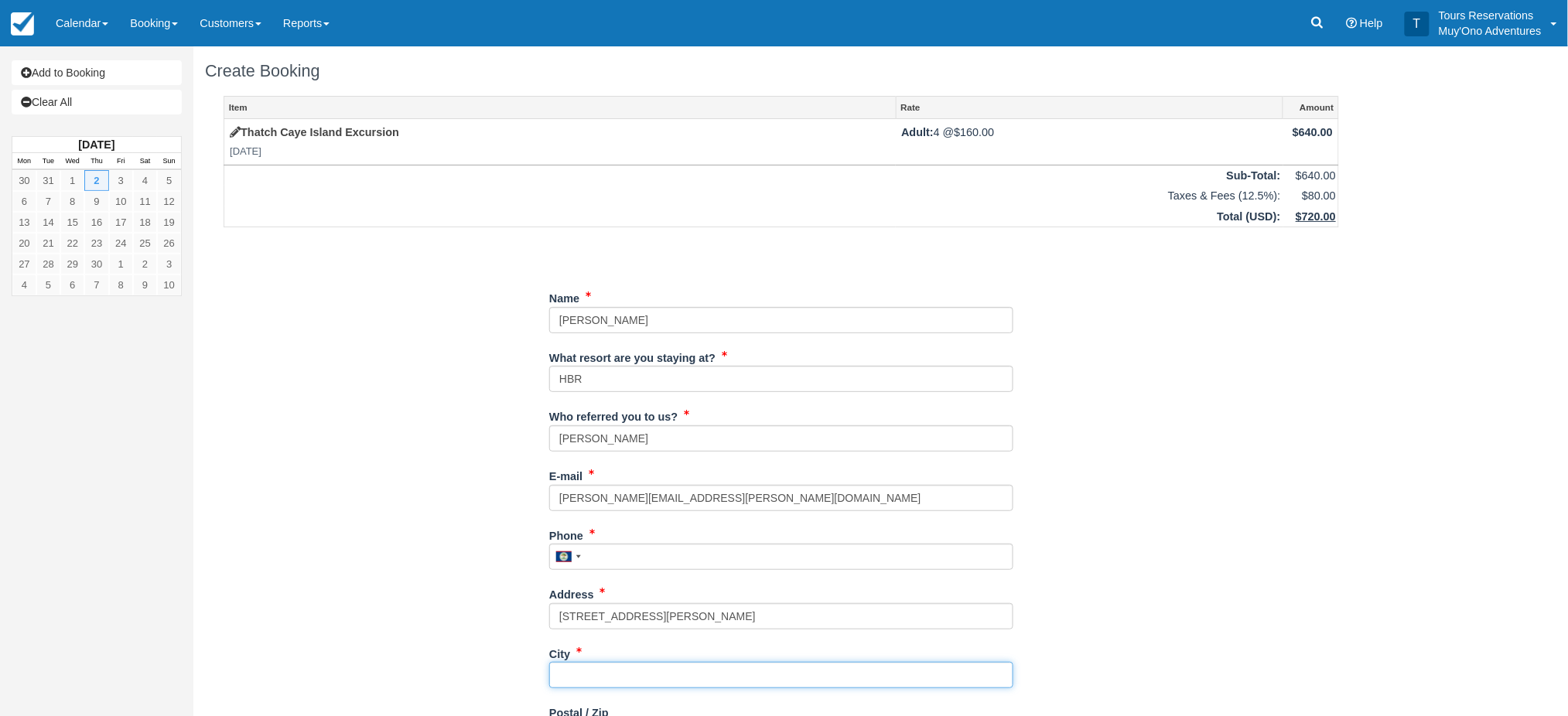
type input "Austin"
type input "78729"
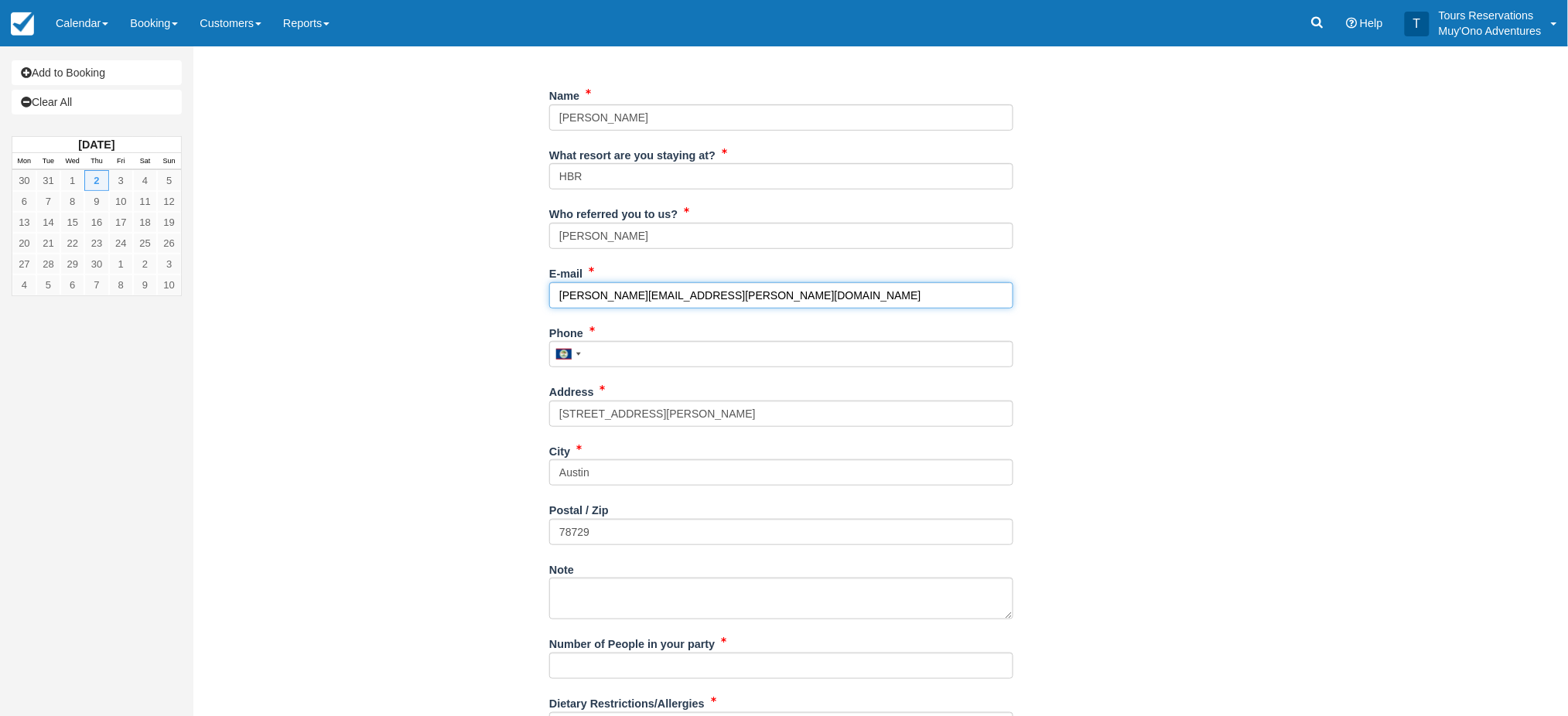
scroll to position [206, 0]
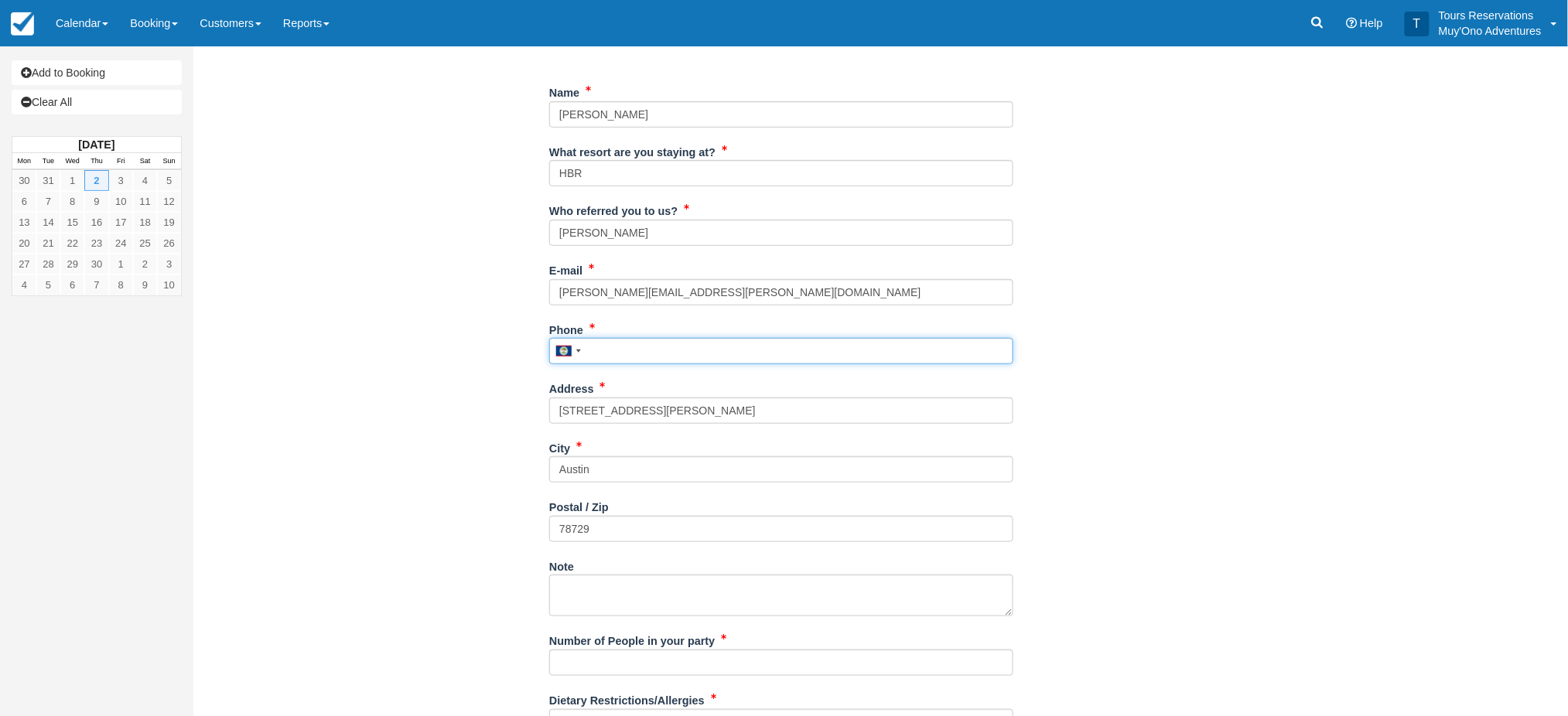
click at [633, 354] on input "Phone" at bounding box center [781, 351] width 464 height 27
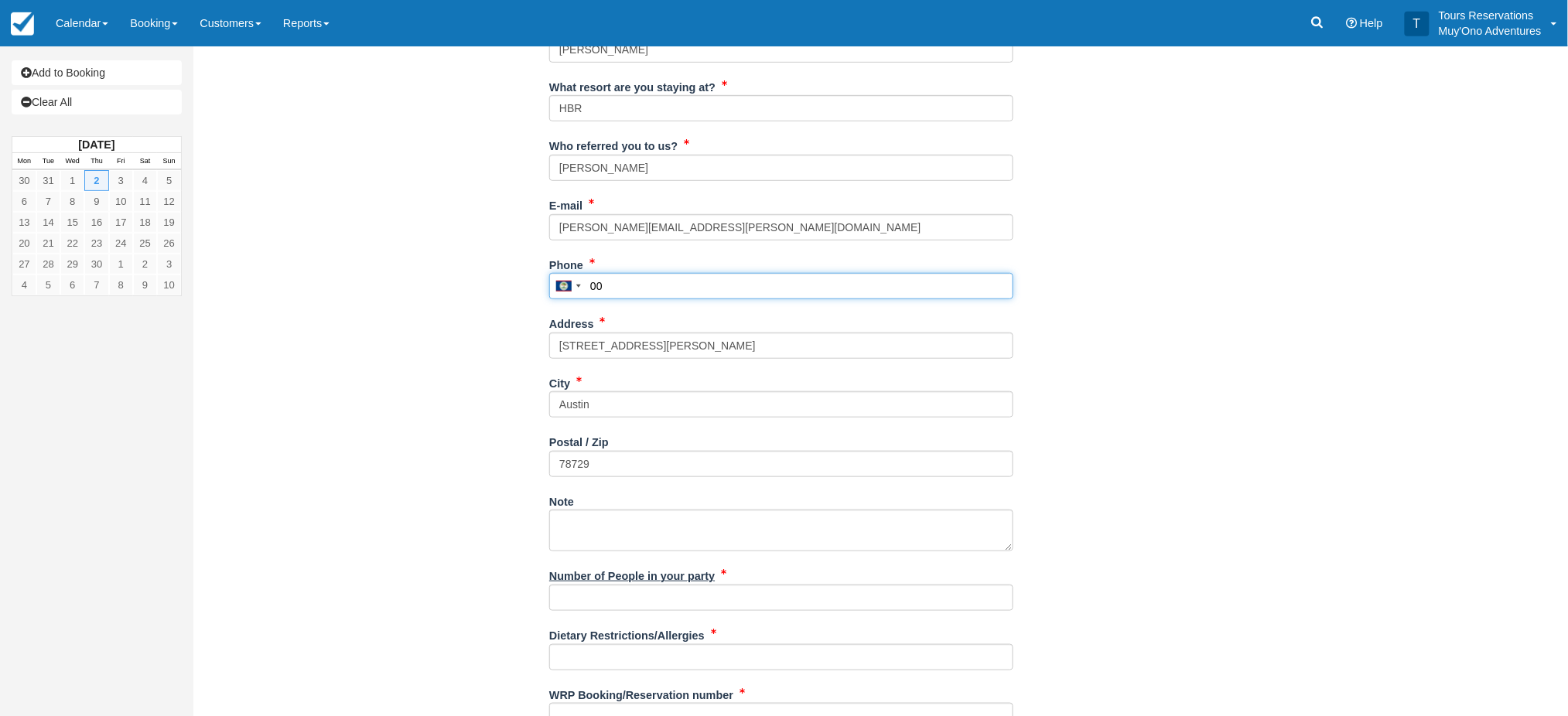
scroll to position [332, 0]
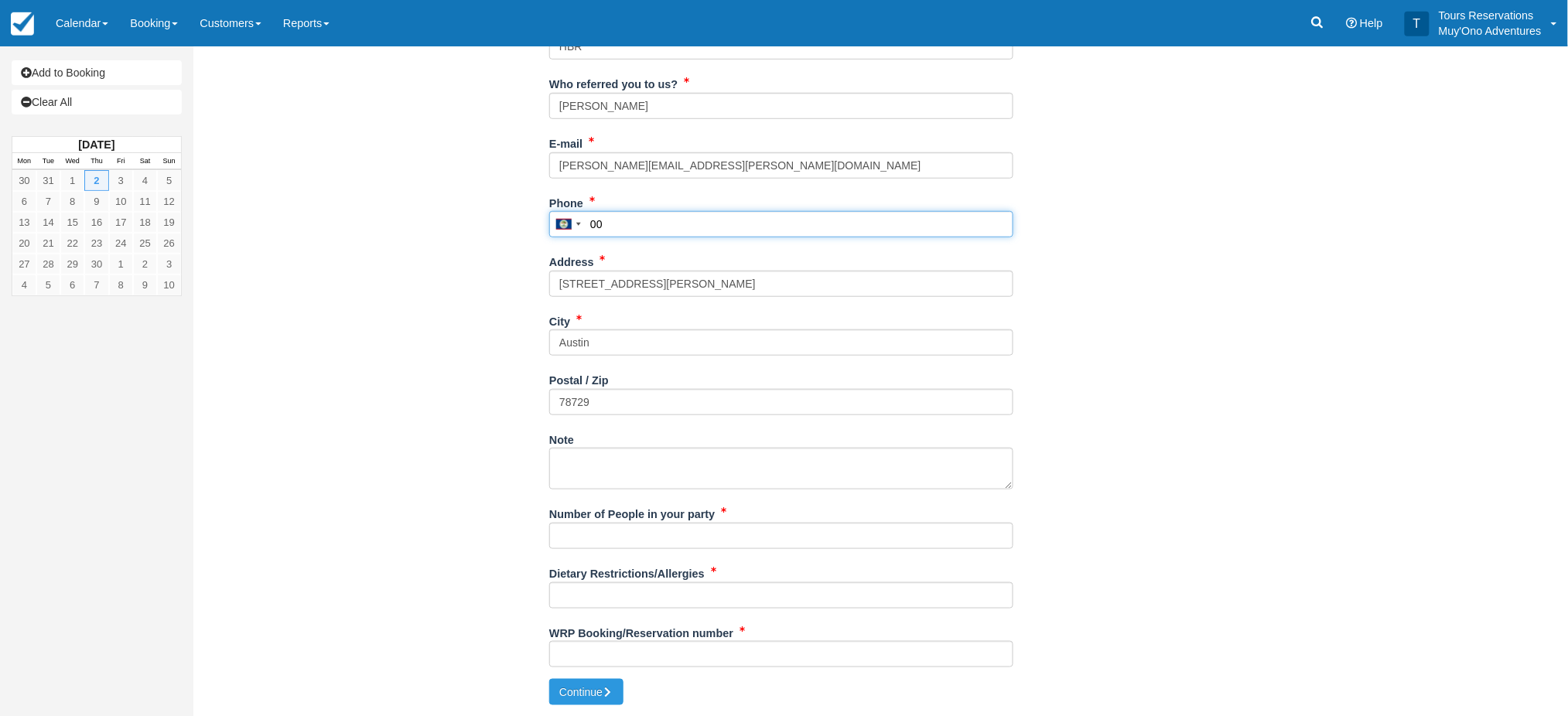
type input "00"
click at [626, 537] on input "Number of People in your party" at bounding box center [781, 535] width 464 height 27
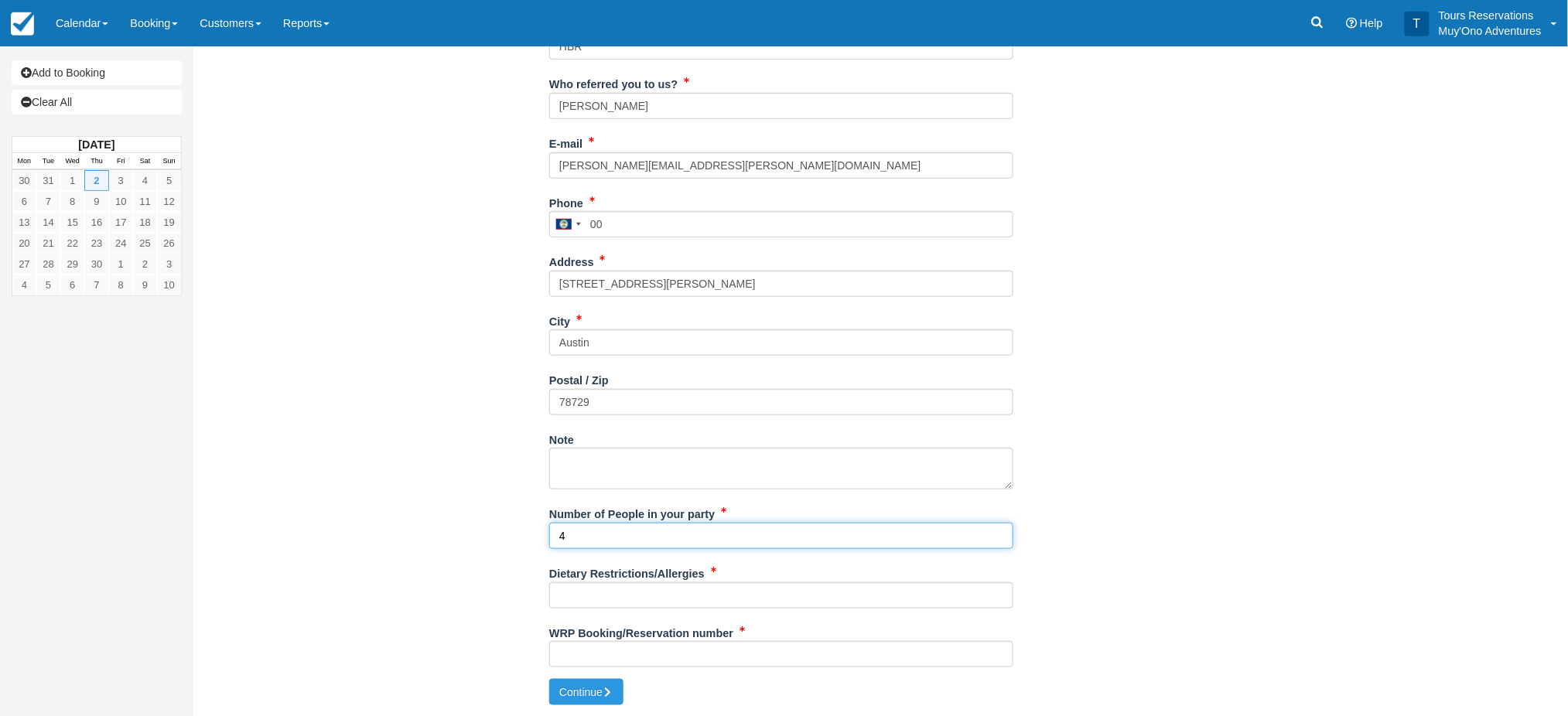
type input "4"
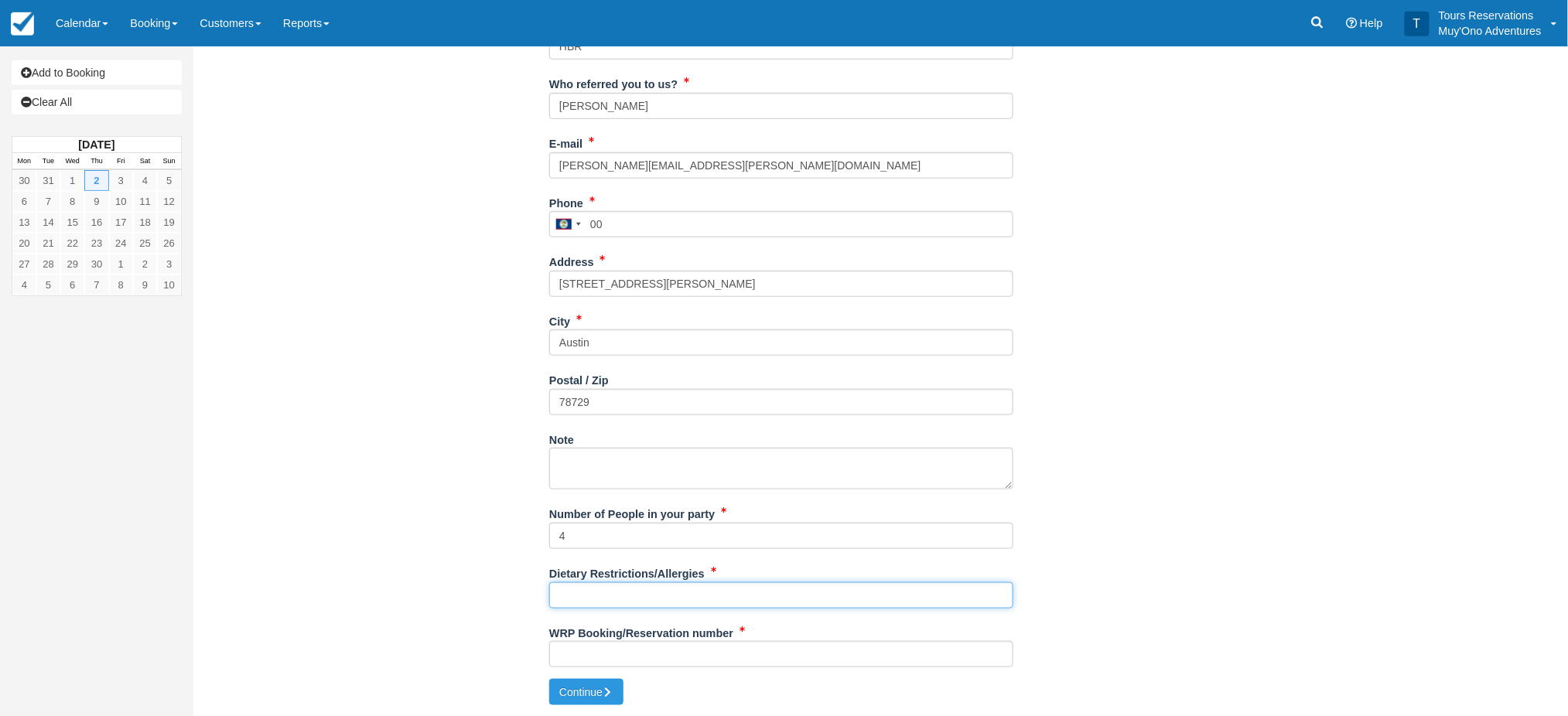
click at [589, 593] on input "Dietary Restrictions/Allergies" at bounding box center [781, 595] width 464 height 27
type input "tbd"
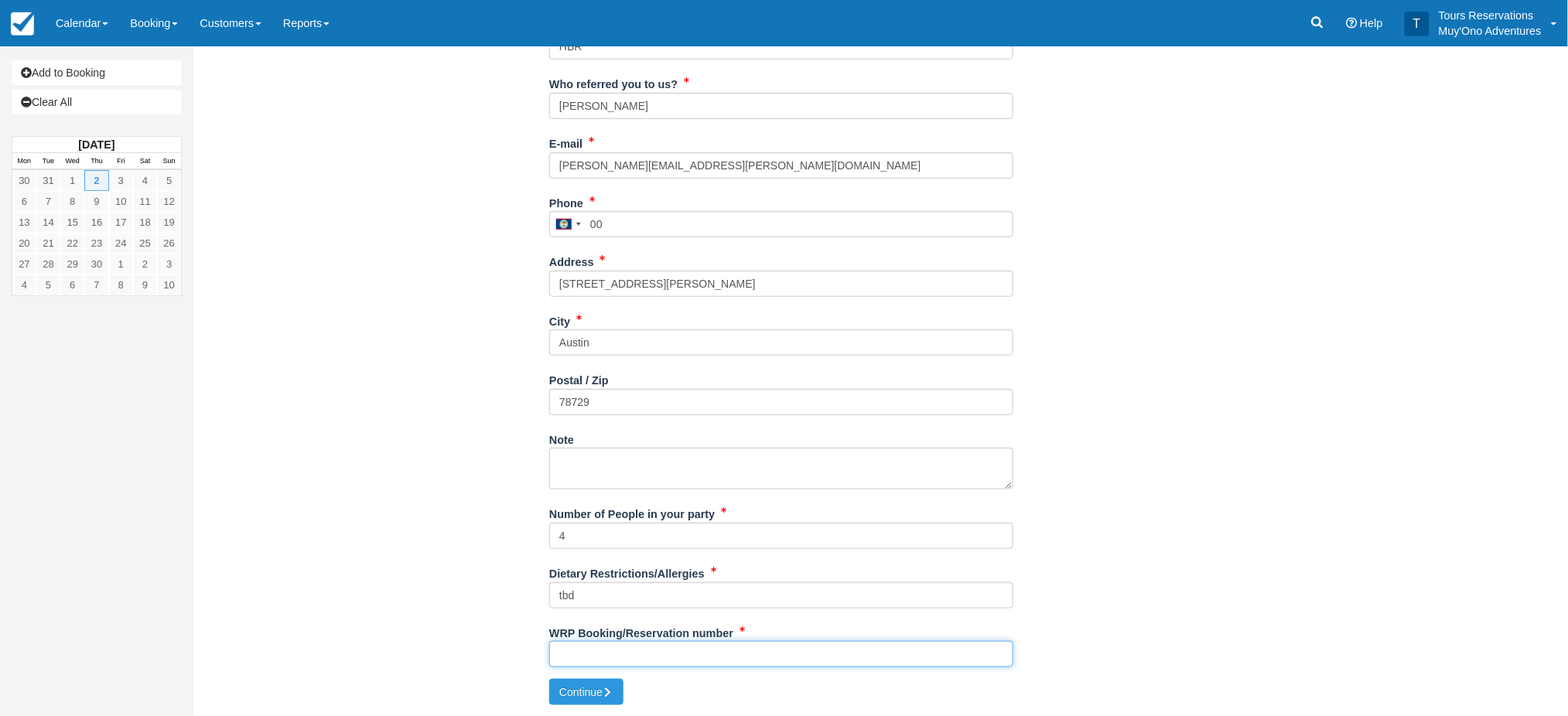
click at [618, 654] on input "WRP Booking/Reservation number" at bounding box center [781, 654] width 464 height 27
paste input "48775690"
type input "48775690"
click at [598, 676] on div "WRP Booking/Reservation number 48775690" at bounding box center [781, 650] width 464 height 59
click at [596, 684] on button "Continue" at bounding box center [586, 691] width 74 height 27
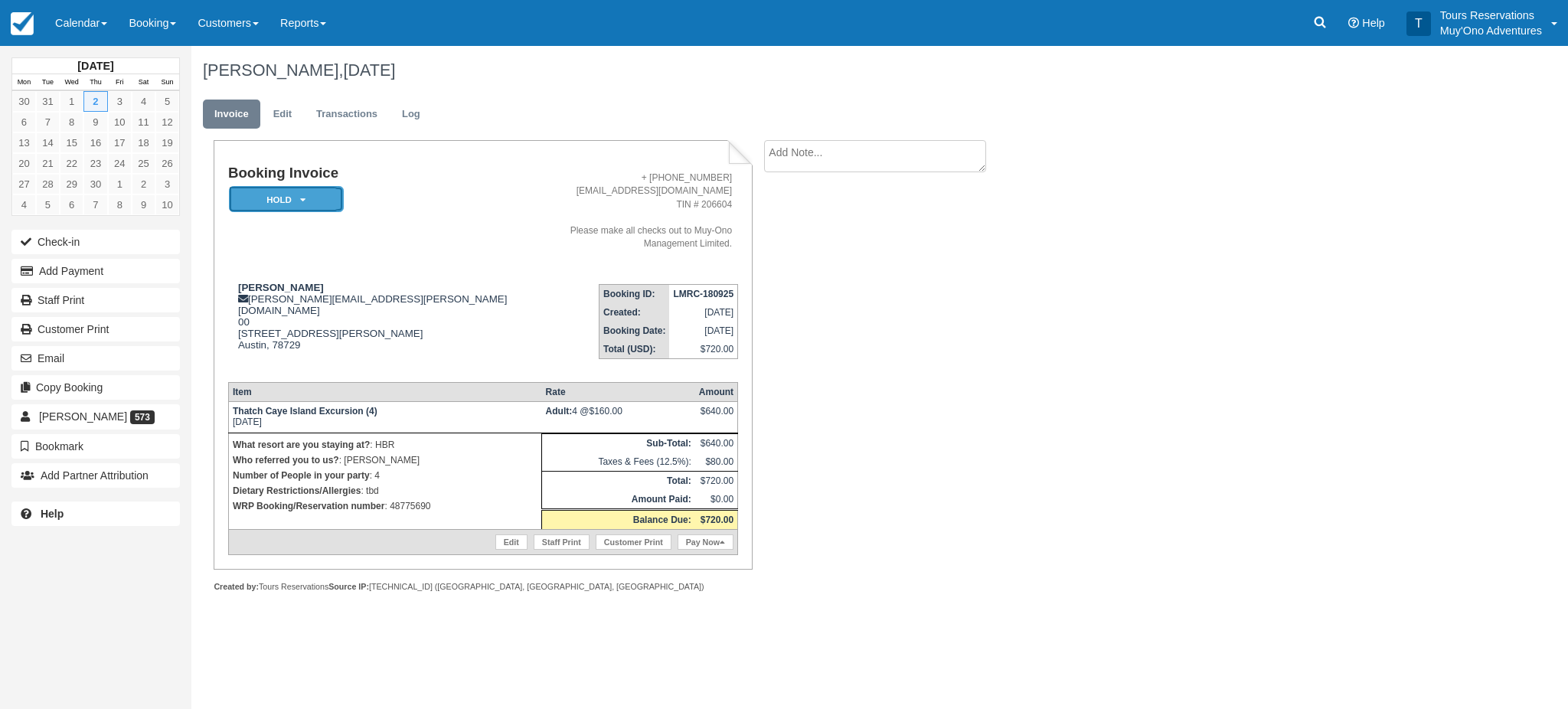
click at [310, 193] on em "HOLD" at bounding box center [286, 199] width 115 height 26
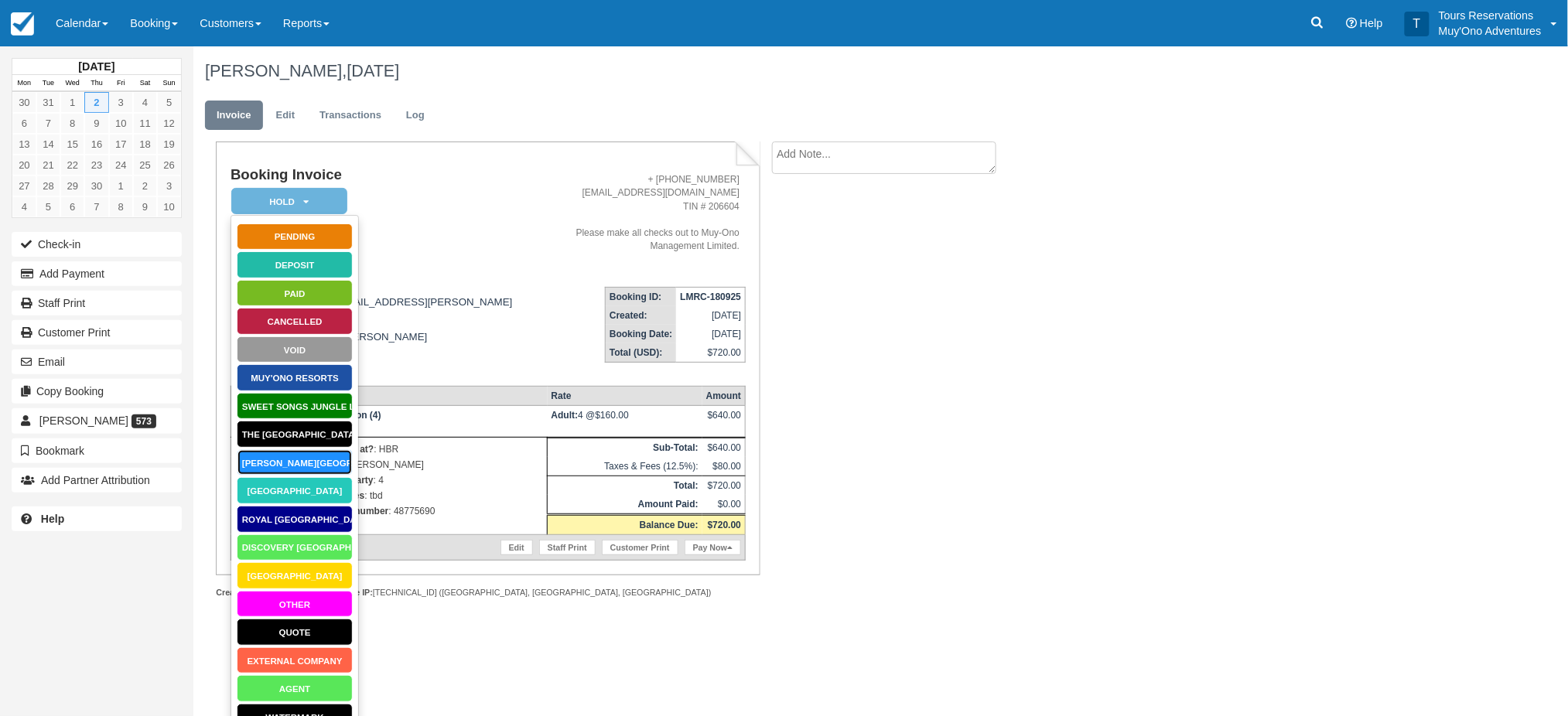
click at [287, 459] on link "[PERSON_NAME][GEOGRAPHIC_DATA]" at bounding box center [294, 462] width 116 height 27
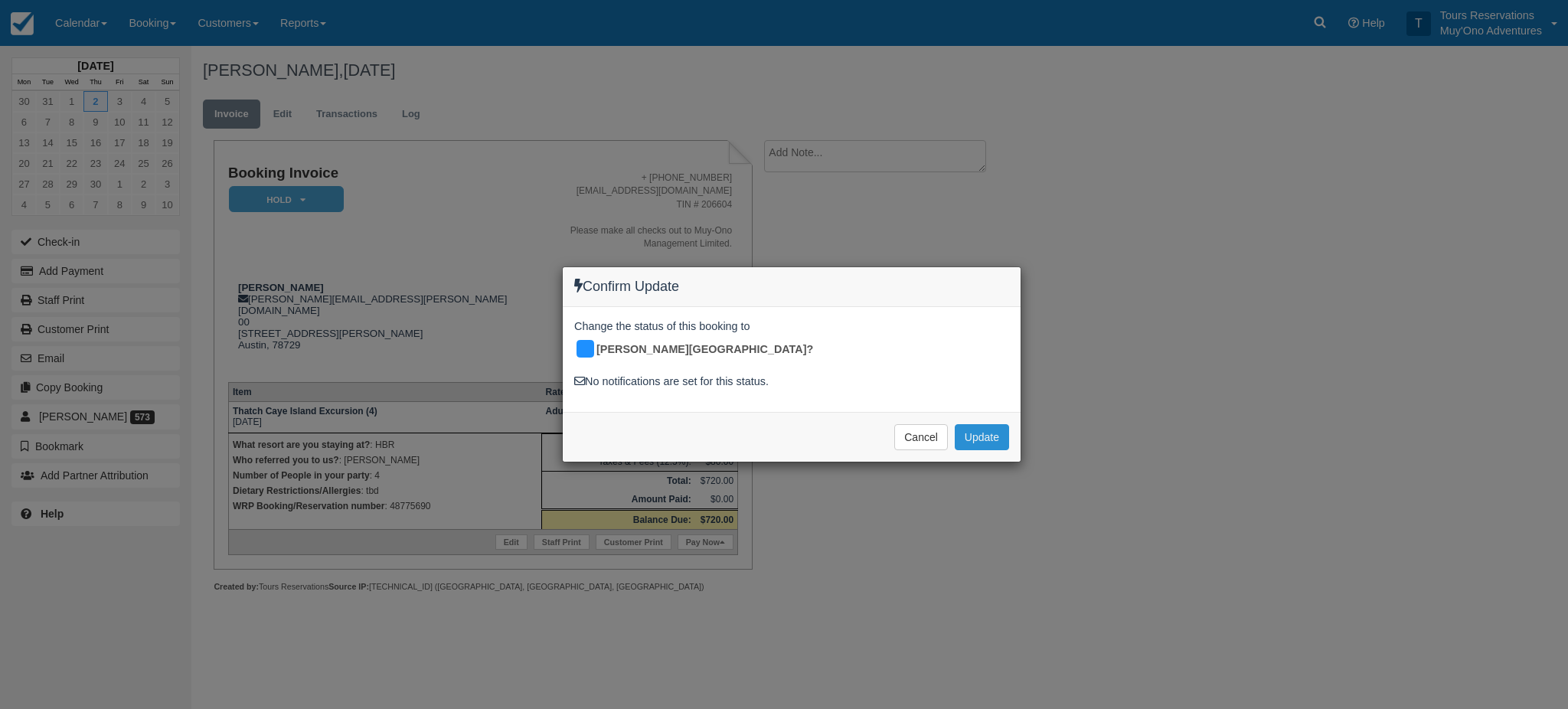
click at [987, 424] on button "Update" at bounding box center [982, 437] width 55 height 26
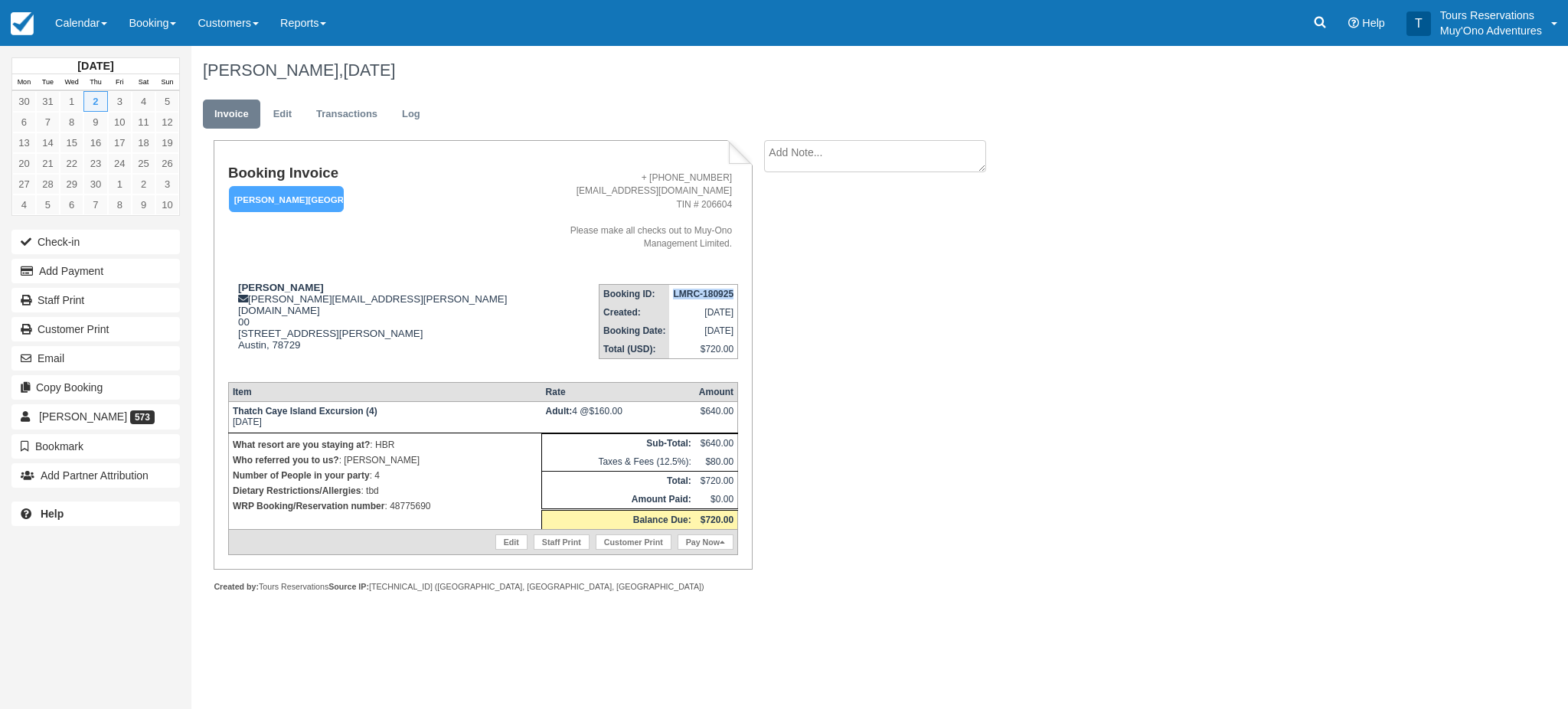
drag, startPoint x: 695, startPoint y: 279, endPoint x: 726, endPoint y: 276, distance: 31.1
click at [726, 285] on td "LMRC-180925" at bounding box center [703, 295] width 69 height 20
copy strong "LMRC-18092"
click at [294, 111] on link "Edit" at bounding box center [282, 115] width 41 height 29
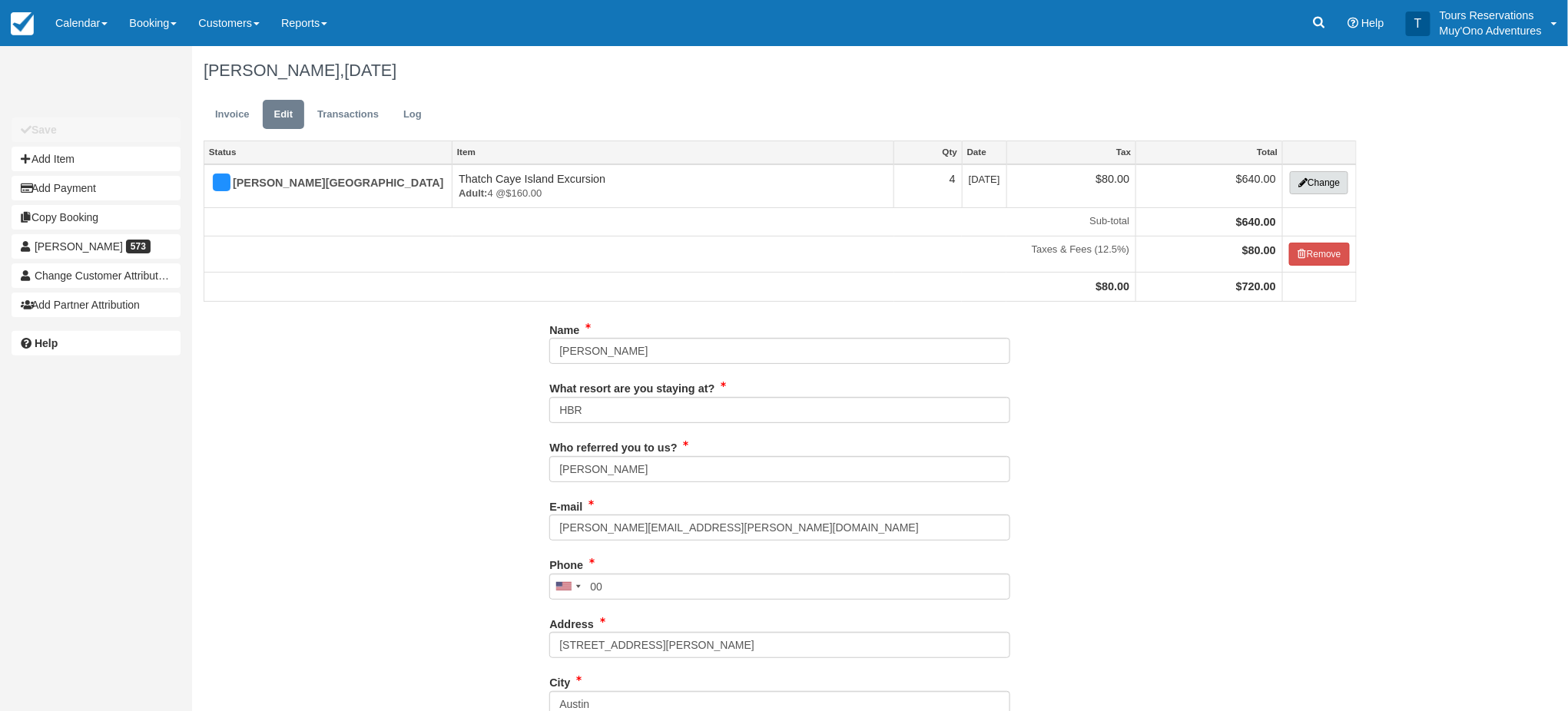
drag, startPoint x: 1304, startPoint y: 189, endPoint x: 1064, endPoint y: 313, distance: 270.1
click at [1304, 188] on button "Change" at bounding box center [1318, 182] width 58 height 23
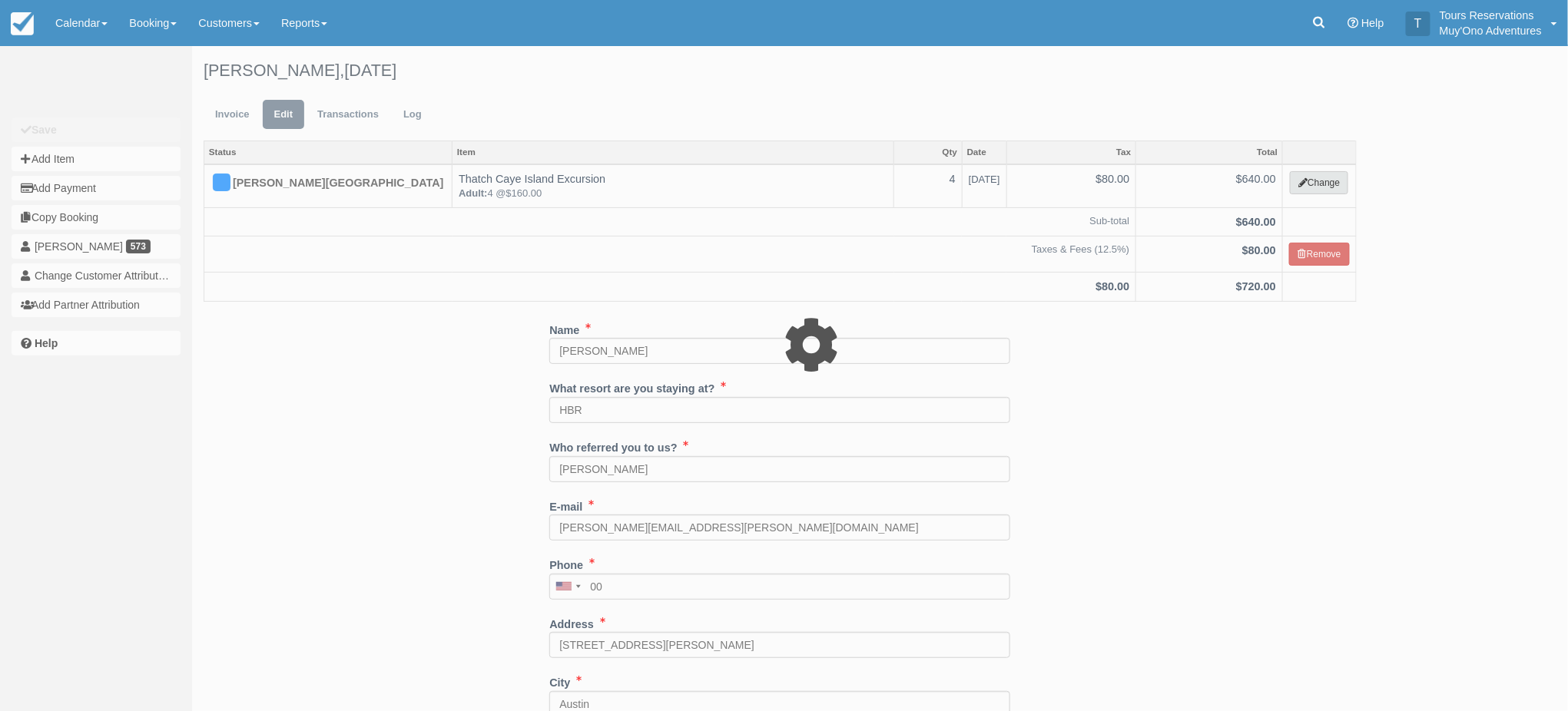
select select "64"
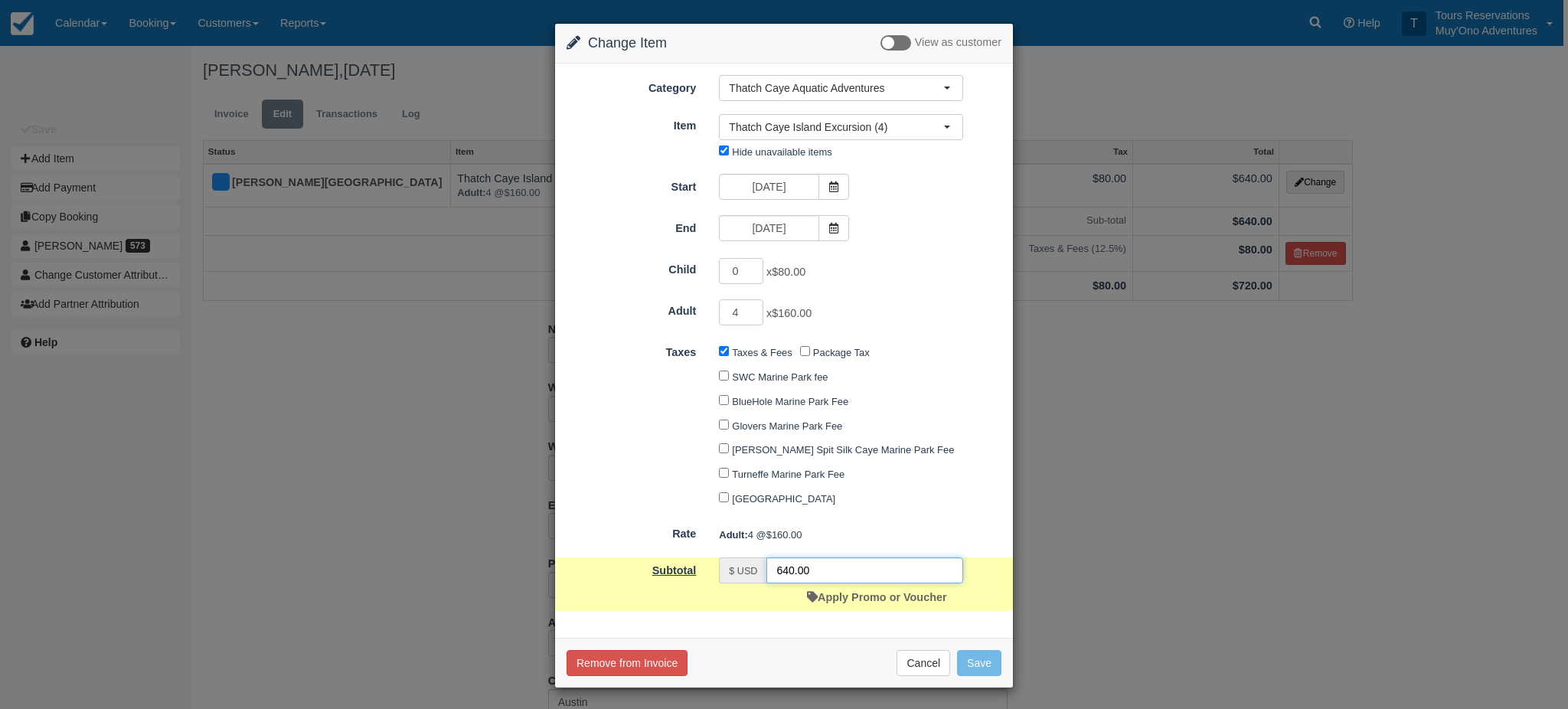
drag, startPoint x: 812, startPoint y: 584, endPoint x: 635, endPoint y: 583, distance: 177.0
click at [728, 584] on div "$ USD 640.00" at bounding box center [840, 570] width 244 height 26
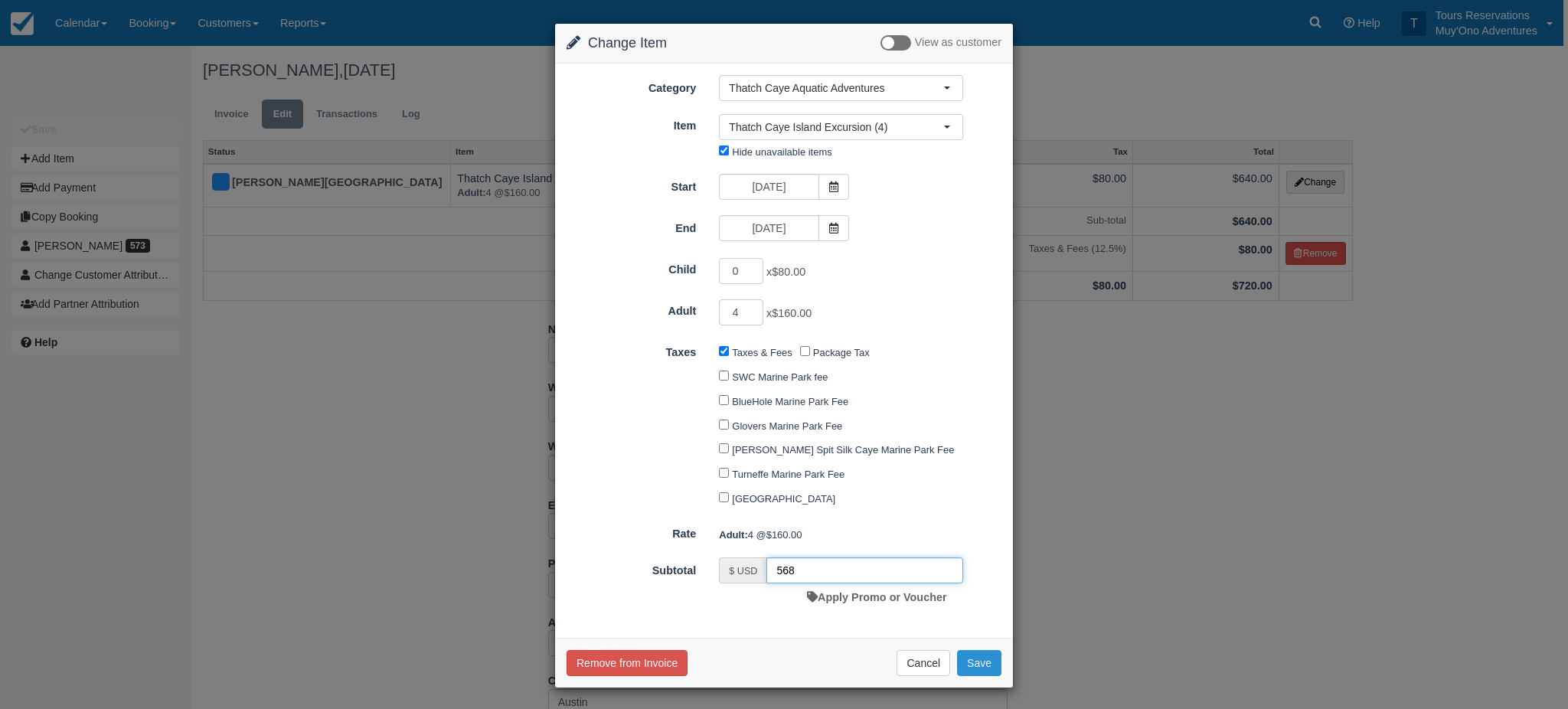
type input "568"
click at [974, 669] on button "Save" at bounding box center [978, 663] width 44 height 26
checkbox input "false"
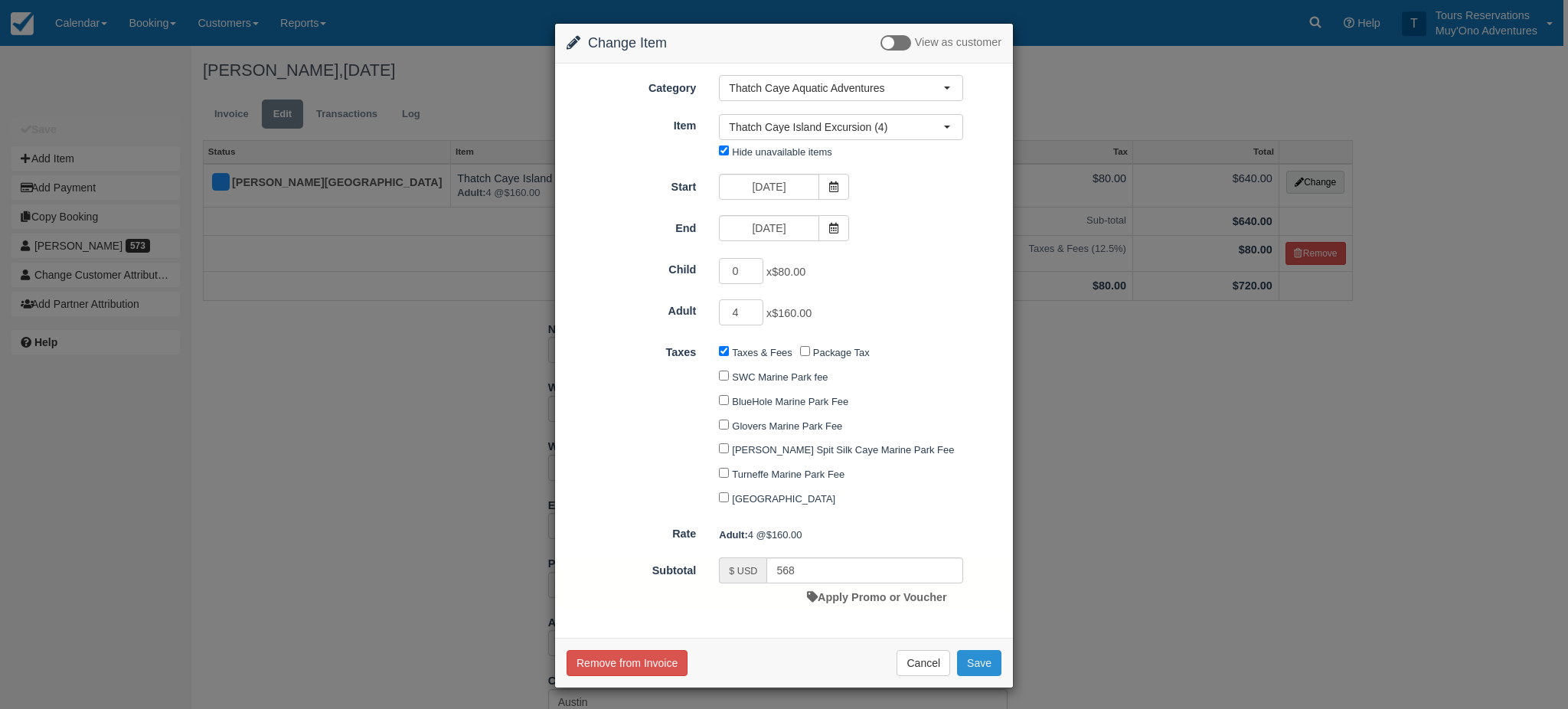
checkbox input "false"
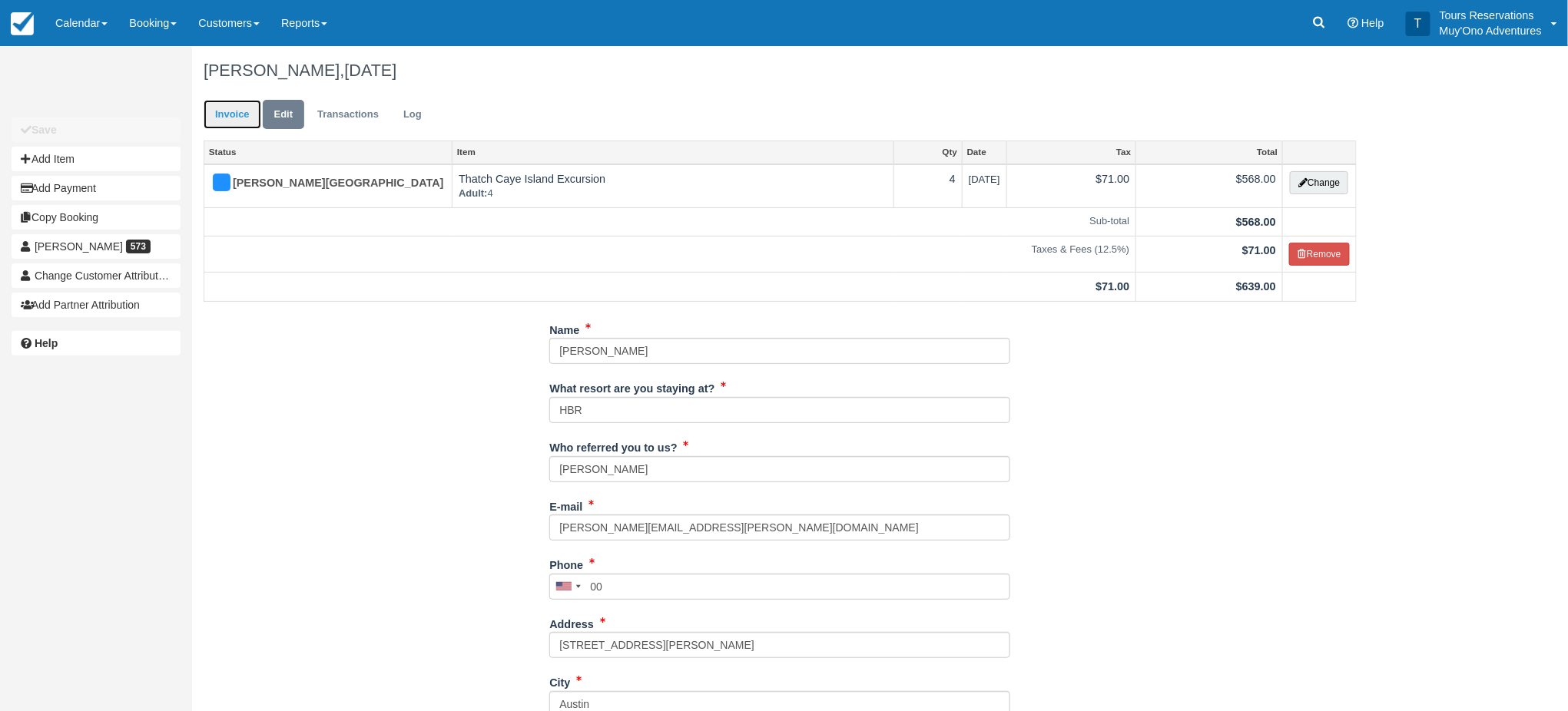
click at [223, 107] on link "Invoice" at bounding box center [232, 115] width 58 height 29
